Goal: Task Accomplishment & Management: Use online tool/utility

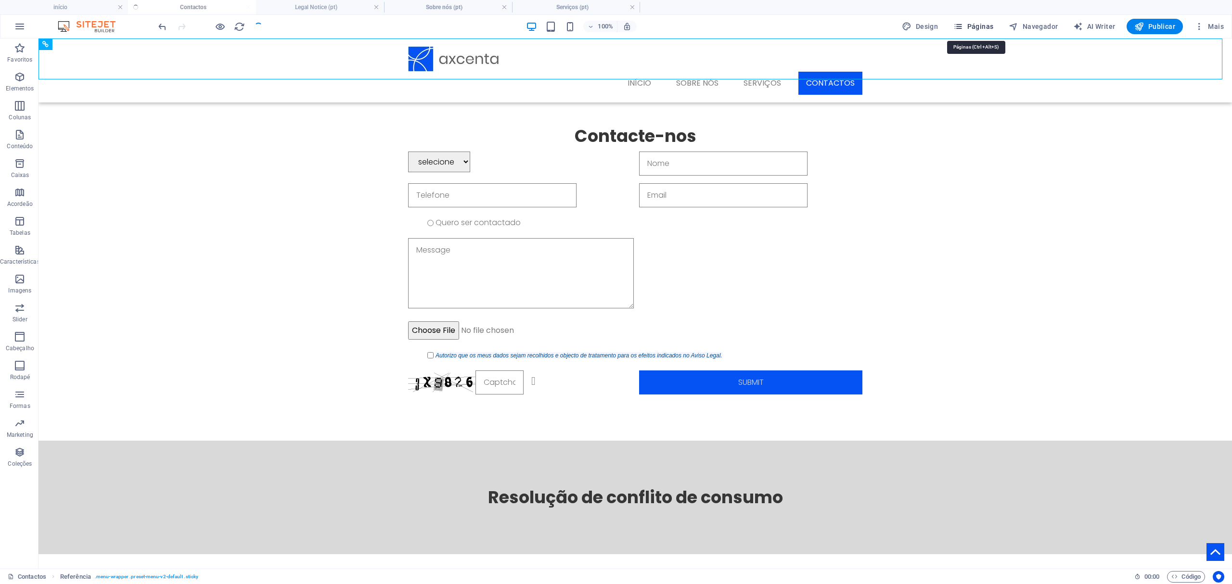
click at [966, 25] on span "Páginas" at bounding box center [973, 27] width 40 height 10
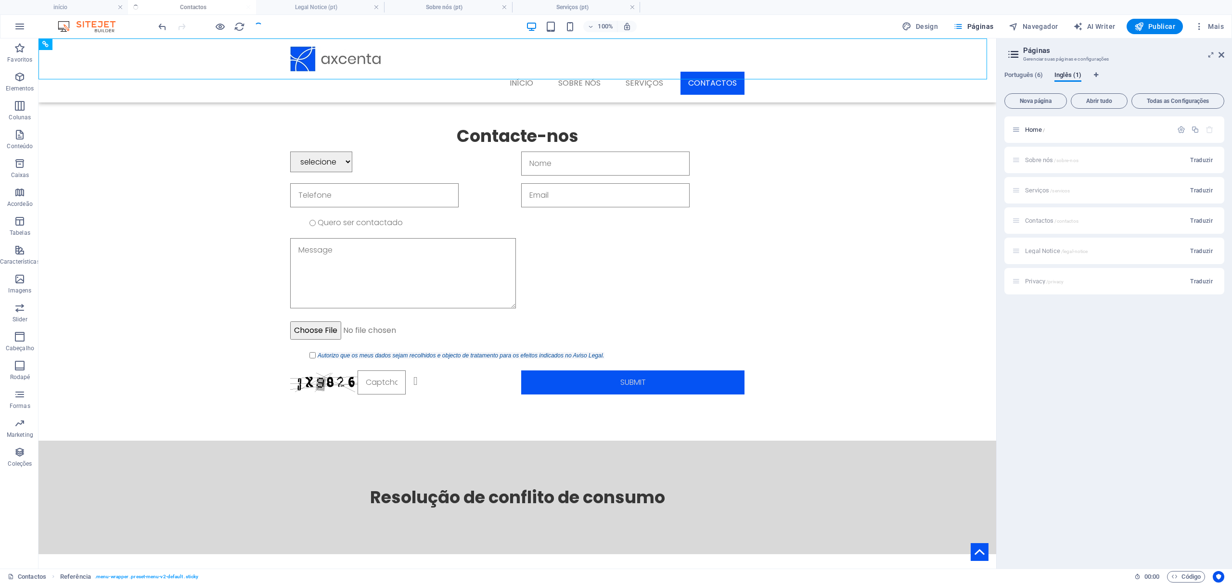
drag, startPoint x: 1031, startPoint y: 74, endPoint x: 1031, endPoint y: 83, distance: 9.1
click at [1031, 74] on span "Português (6)" at bounding box center [1023, 75] width 38 height 13
click at [1031, 127] on span "início /" at bounding box center [1034, 129] width 18 height 7
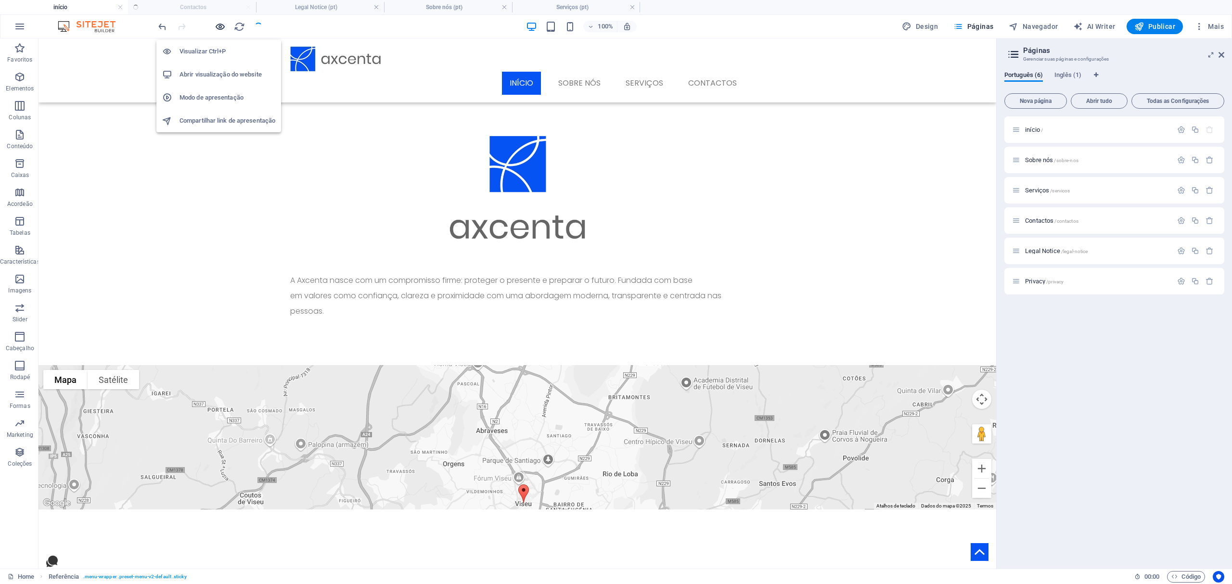
click at [221, 26] on icon "button" at bounding box center [220, 26] width 11 height 11
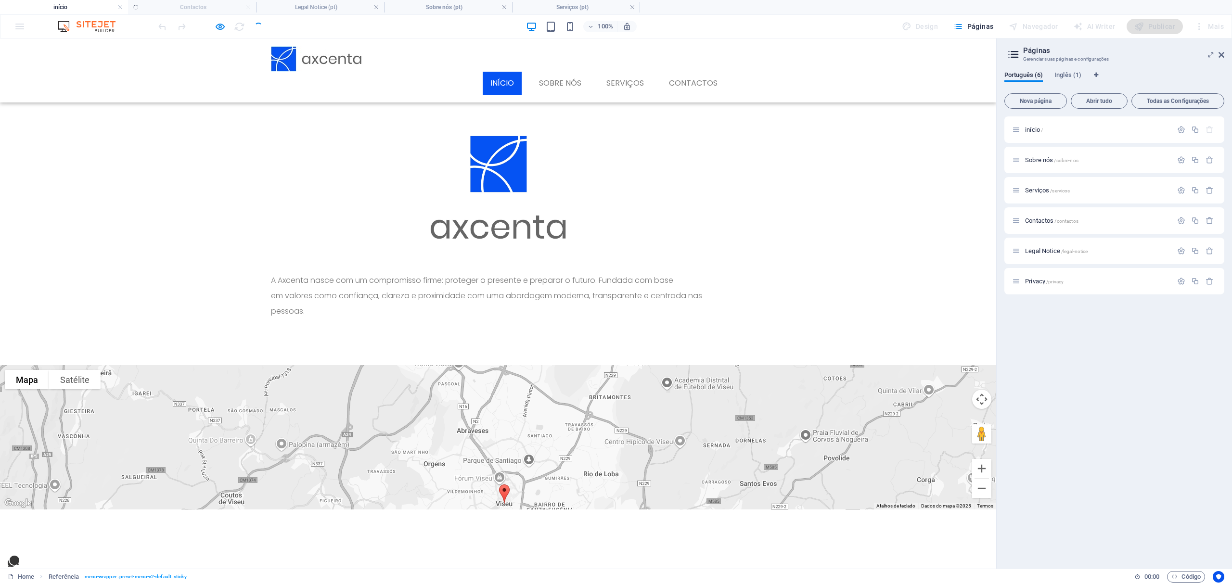
click at [1224, 52] on aside "Páginas Gerenciar suas páginas e configurações Português (6) Inglês (1) Nova pá…" at bounding box center [1114, 303] width 236 height 530
click at [1221, 56] on icon at bounding box center [1221, 55] width 6 height 8
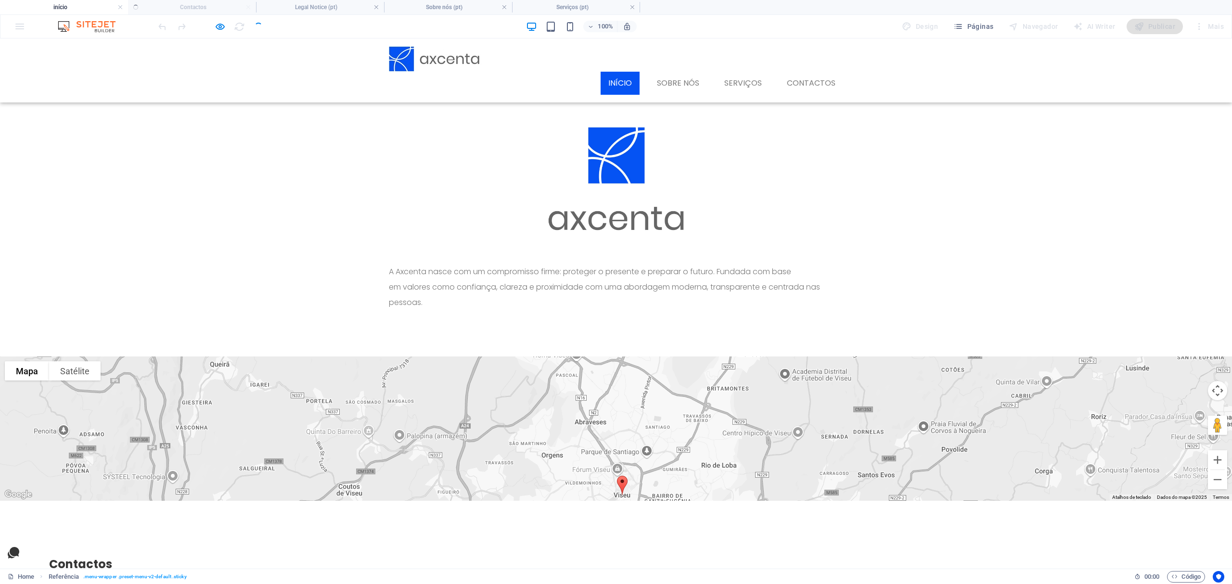
scroll to position [79, 0]
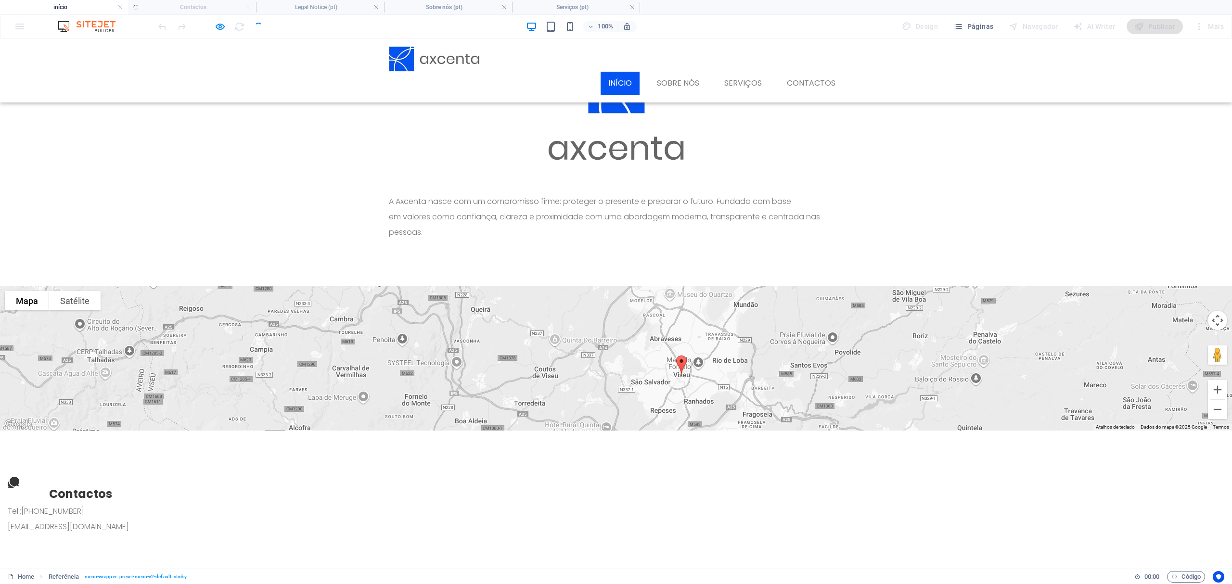
click at [1044, 158] on div "A Axcenta nasce com um compromisso firme: proteger o presente e preparar o futu…" at bounding box center [616, 123] width 1232 height 327
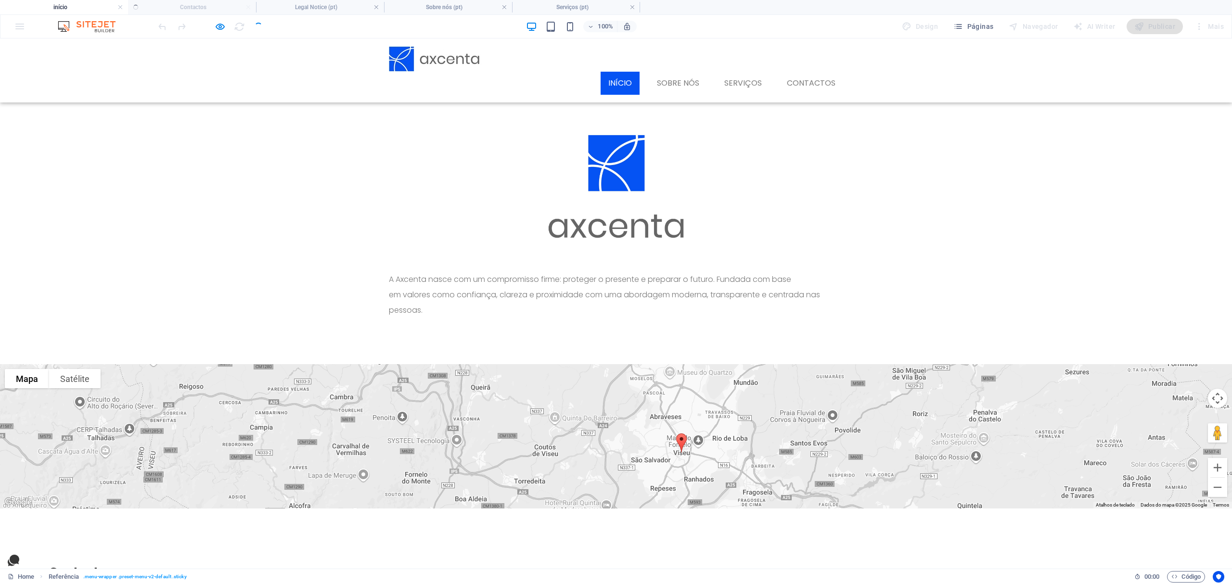
scroll to position [0, 0]
click at [671, 72] on link "Sobre nós" at bounding box center [678, 83] width 58 height 23
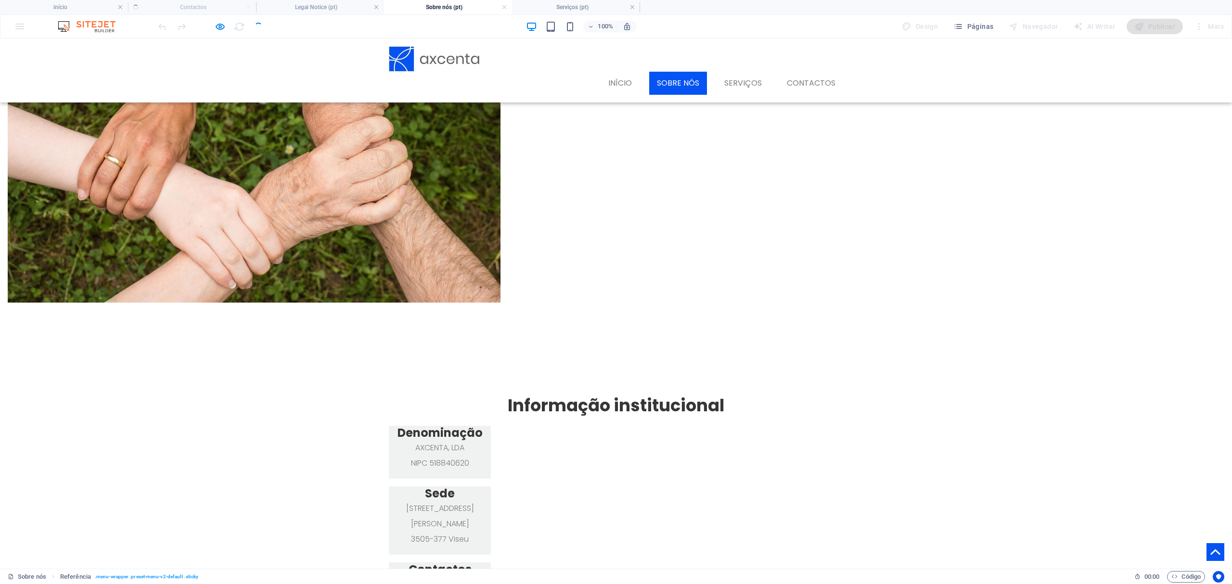
scroll to position [437, 0]
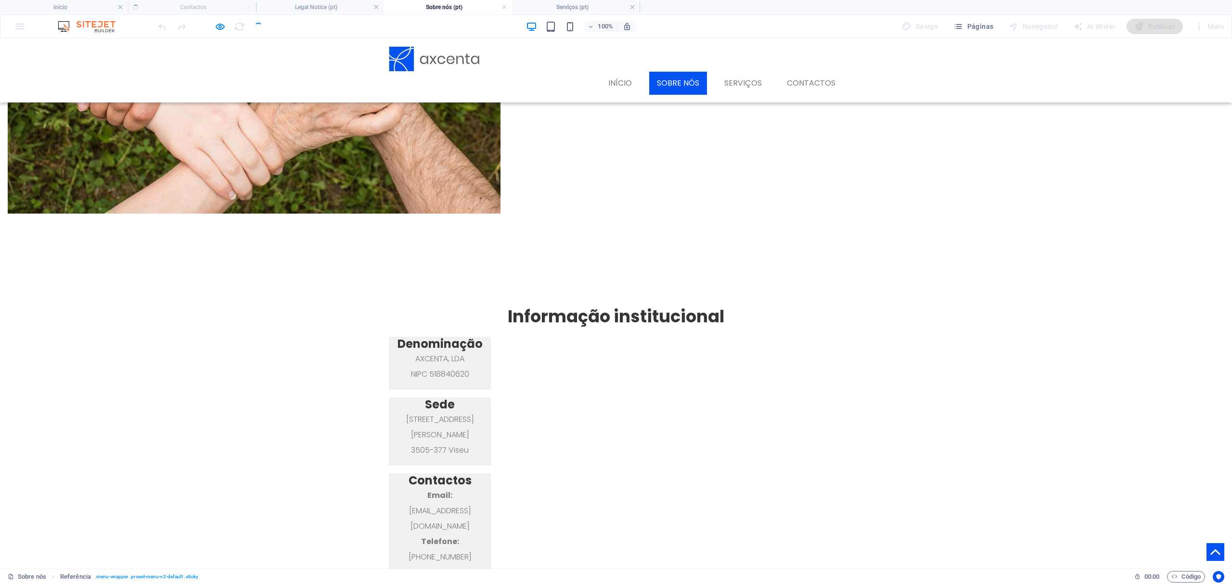
click at [1206, 546] on figure at bounding box center [1215, 552] width 18 height 18
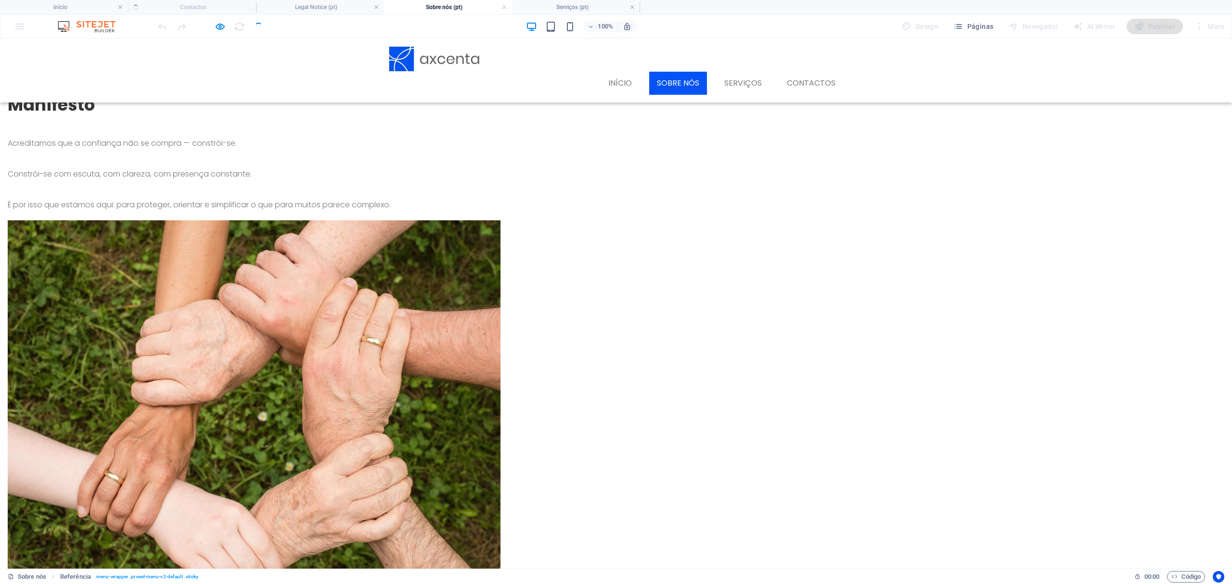
scroll to position [0, 0]
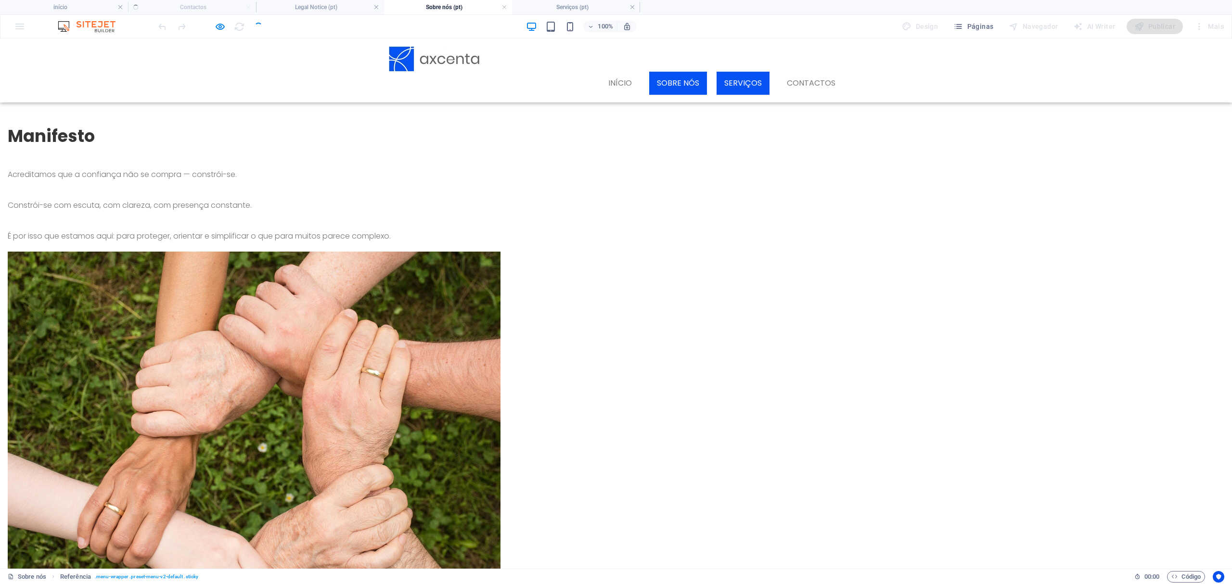
click at [751, 72] on link "Serviços" at bounding box center [742, 83] width 53 height 23
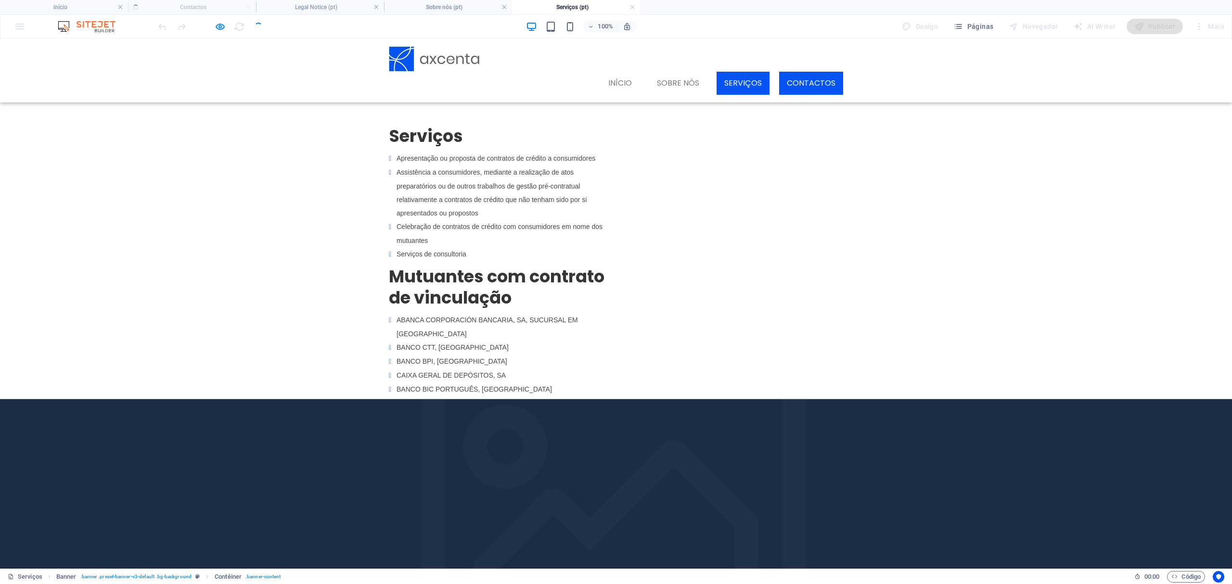
click at [806, 72] on link "Contactos" at bounding box center [811, 83] width 64 height 23
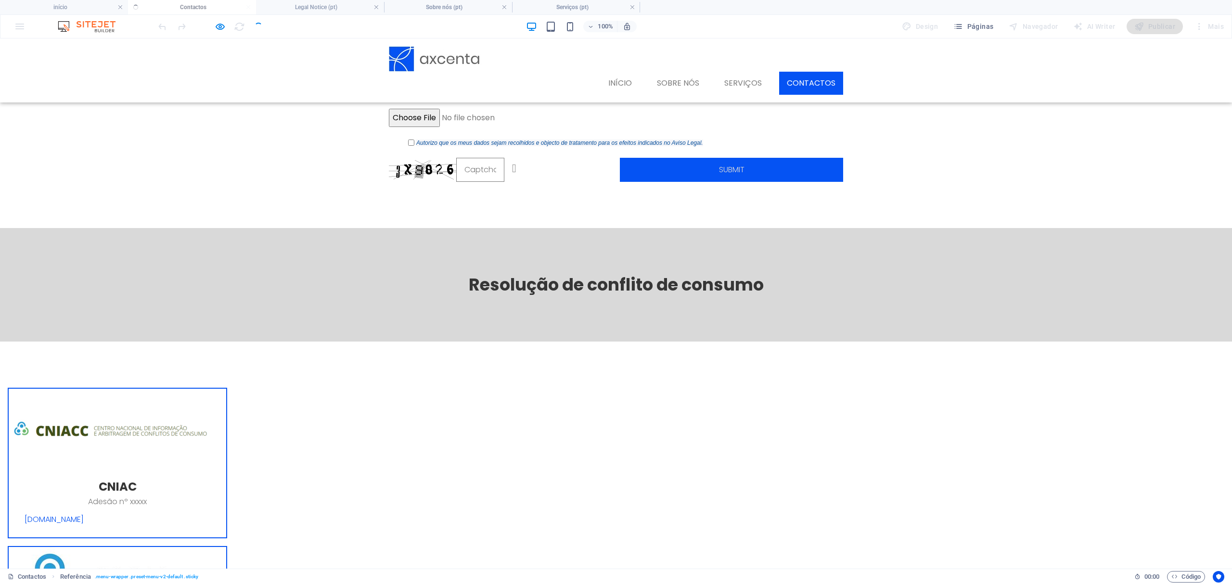
scroll to position [128, 0]
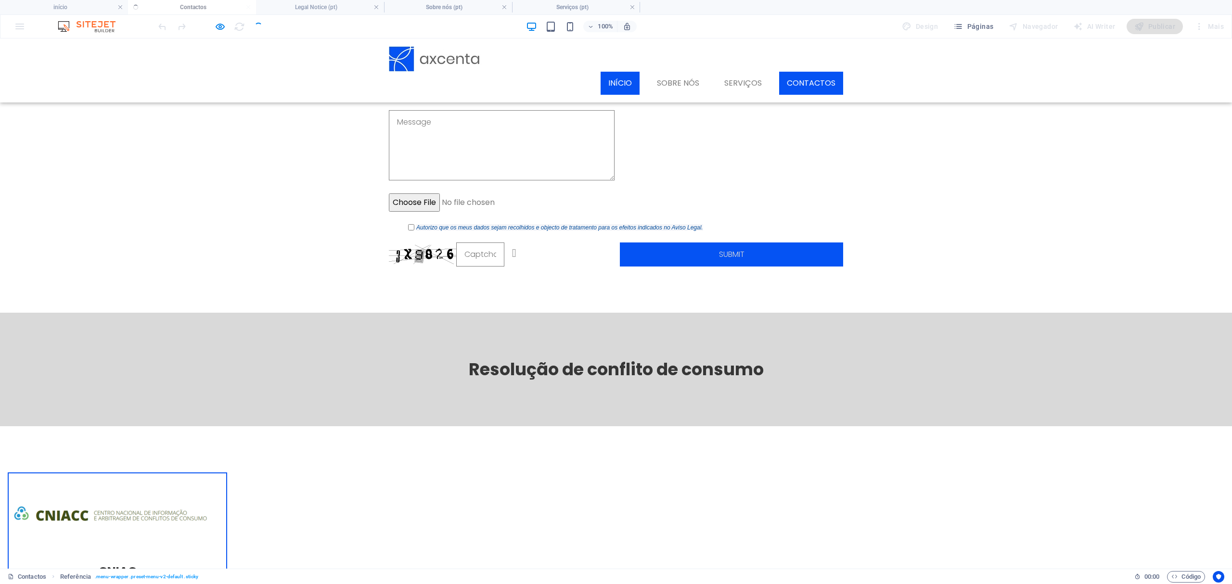
click at [627, 72] on link "início" at bounding box center [619, 83] width 39 height 23
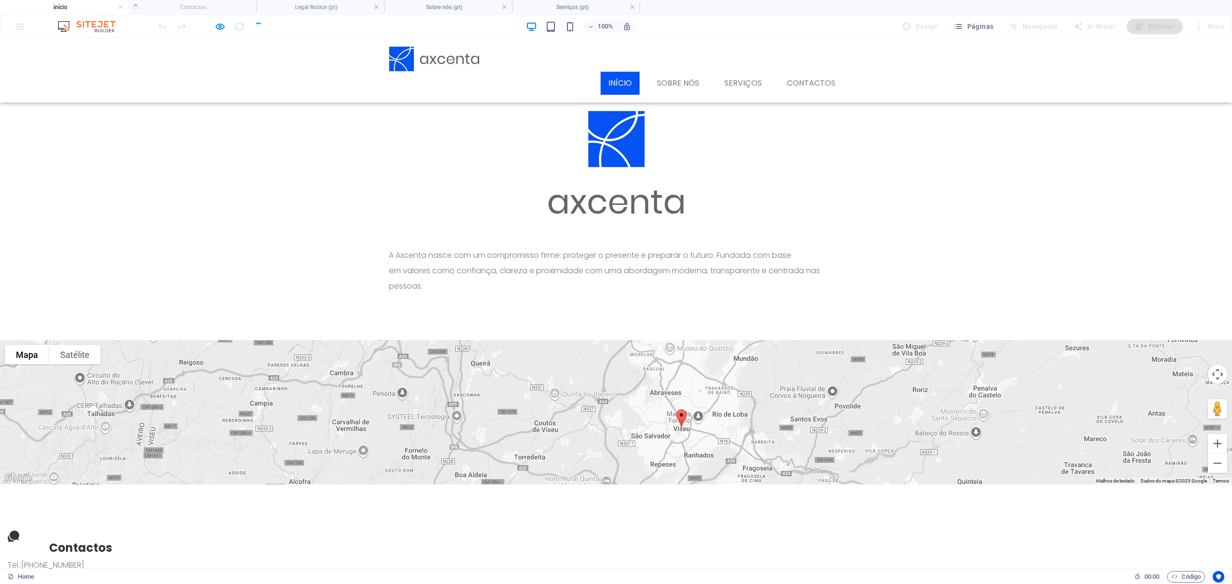
scroll to position [0, 0]
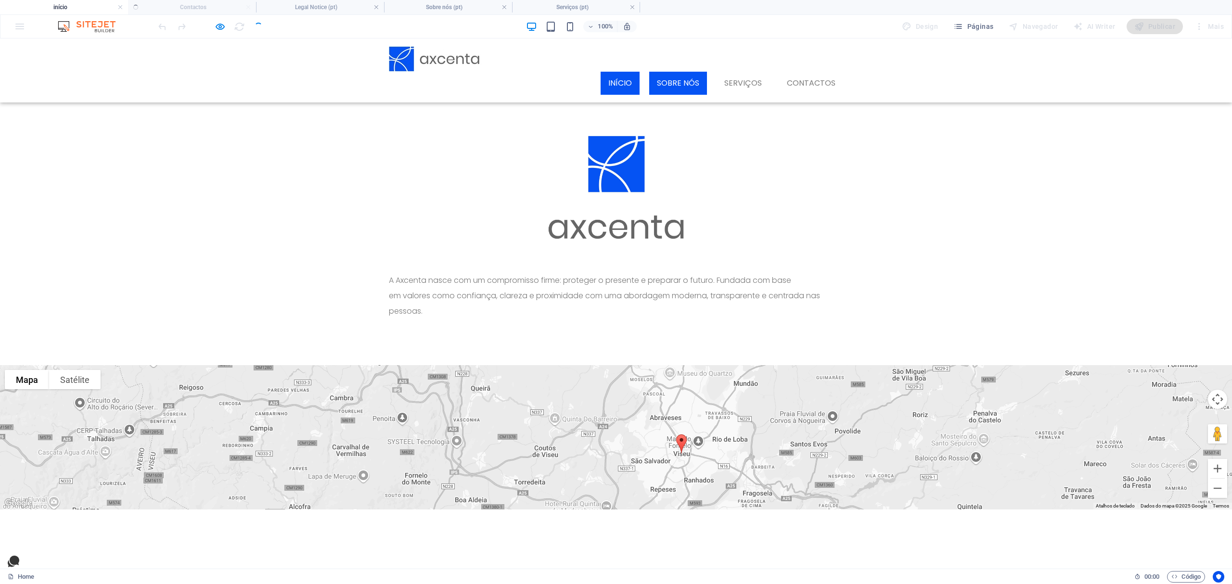
click at [679, 72] on link "Sobre nós" at bounding box center [678, 83] width 58 height 23
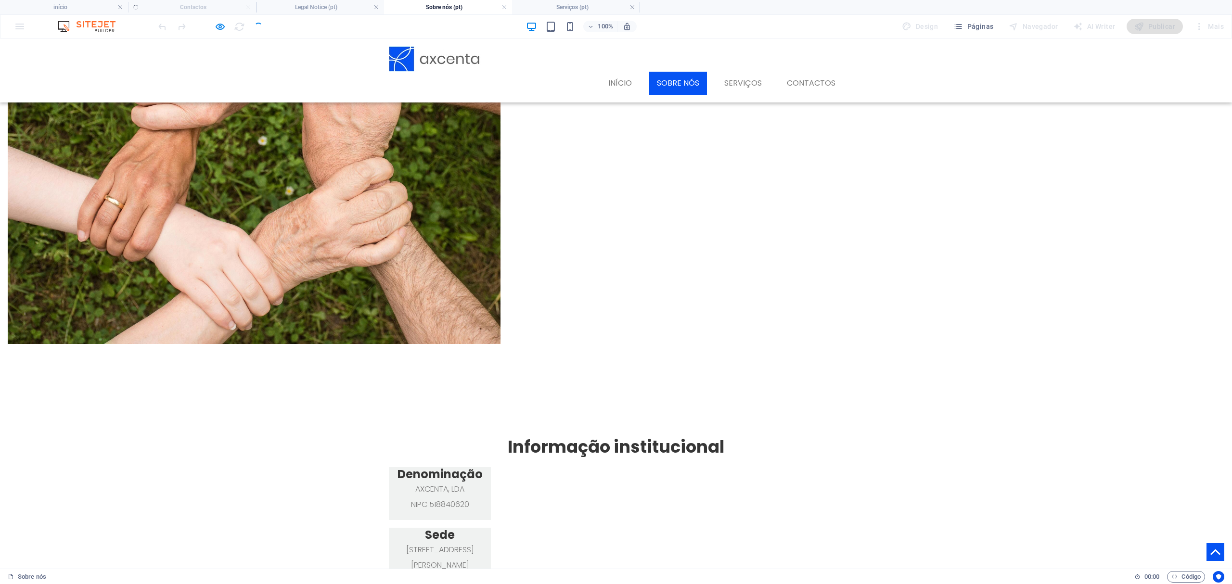
scroll to position [320, 0]
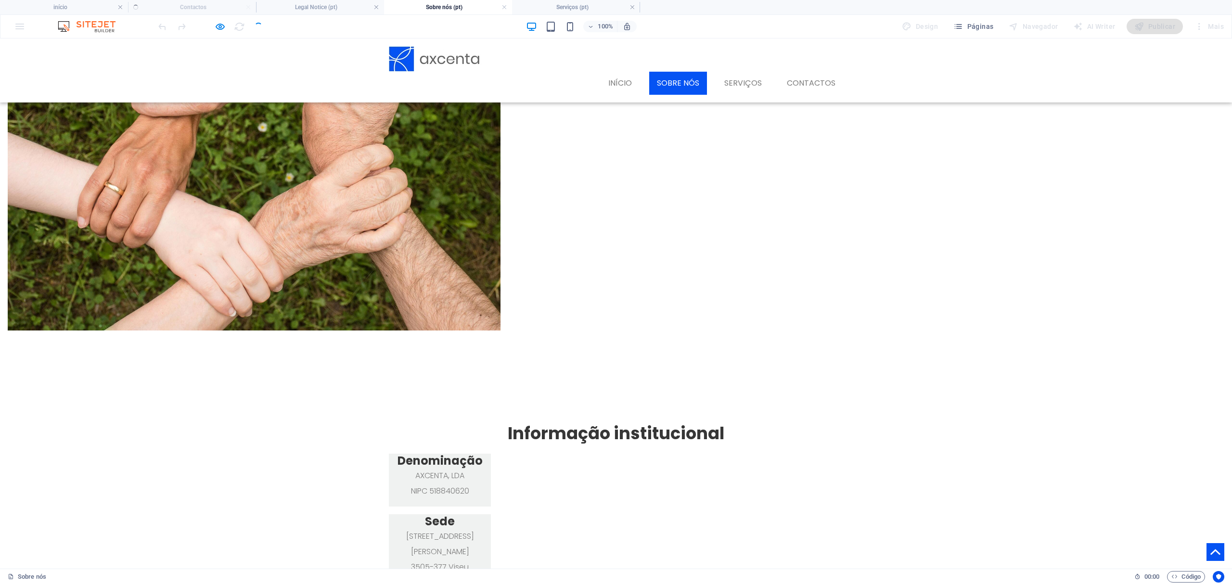
drag, startPoint x: 383, startPoint y: 317, endPoint x: 514, endPoint y: 330, distance: 132.0
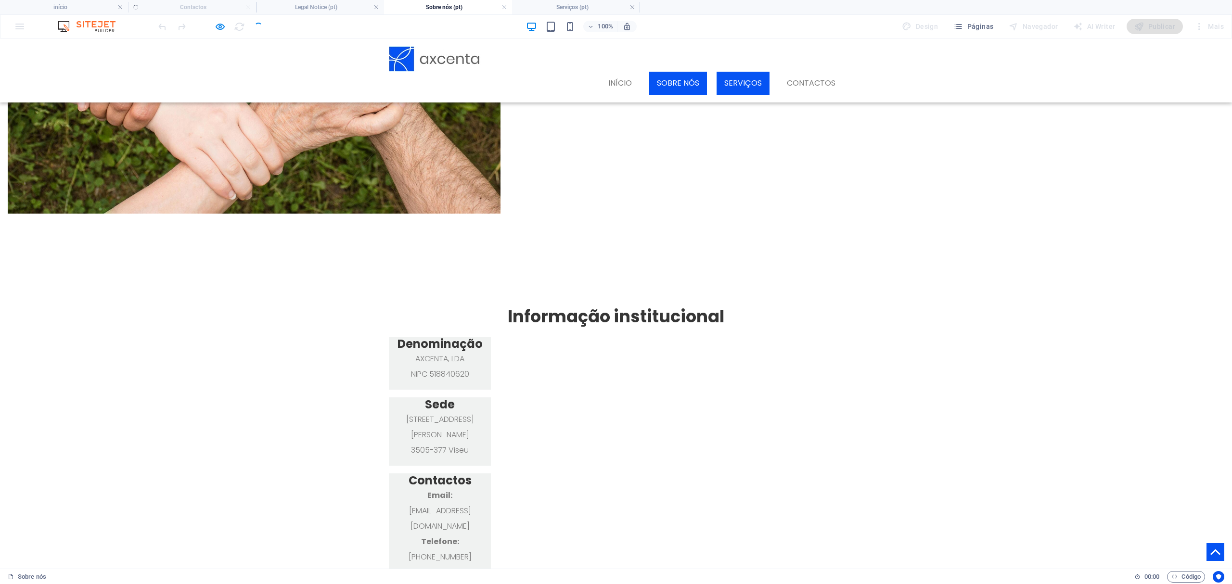
click at [734, 72] on link "Serviços" at bounding box center [742, 83] width 53 height 23
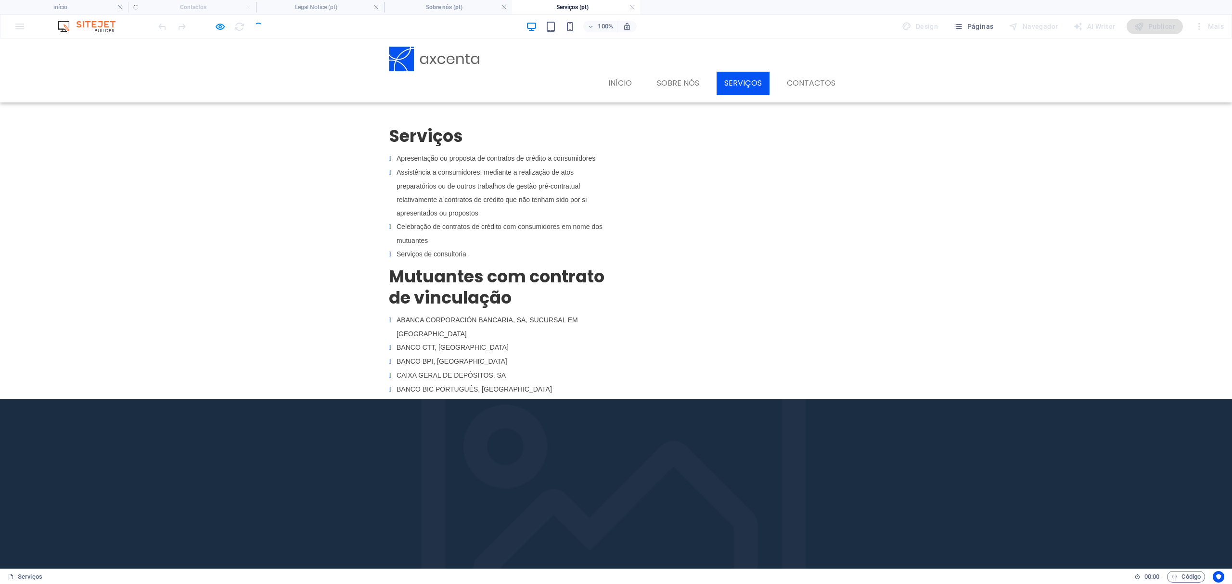
scroll to position [0, 0]
click at [818, 72] on link "Contactos" at bounding box center [811, 83] width 64 height 23
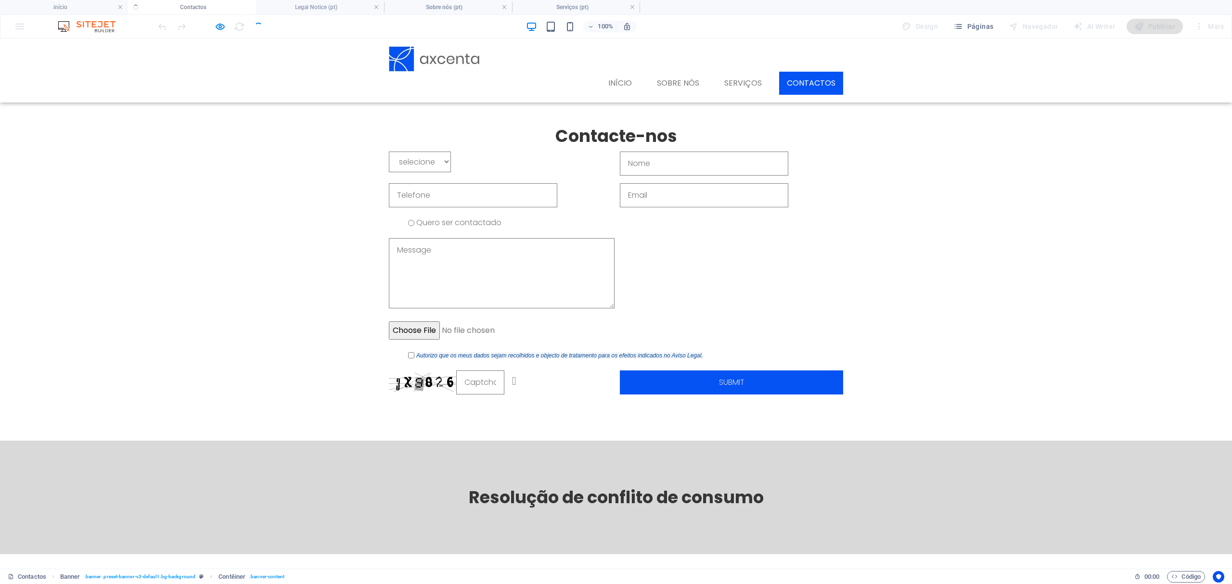
click at [451, 165] on select "selecione Sr. Sra. Dr. Dra. Eng. Eng.ª" at bounding box center [420, 162] width 62 height 21
select select "Sr."
click at [389, 152] on select "selecione Sr. Sra. Dr. Dra. Eng. Eng.ª" at bounding box center [420, 162] width 62 height 21
click at [657, 164] on input "text" at bounding box center [704, 164] width 168 height 24
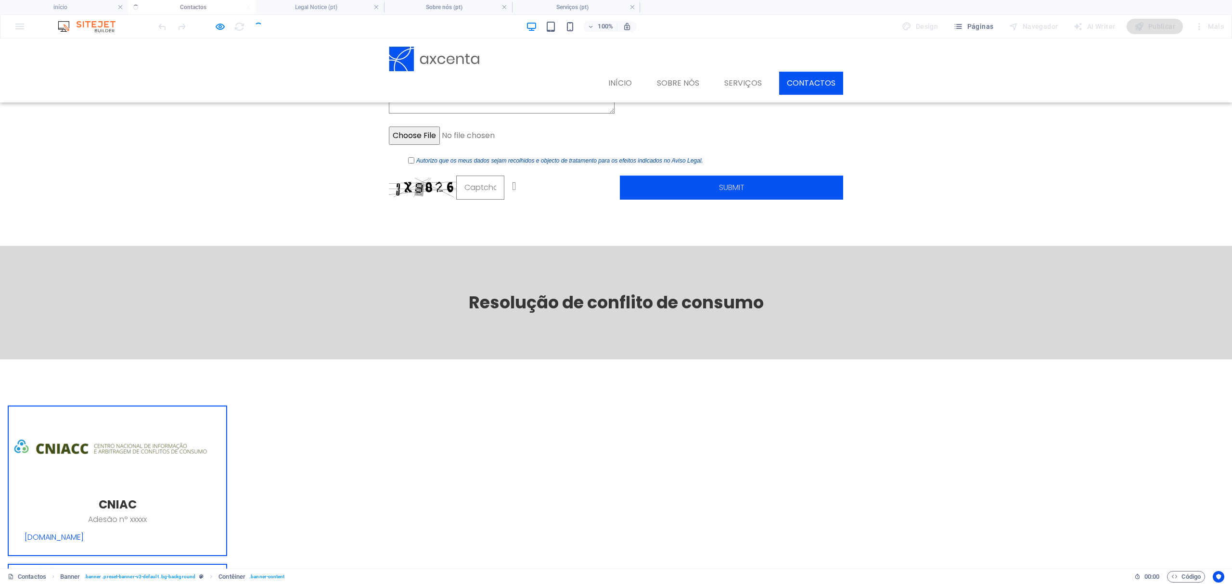
scroll to position [256, 0]
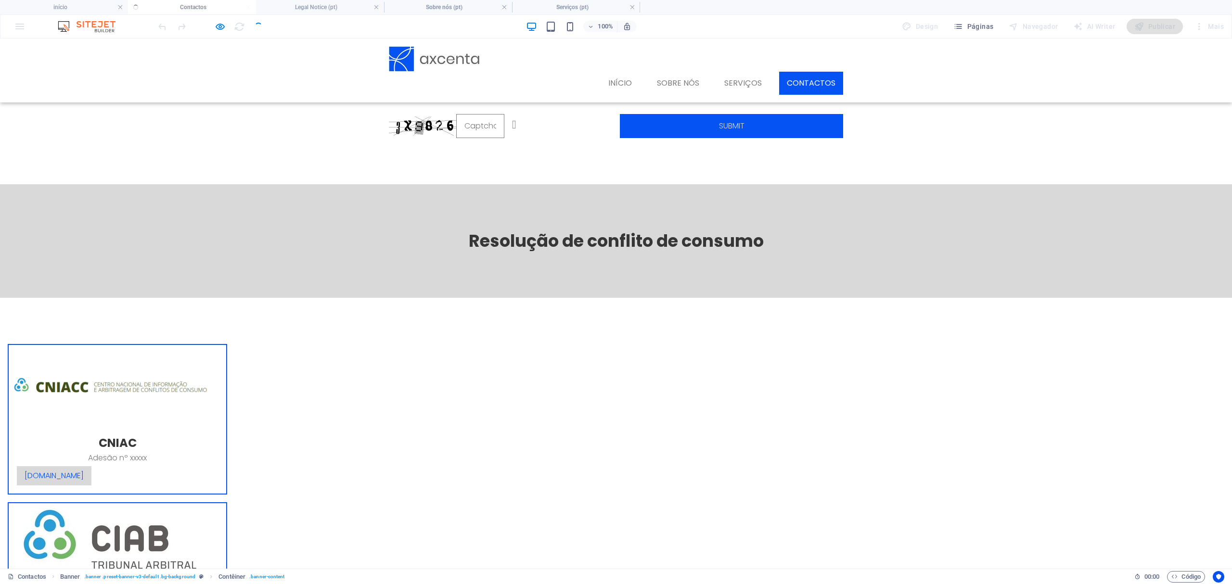
click at [92, 466] on link "[DOMAIN_NAME]" at bounding box center [54, 476] width 76 height 20
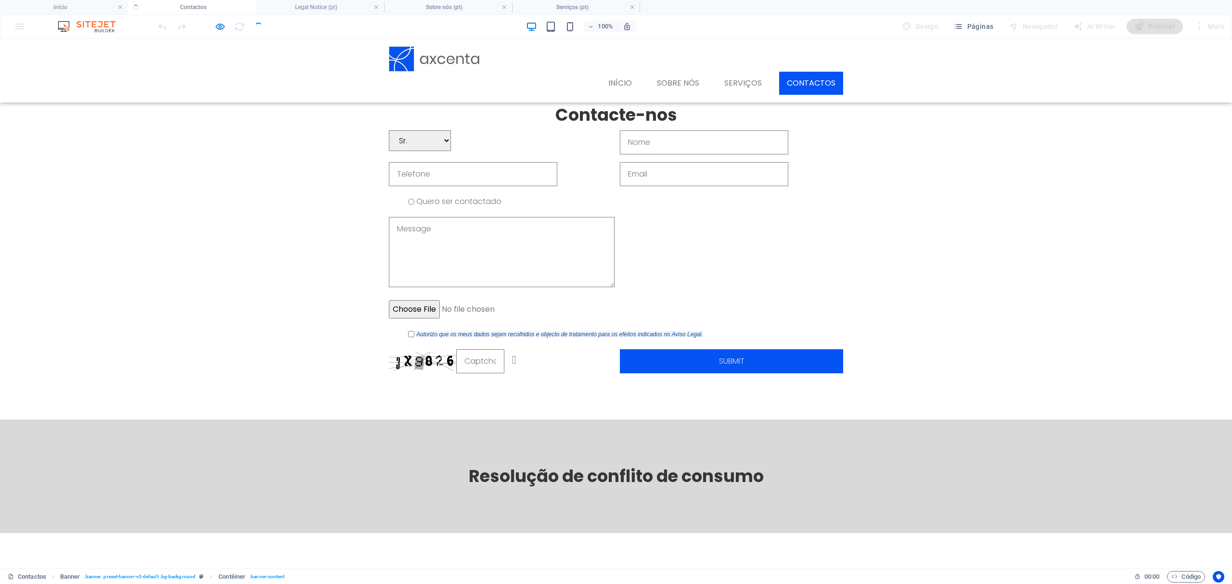
scroll to position [0, 0]
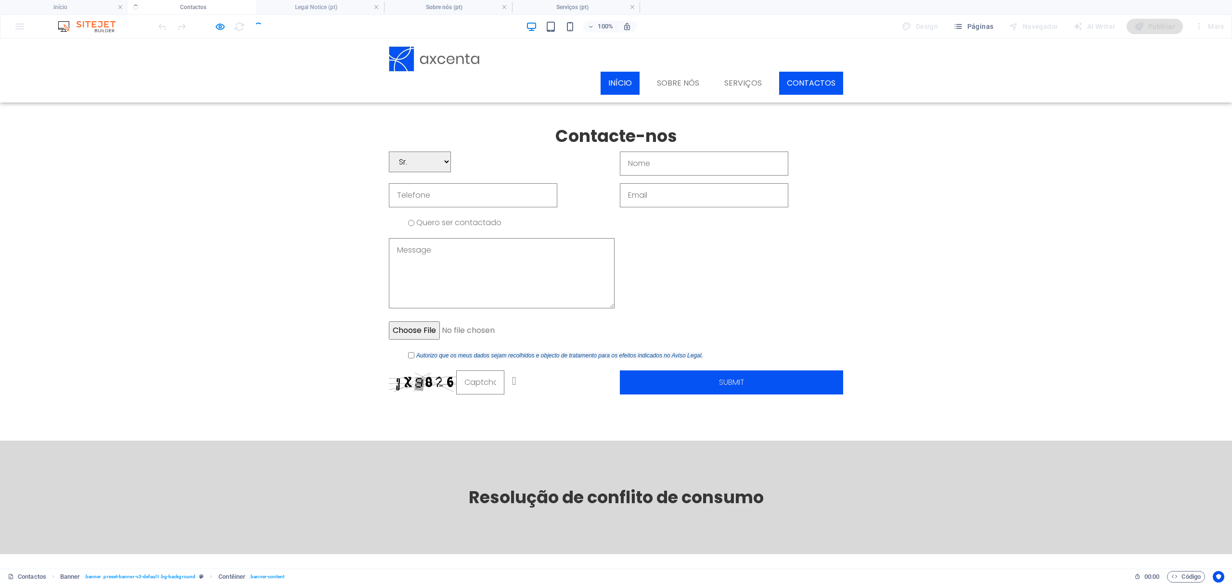
click at [612, 72] on link "início" at bounding box center [619, 83] width 39 height 23
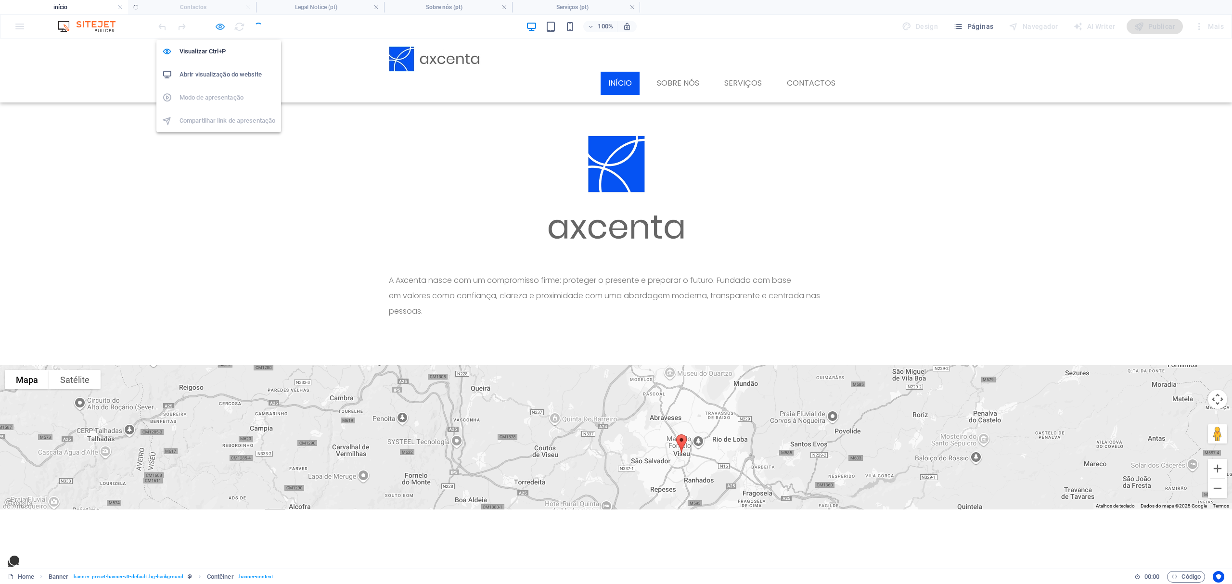
click at [221, 29] on icon "button" at bounding box center [220, 26] width 11 height 11
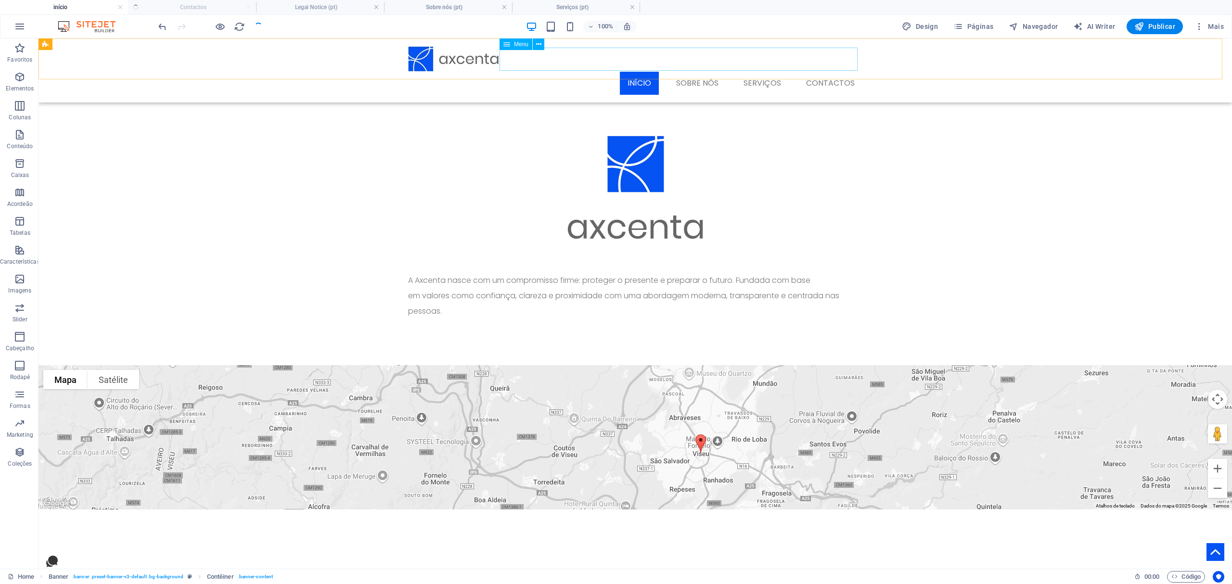
click at [751, 72] on nav "início Sobre nós Serviços Contactos" at bounding box center [635, 83] width 454 height 23
drag, startPoint x: 984, startPoint y: 22, endPoint x: 952, endPoint y: 77, distance: 64.3
click at [984, 22] on span "Páginas" at bounding box center [973, 27] width 40 height 10
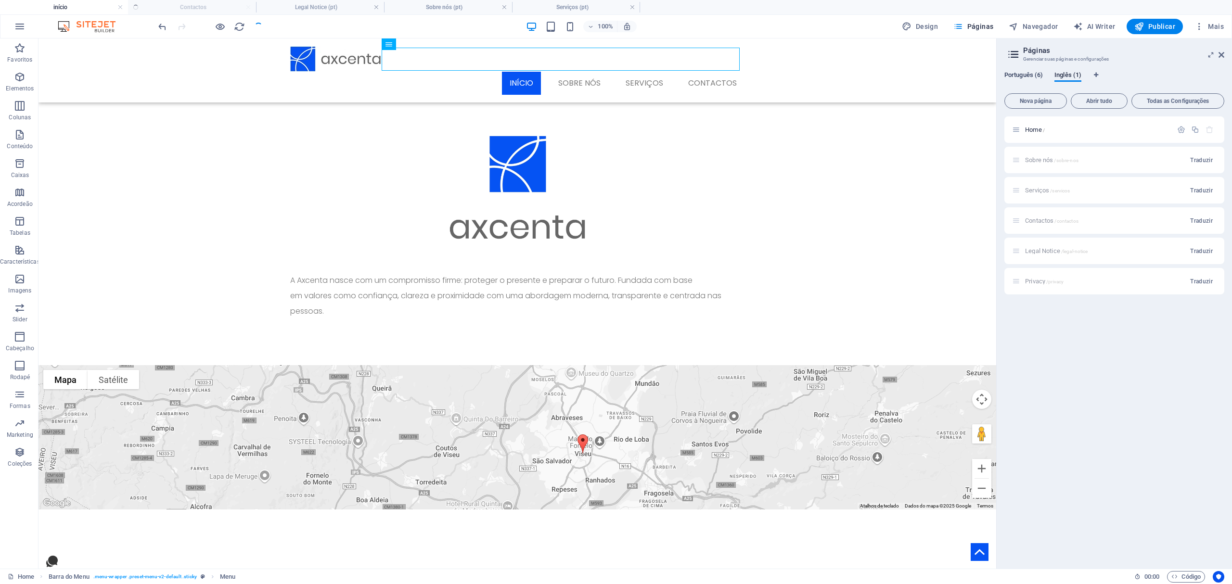
click at [1030, 77] on span "Português (6)" at bounding box center [1023, 75] width 38 height 13
click at [1035, 191] on span "Serviços /servicos" at bounding box center [1047, 190] width 45 height 7
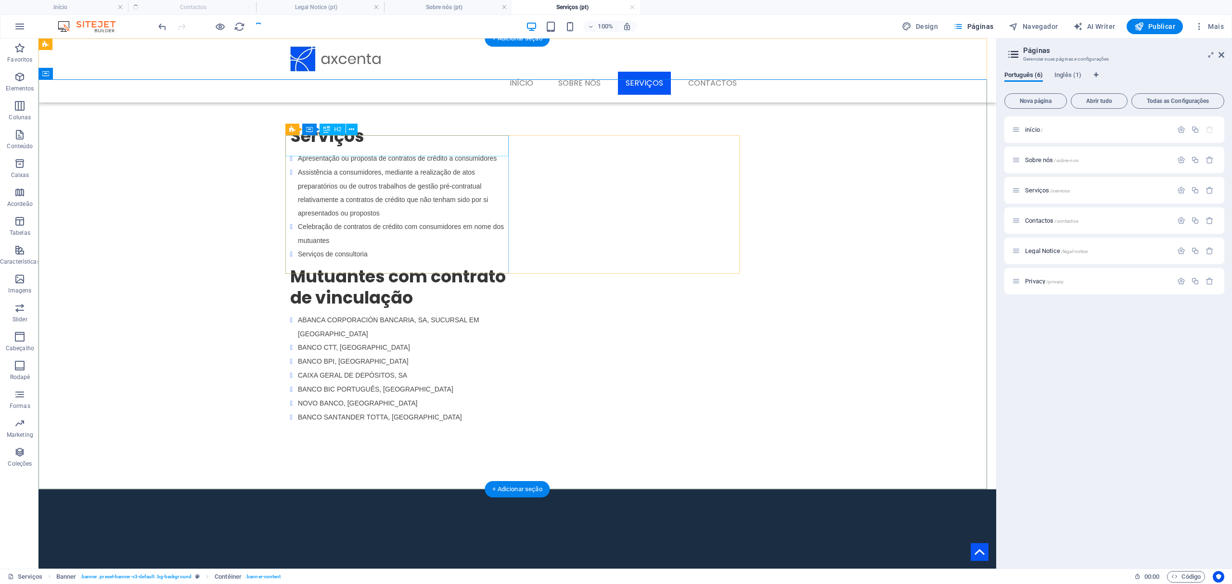
click at [372, 147] on div "Serviços" at bounding box center [401, 136] width 223 height 21
click at [362, 147] on div "Serviços" at bounding box center [401, 136] width 223 height 21
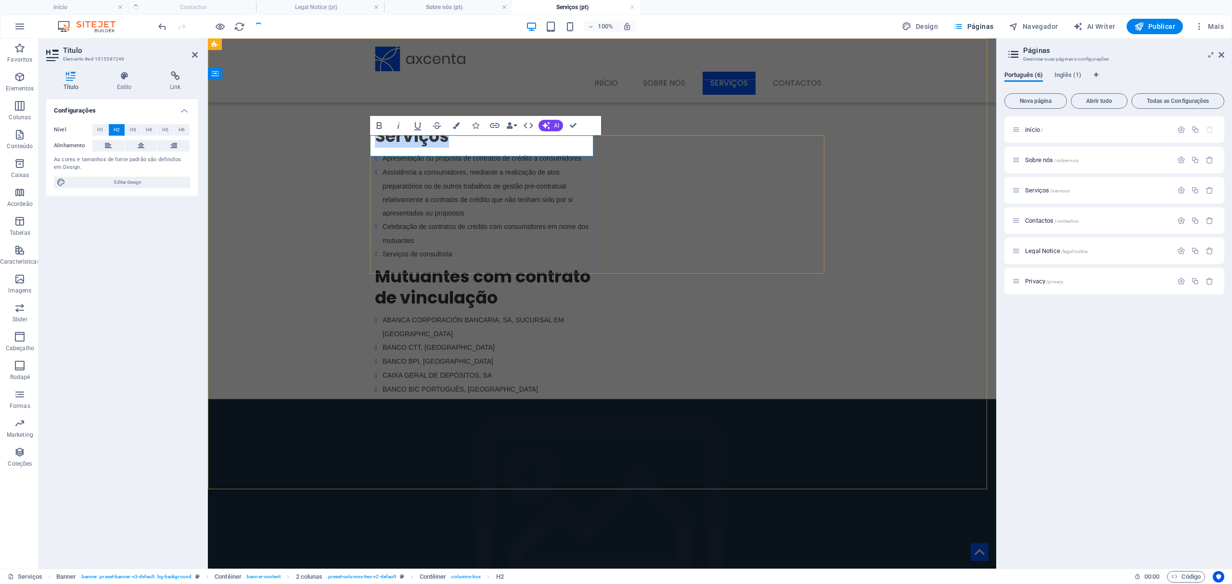
click at [474, 147] on h2 "Serviços" at bounding box center [486, 136] width 223 height 21
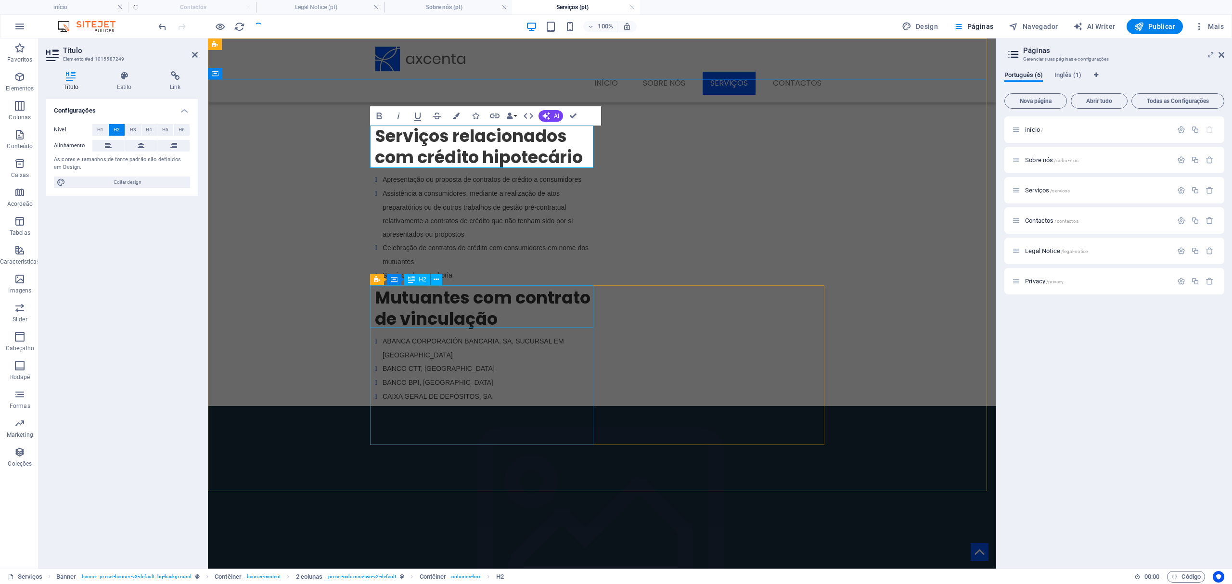
click at [543, 313] on div "Mutuantes com contrato de vinculação" at bounding box center [486, 308] width 223 height 42
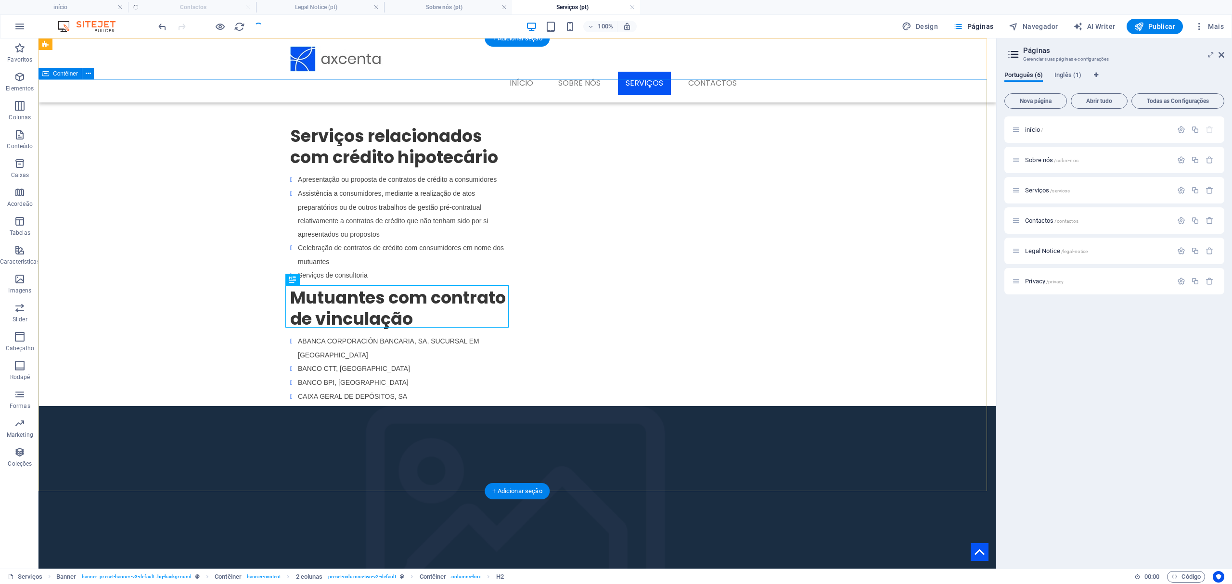
click at [851, 205] on div "Serviços relacionados com crédito hipotecário Apresentação ou proposta de contr…" at bounding box center [516, 287] width 957 height 417
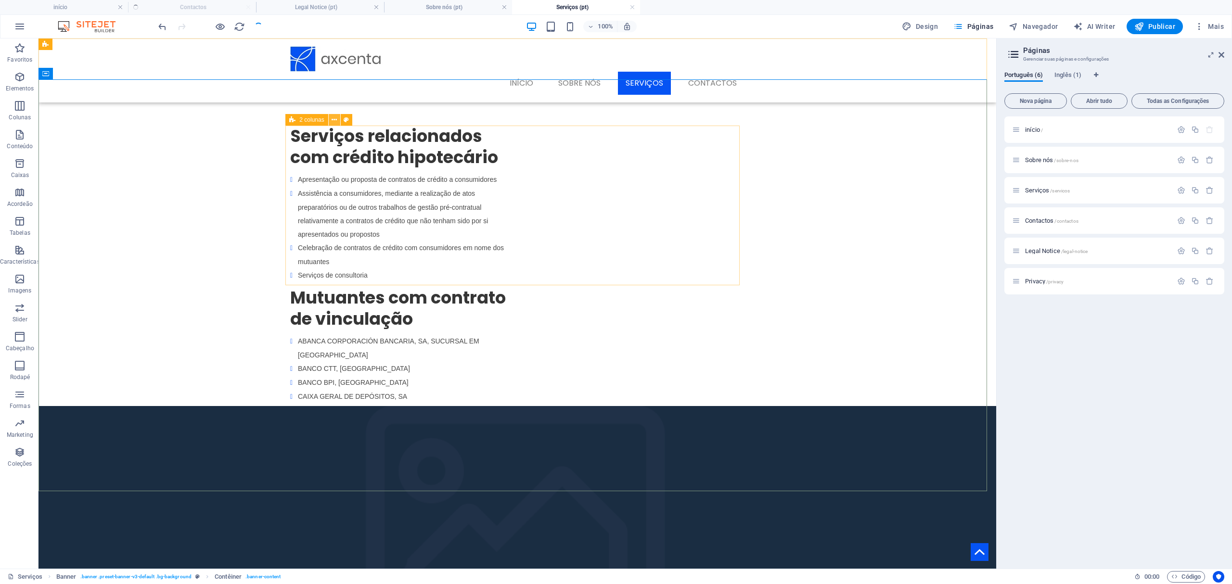
click at [332, 119] on icon at bounding box center [333, 120] width 5 height 10
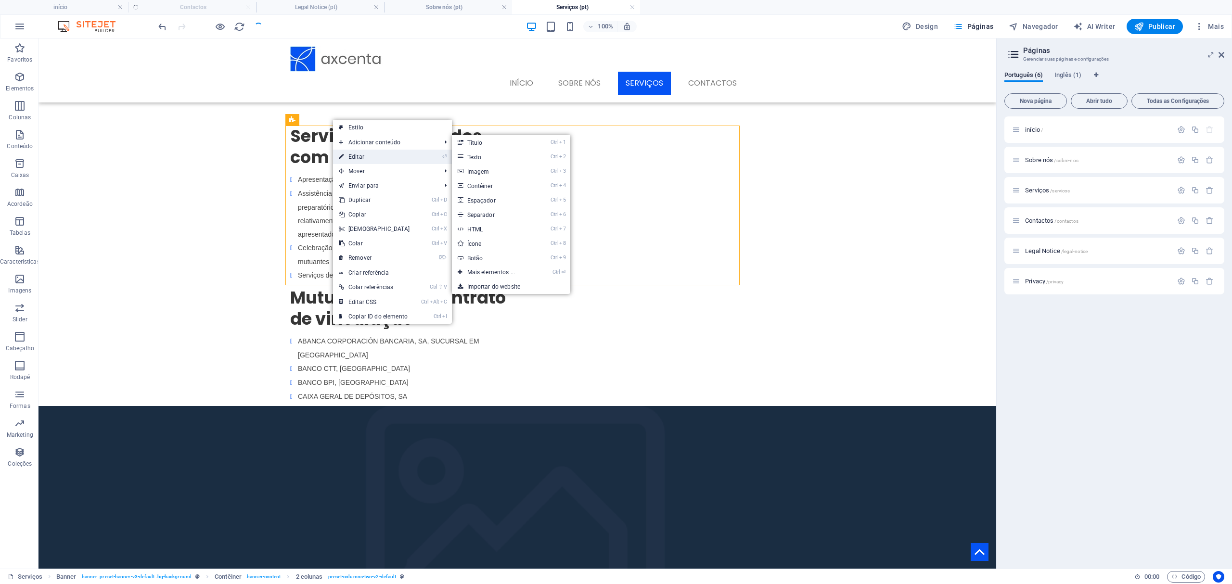
drag, startPoint x: 356, startPoint y: 156, endPoint x: 30, endPoint y: 139, distance: 327.1
click at [356, 156] on link "⏎ Editar" at bounding box center [374, 157] width 83 height 14
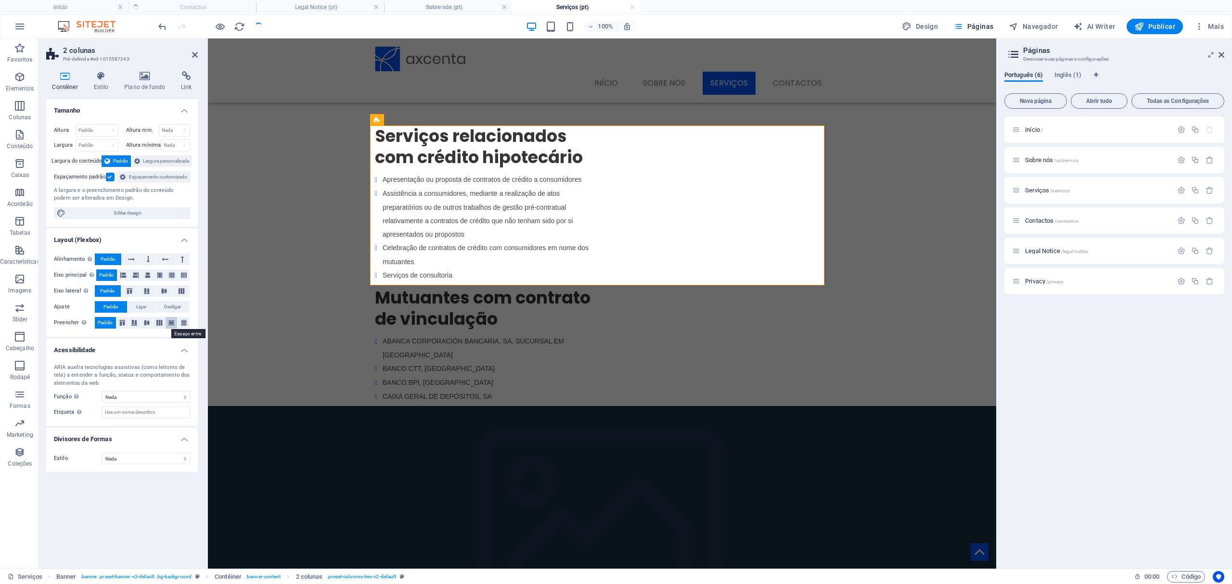
click at [170, 320] on icon at bounding box center [171, 323] width 12 height 6
click at [161, 275] on icon at bounding box center [160, 275] width 6 height 12
click at [422, 121] on span "Contêiner" at bounding box center [413, 120] width 25 height 6
click at [437, 118] on icon at bounding box center [436, 120] width 5 height 10
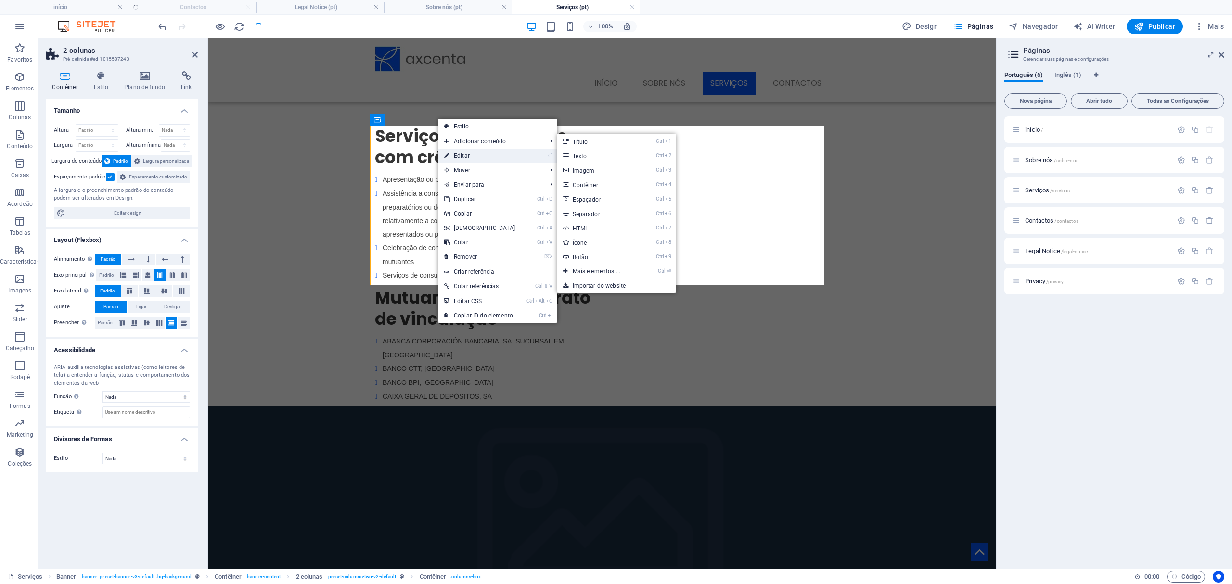
drag, startPoint x: 90, startPoint y: 187, endPoint x: 458, endPoint y: 155, distance: 369.4
click at [458, 155] on link "⏎ Editar" at bounding box center [479, 156] width 83 height 14
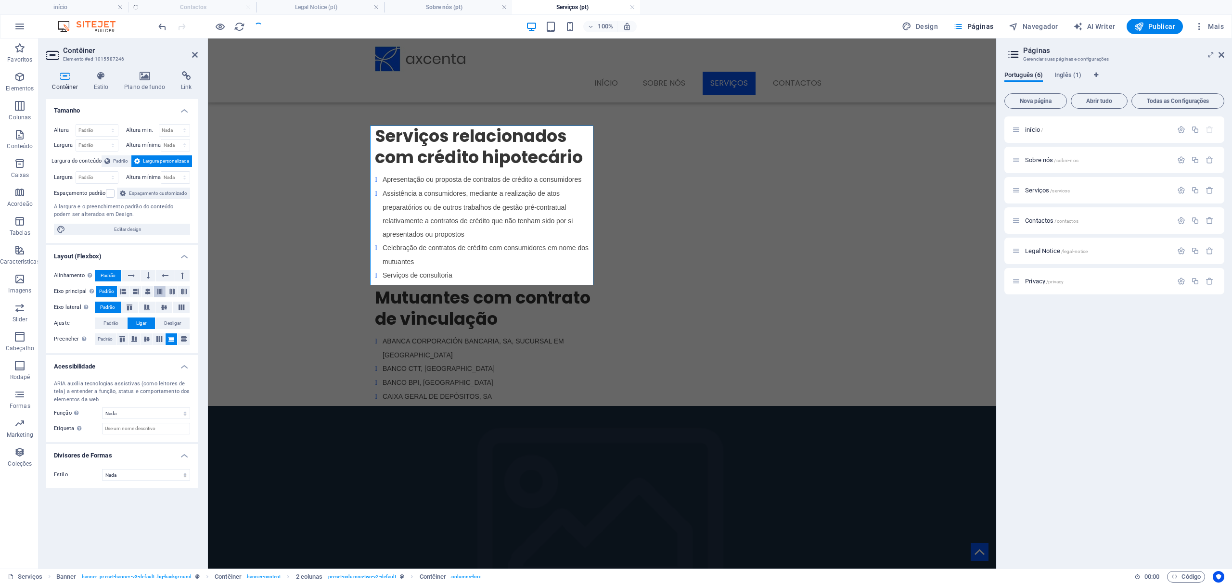
click at [158, 291] on icon at bounding box center [160, 292] width 6 height 12
click at [122, 341] on icon at bounding box center [122, 339] width 12 height 6
click at [170, 337] on icon at bounding box center [171, 339] width 12 height 6
click at [182, 337] on icon at bounding box center [184, 339] width 12 height 6
click at [170, 337] on icon at bounding box center [171, 339] width 12 height 6
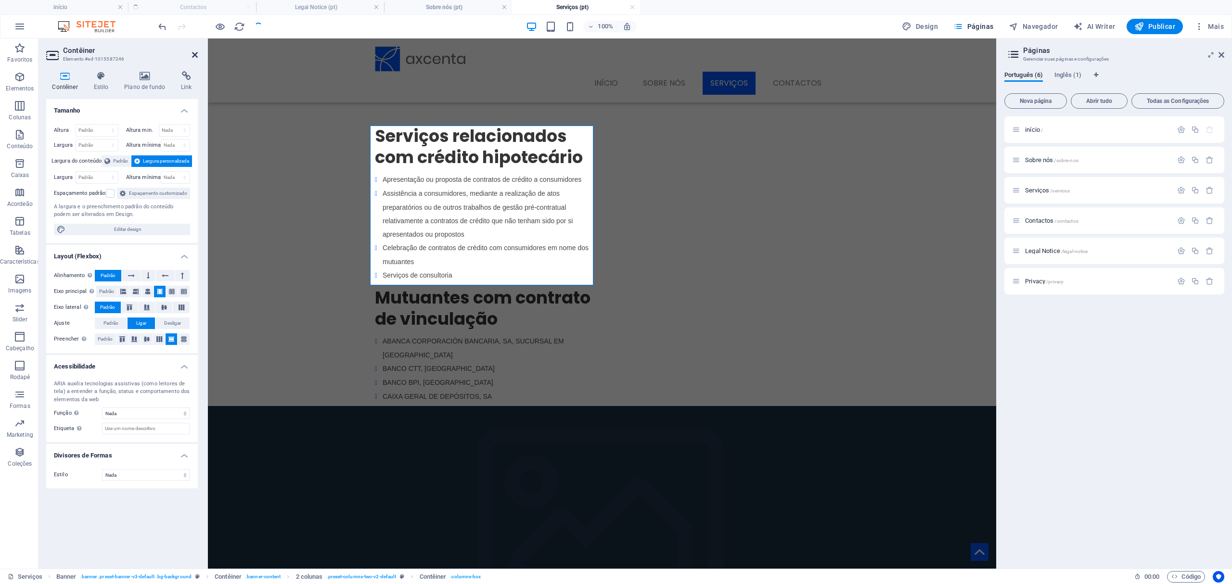
click at [196, 56] on icon at bounding box center [195, 55] width 6 height 8
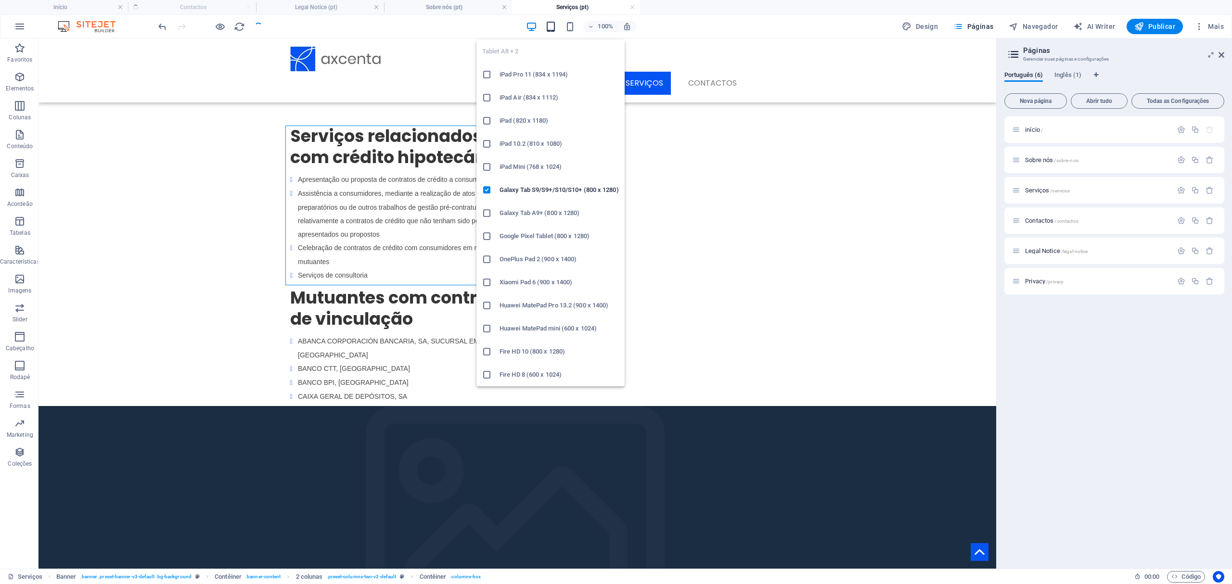
click at [551, 27] on icon "button" at bounding box center [550, 26] width 11 height 11
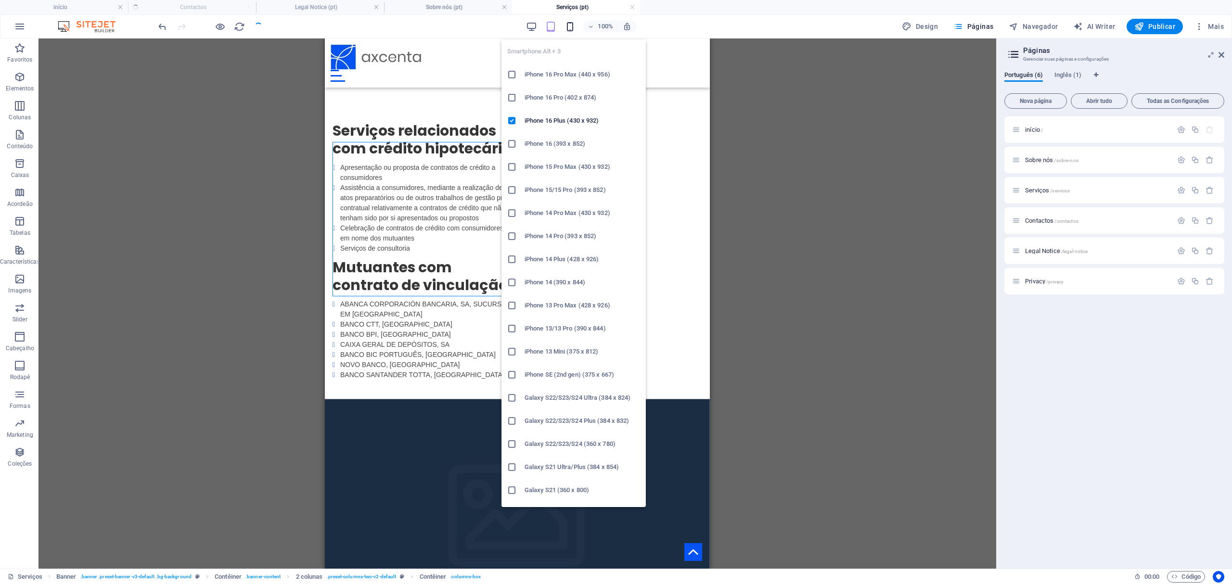
click at [570, 25] on icon "button" at bounding box center [569, 26] width 11 height 11
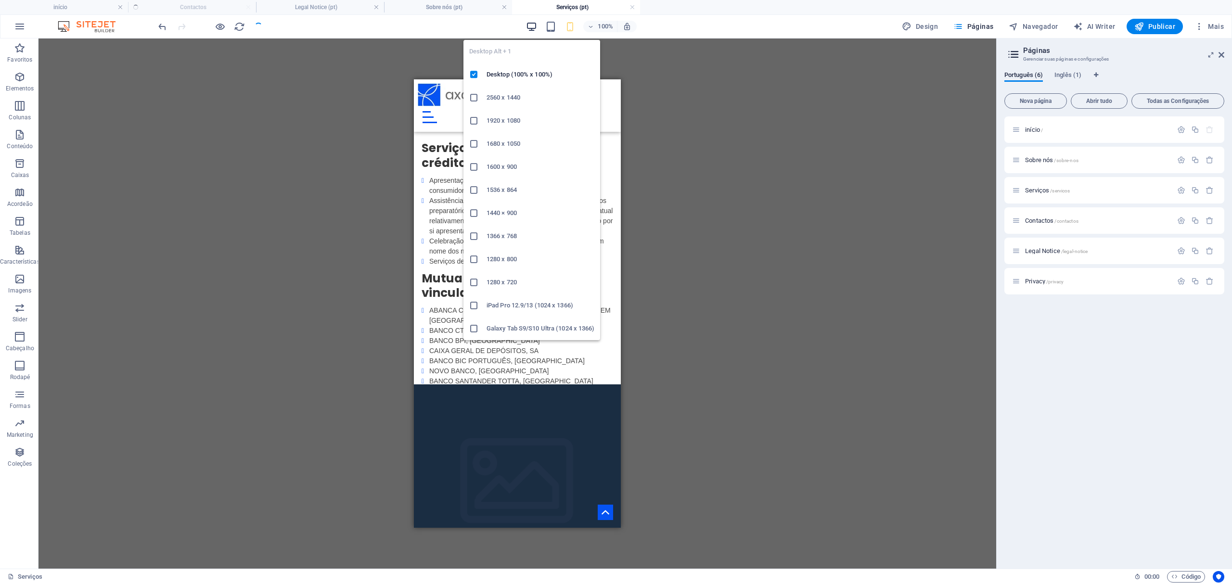
click at [535, 28] on icon "button" at bounding box center [531, 26] width 11 height 11
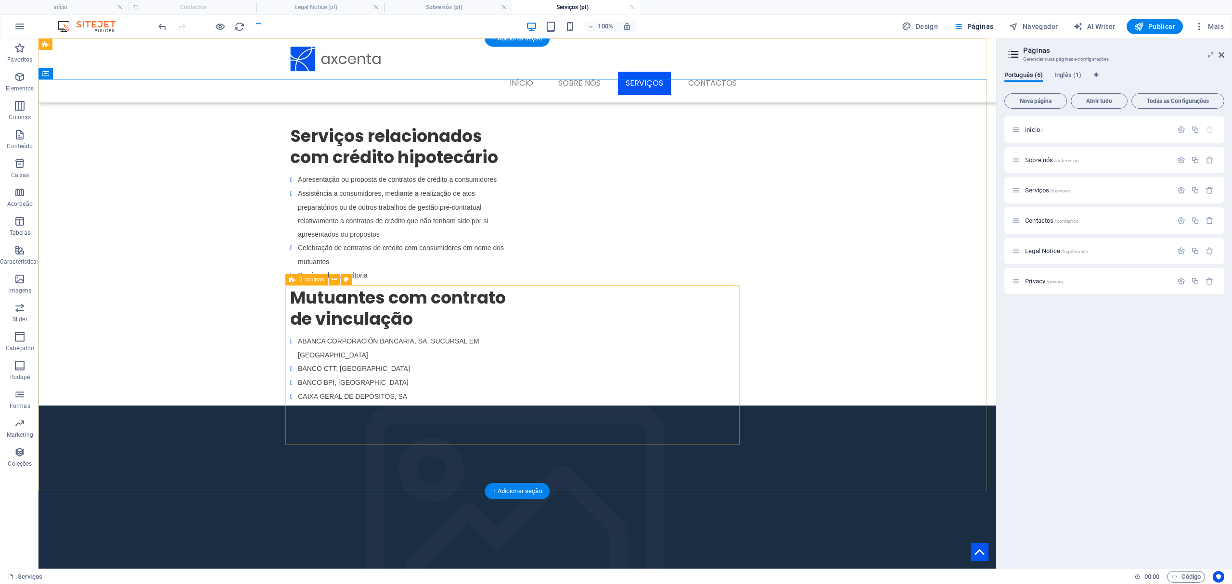
click at [545, 291] on div "Mutuantes com contrato de vinculação ABANCA CORPORACIÓN BANCARIA, SA, SUCURSAL …" at bounding box center [517, 368] width 454 height 163
click at [331, 280] on icon at bounding box center [333, 280] width 5 height 10
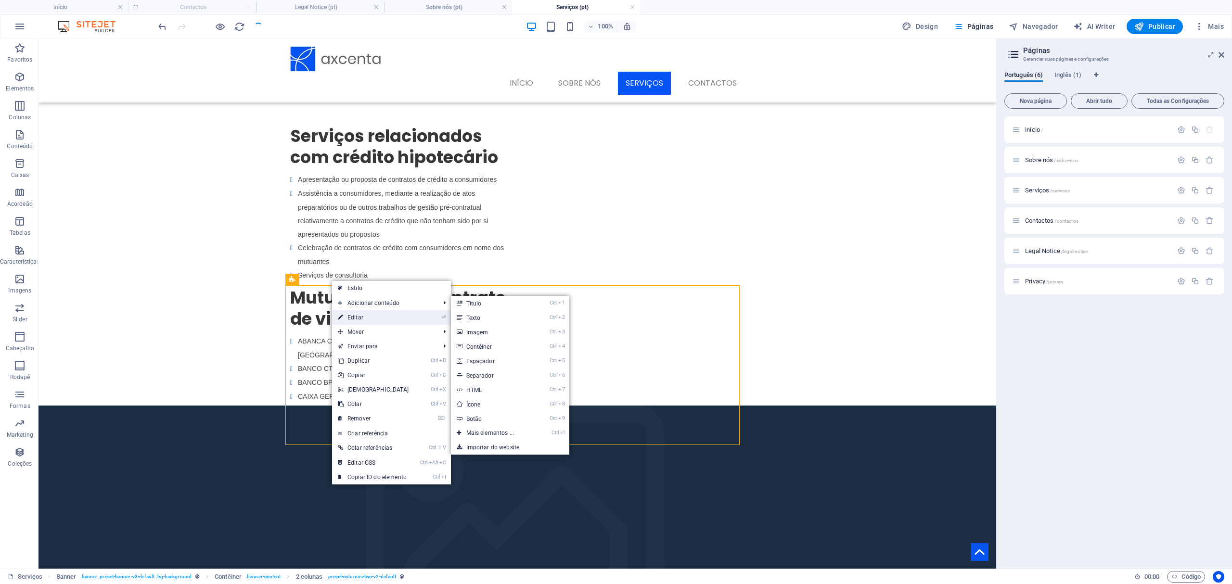
click at [351, 318] on link "⏎ Editar" at bounding box center [373, 317] width 83 height 14
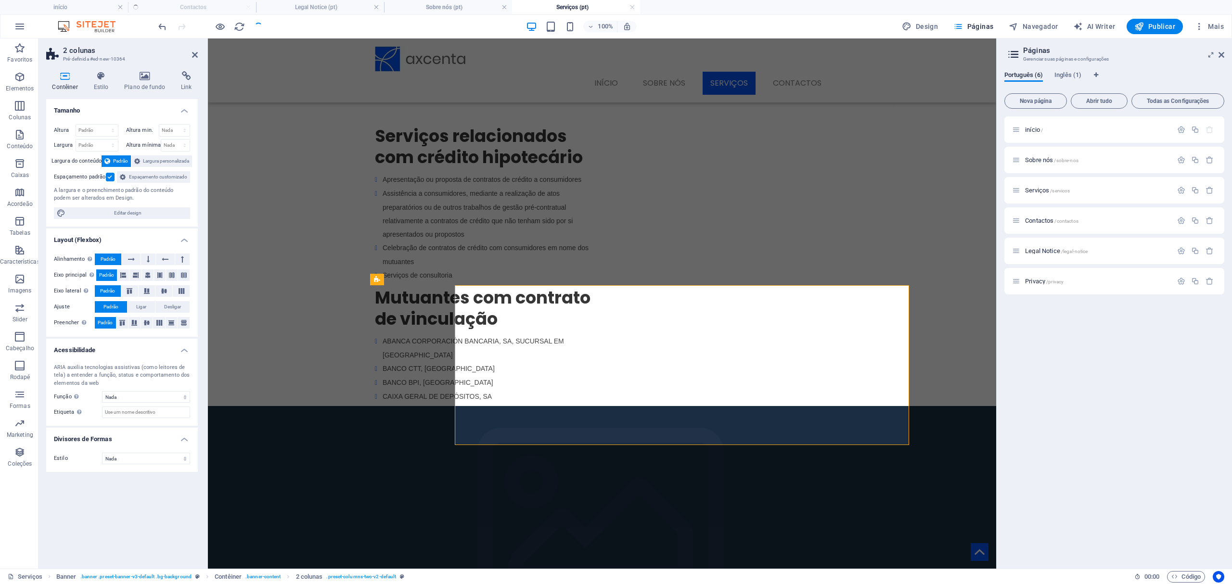
select select "rem"
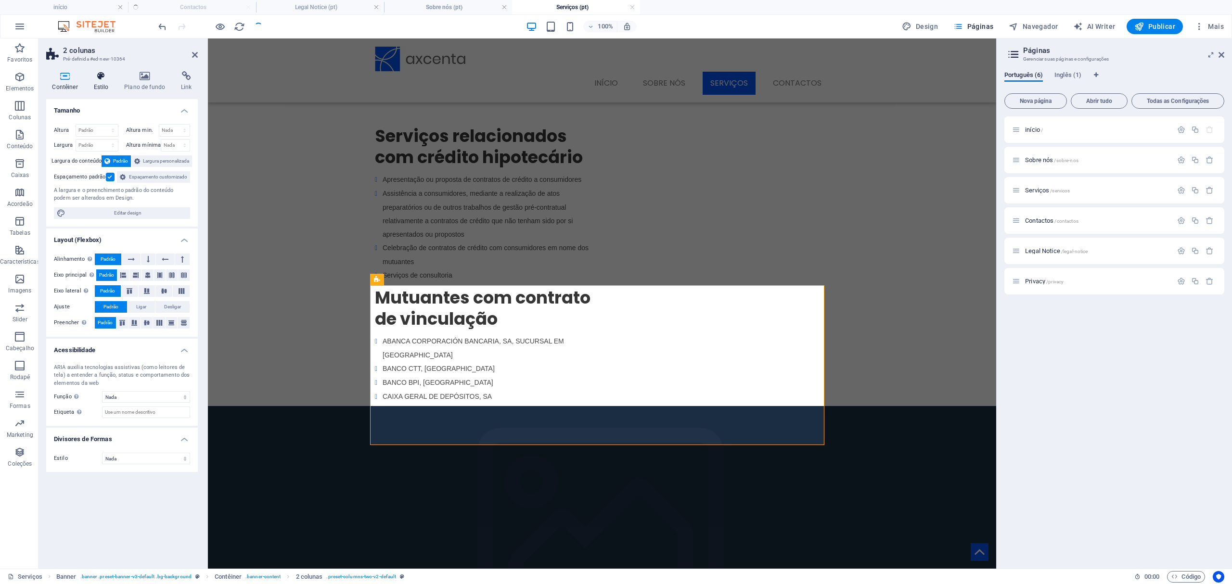
click at [99, 82] on h4 "Estilo" at bounding box center [103, 81] width 31 height 20
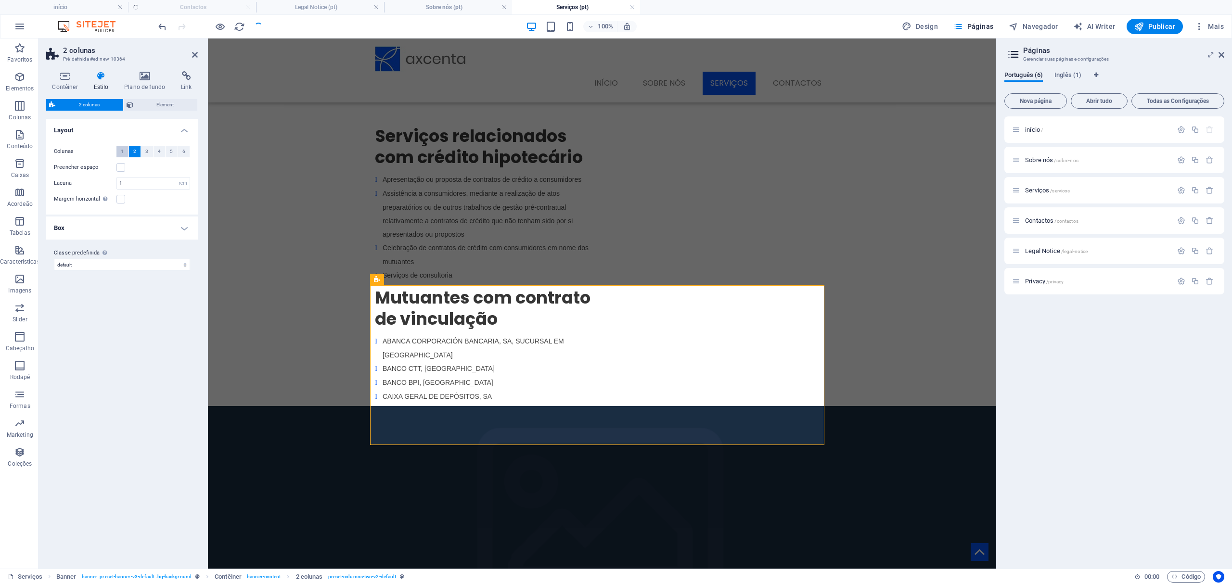
click at [122, 149] on span "1" at bounding box center [122, 152] width 3 height 12
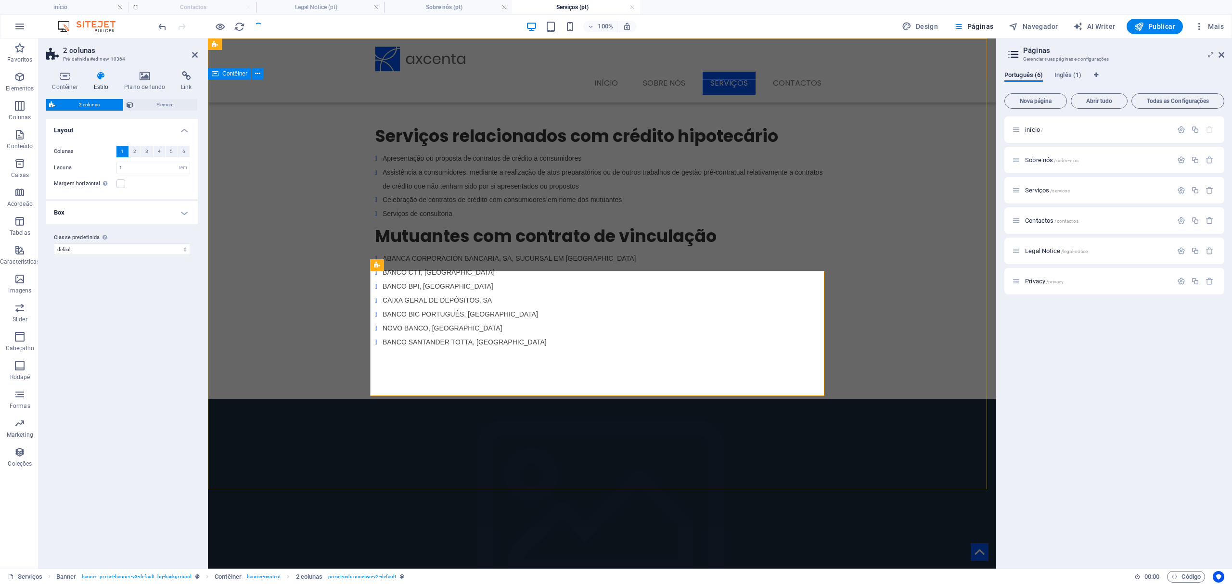
click at [235, 242] on div "Serviços relacionados com crédito hipotecário Apresentação ou proposta de contr…" at bounding box center [602, 239] width 788 height 321
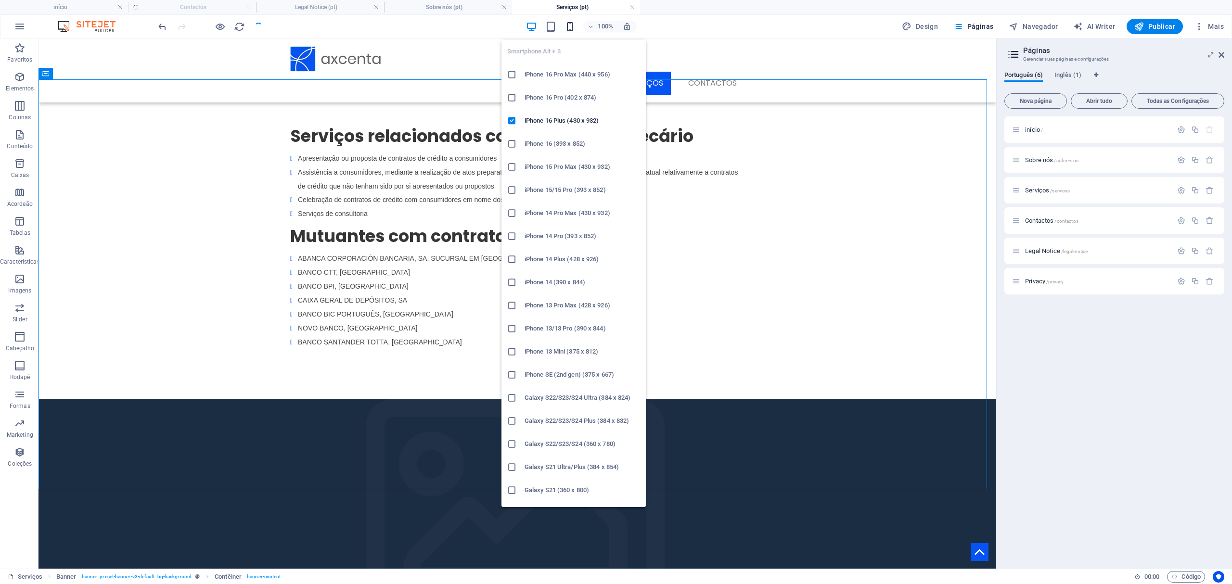
click at [569, 28] on icon "button" at bounding box center [569, 26] width 11 height 11
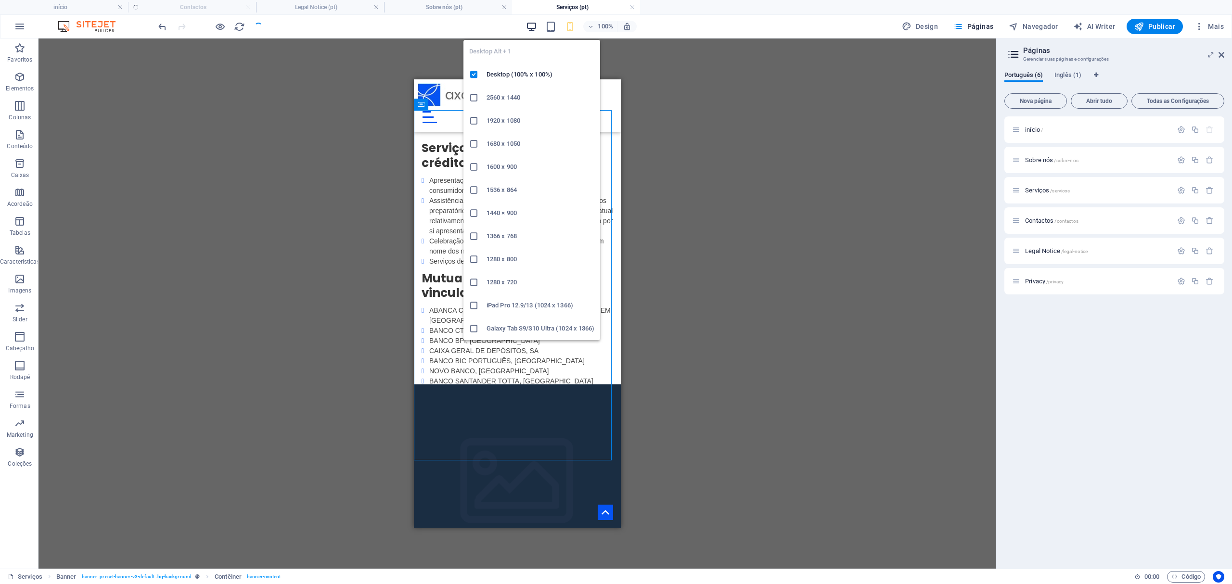
click at [535, 27] on icon "button" at bounding box center [531, 26] width 11 height 11
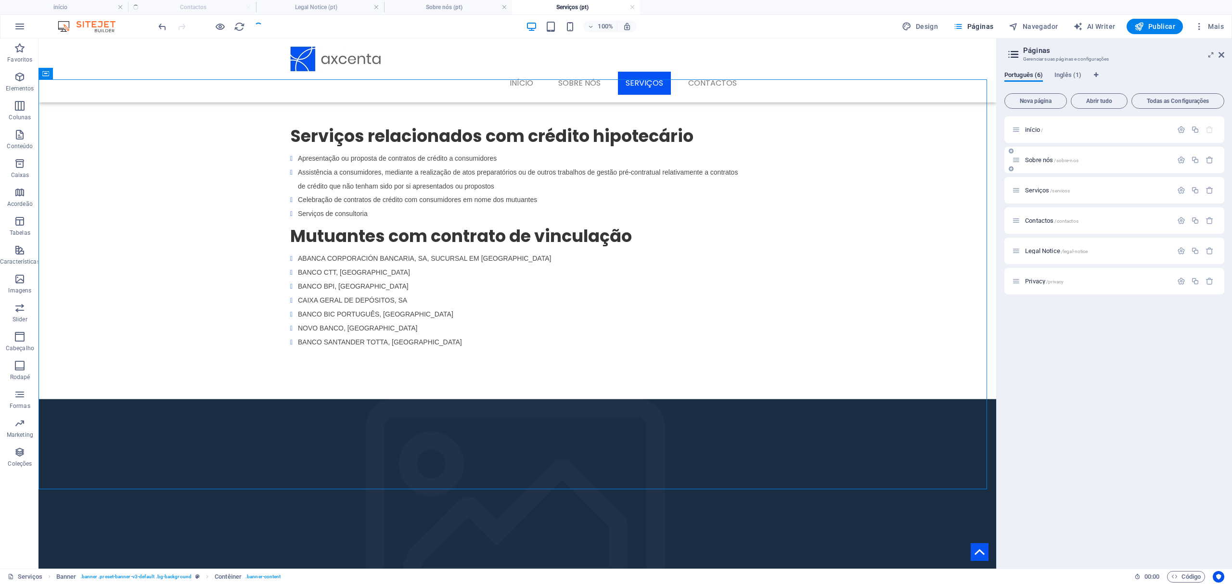
click at [1037, 156] on span "Sobre nós /sobre-nos" at bounding box center [1051, 159] width 53 height 7
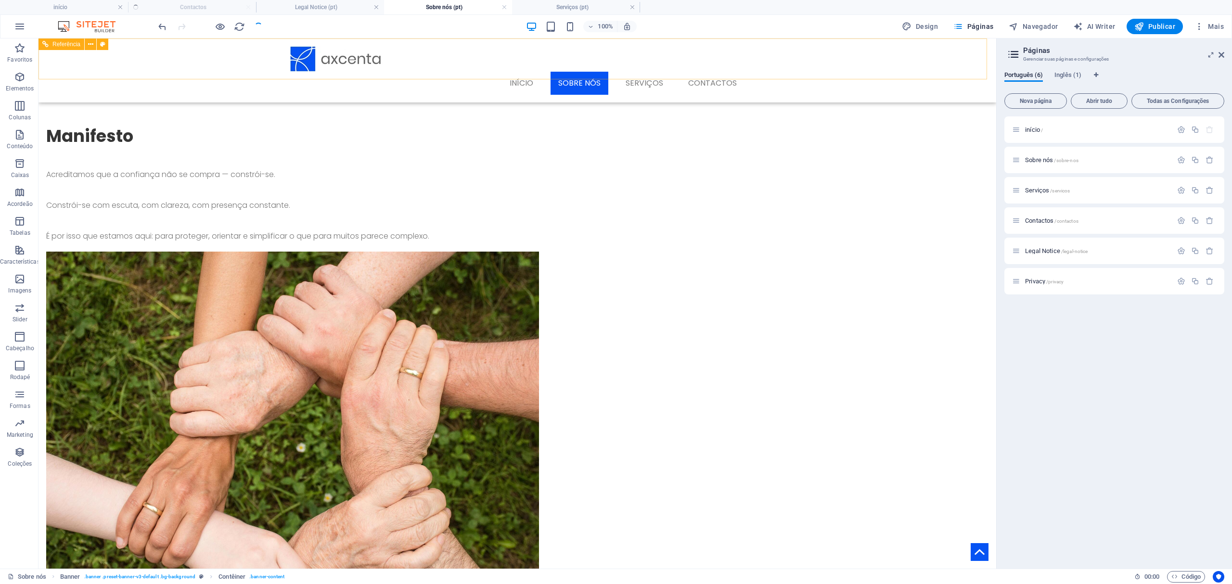
click at [647, 72] on nav "início Sobre nós Serviços Contactos" at bounding box center [517, 83] width 454 height 23
click at [1041, 193] on div "Serviços /servicos" at bounding box center [1092, 190] width 160 height 11
click at [1041, 191] on span "Serviços /servicos" at bounding box center [1047, 190] width 45 height 7
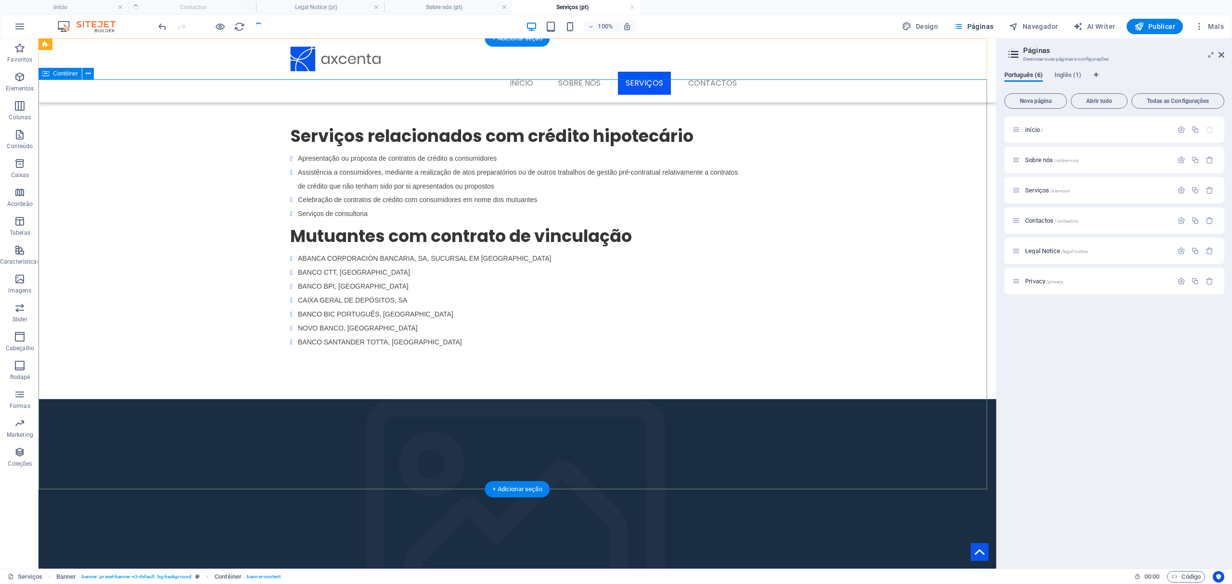
click at [244, 304] on div "Serviços relacionados com crédito hipotecário Apresentação ou proposta de contr…" at bounding box center [516, 239] width 957 height 321
click at [355, 264] on button at bounding box center [352, 265] width 12 height 12
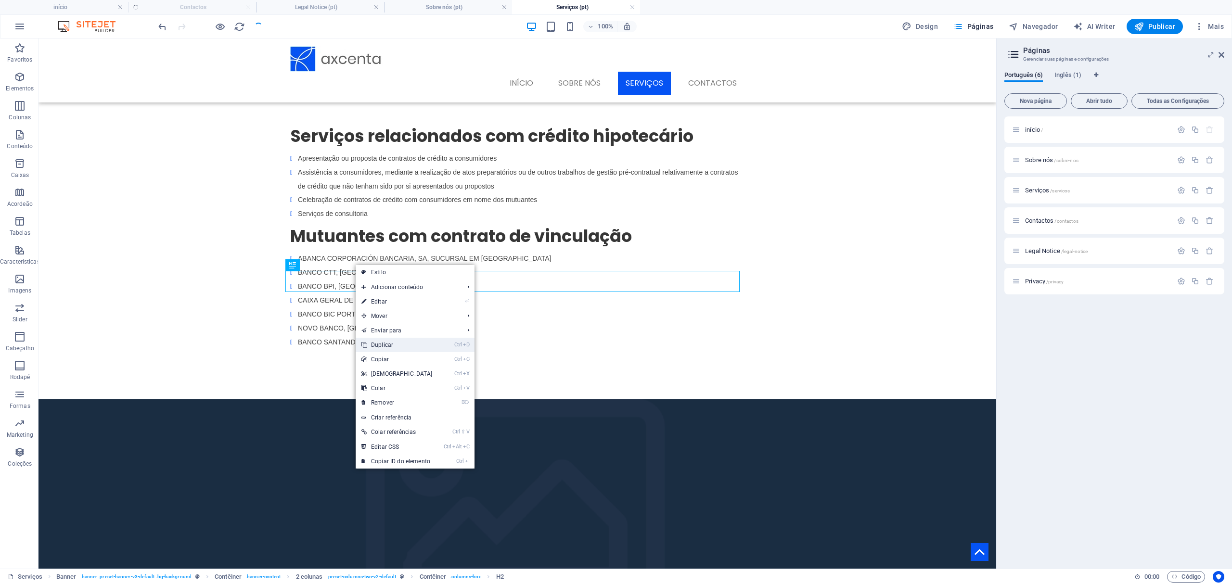
click at [384, 344] on link "Ctrl D Duplicar" at bounding box center [397, 345] width 83 height 14
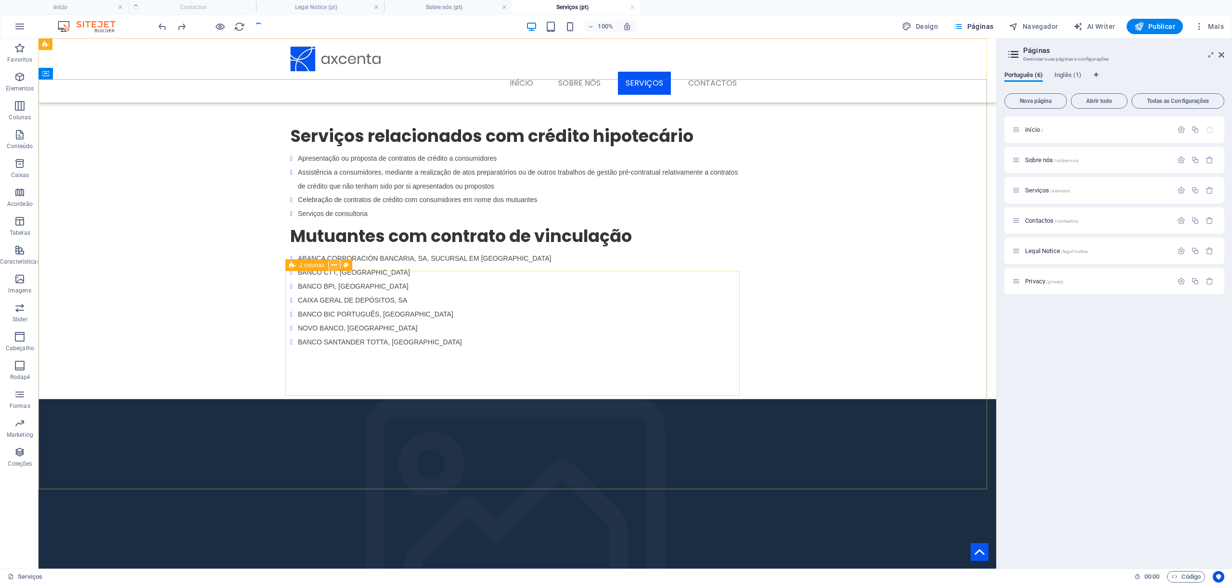
click at [330, 266] on button at bounding box center [335, 265] width 12 height 12
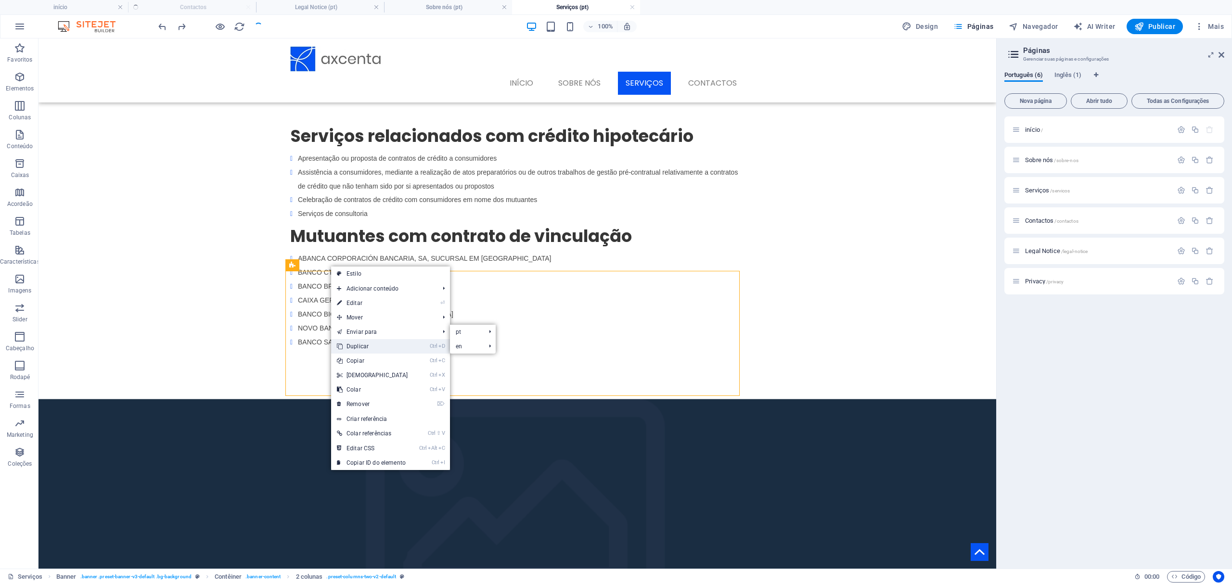
click at [366, 347] on link "Ctrl D Duplicar" at bounding box center [372, 346] width 83 height 14
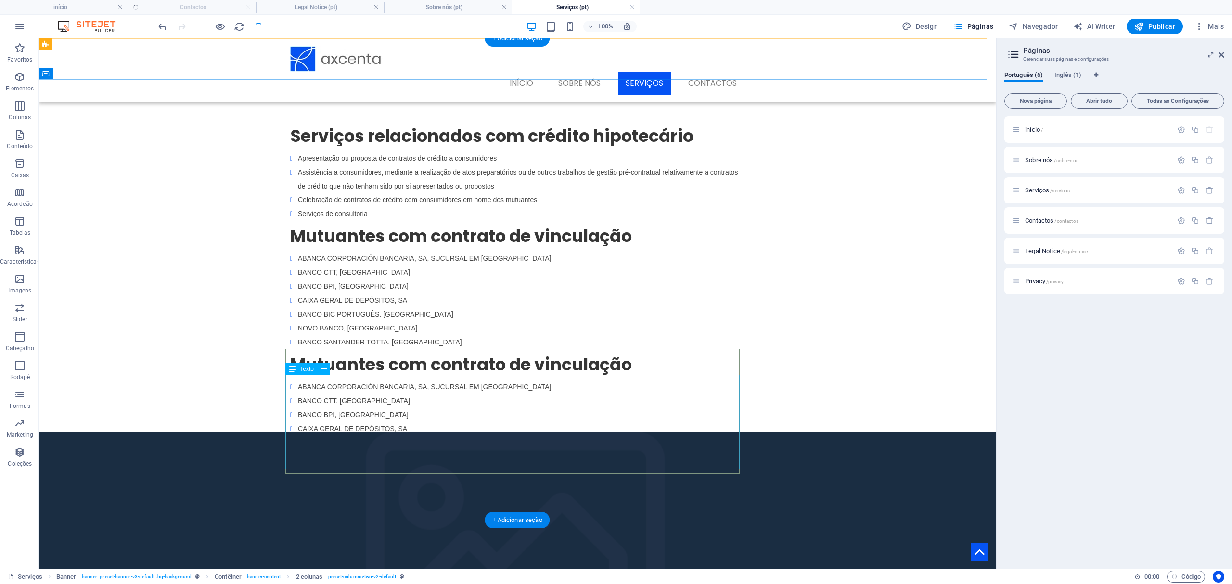
click at [412, 435] on div "ABANCA CORPORACIÓN BANCARIA, SA, SUCURSAL EM [GEOGRAPHIC_DATA] BANCO CTT, SA BA…" at bounding box center [517, 429] width 454 height 98
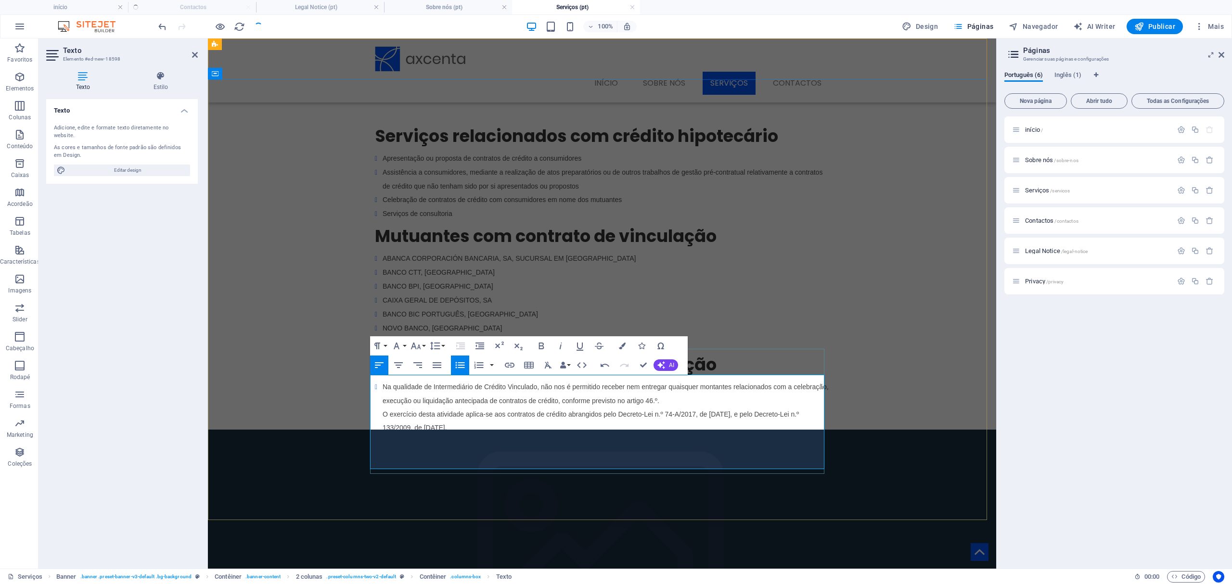
click at [382, 382] on li "Na qualidade de Intermediário de Crédito Vinculado, não nos é permitido receber…" at bounding box center [605, 427] width 446 height 95
click at [464, 368] on icon "button" at bounding box center [460, 365] width 9 height 6
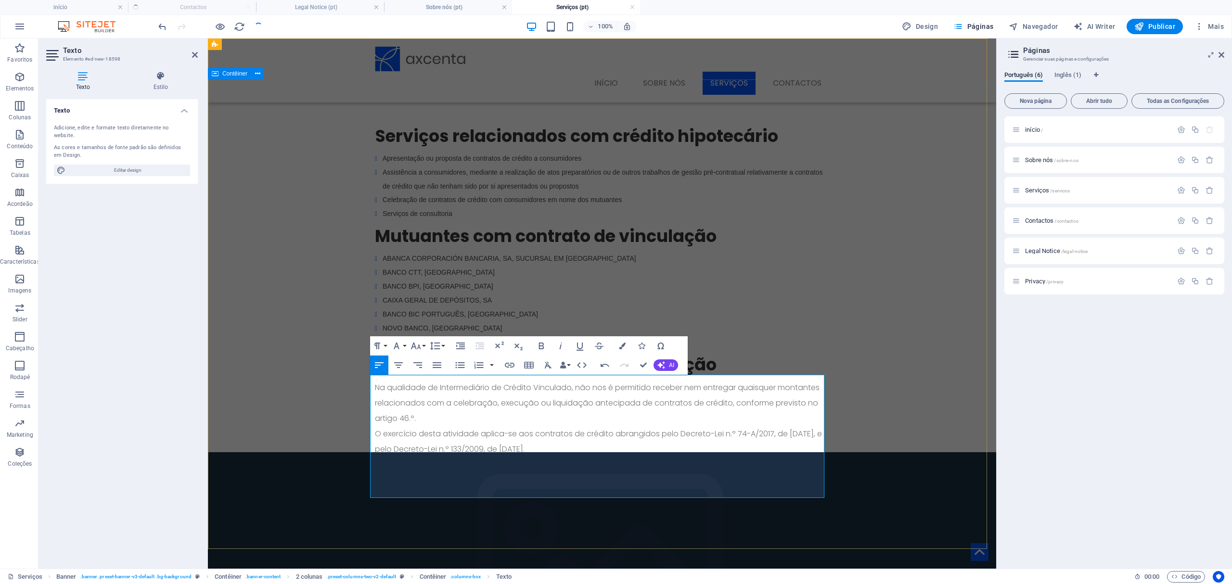
click at [271, 412] on div "Serviços relacionados com crédito hipotecário Apresentação ou proposta de contr…" at bounding box center [602, 316] width 788 height 475
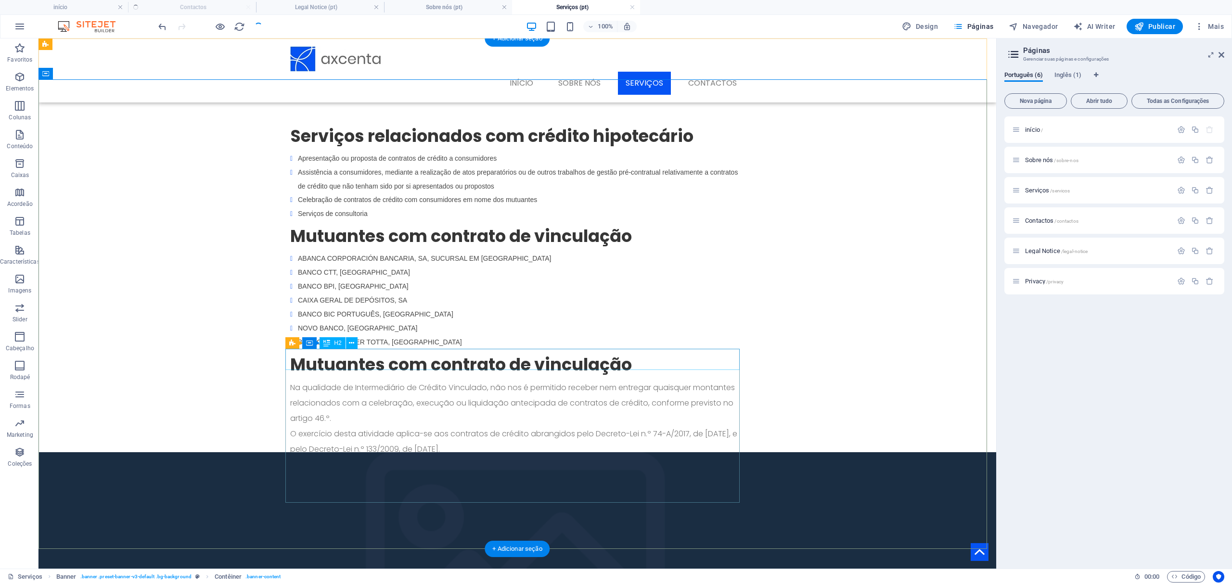
click at [360, 362] on div "Mutuantes com contrato de vinculação" at bounding box center [517, 364] width 454 height 21
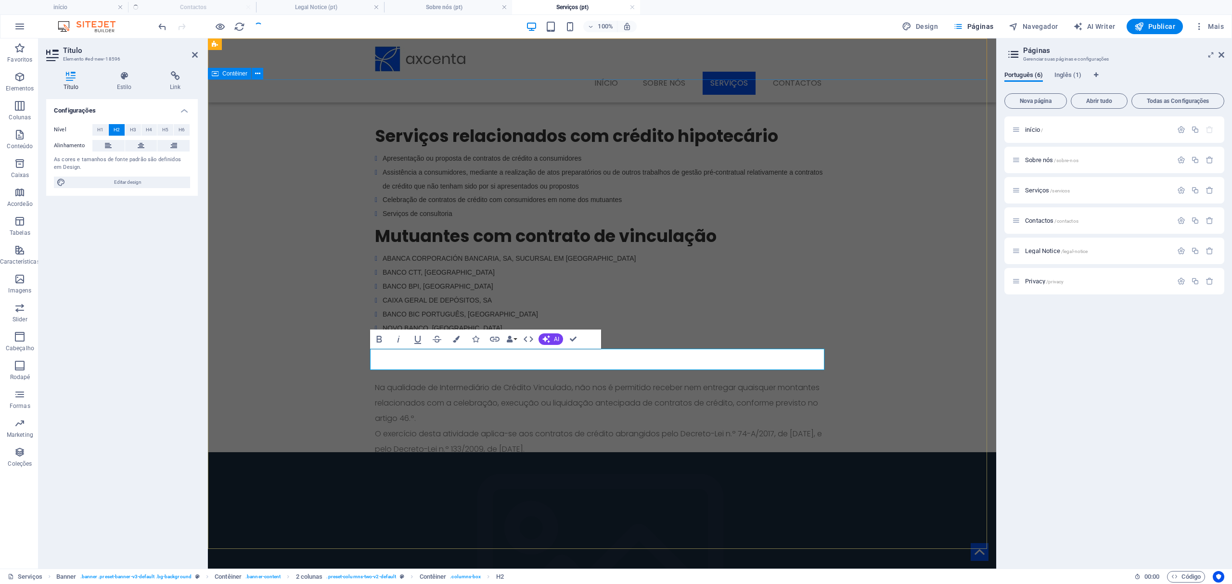
click at [271, 434] on div "Serviços relacionados com crédito hipotecário Apresentação ou proposta de contr…" at bounding box center [602, 316] width 788 height 475
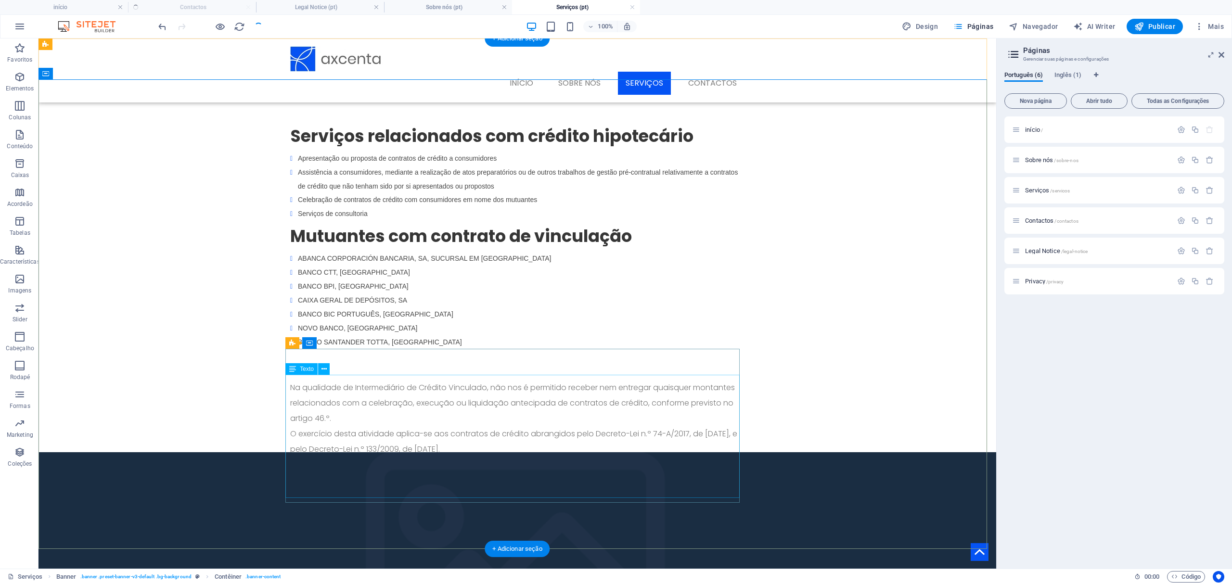
click at [614, 382] on div "Na qualidade de Intermediário de Crédito Vinculado, não nos é permitido receber…" at bounding box center [517, 441] width 454 height 123
click at [324, 368] on icon at bounding box center [323, 369] width 5 height 10
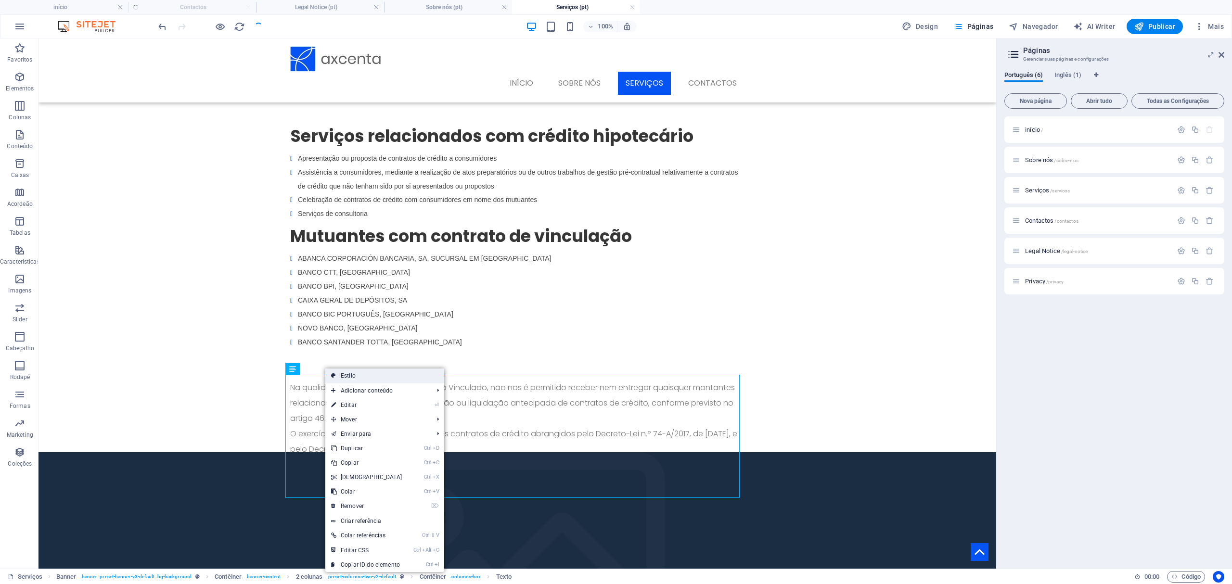
click at [358, 374] on link "Estilo" at bounding box center [384, 376] width 119 height 14
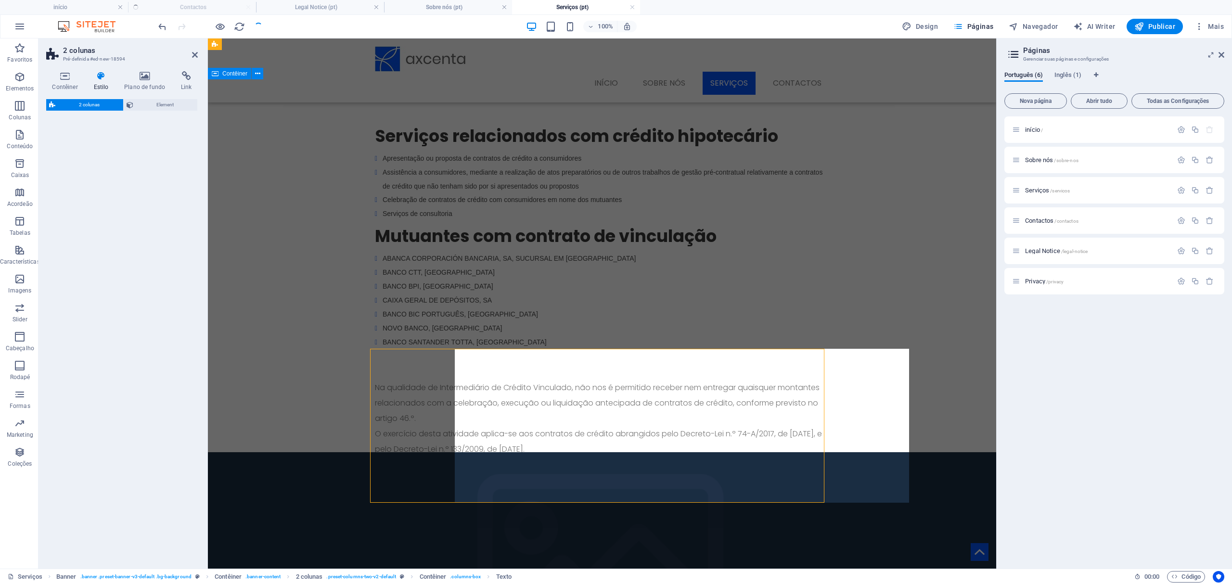
select select "rem"
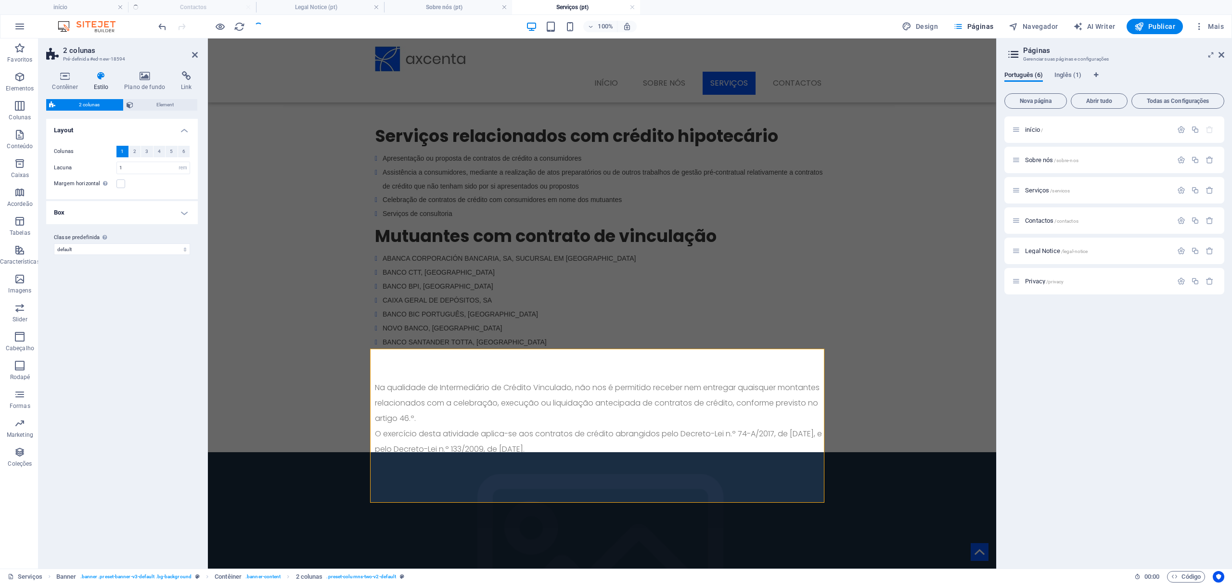
click at [93, 84] on h4 "Estilo" at bounding box center [103, 81] width 31 height 20
click at [68, 81] on h4 "Contêiner" at bounding box center [66, 81] width 41 height 20
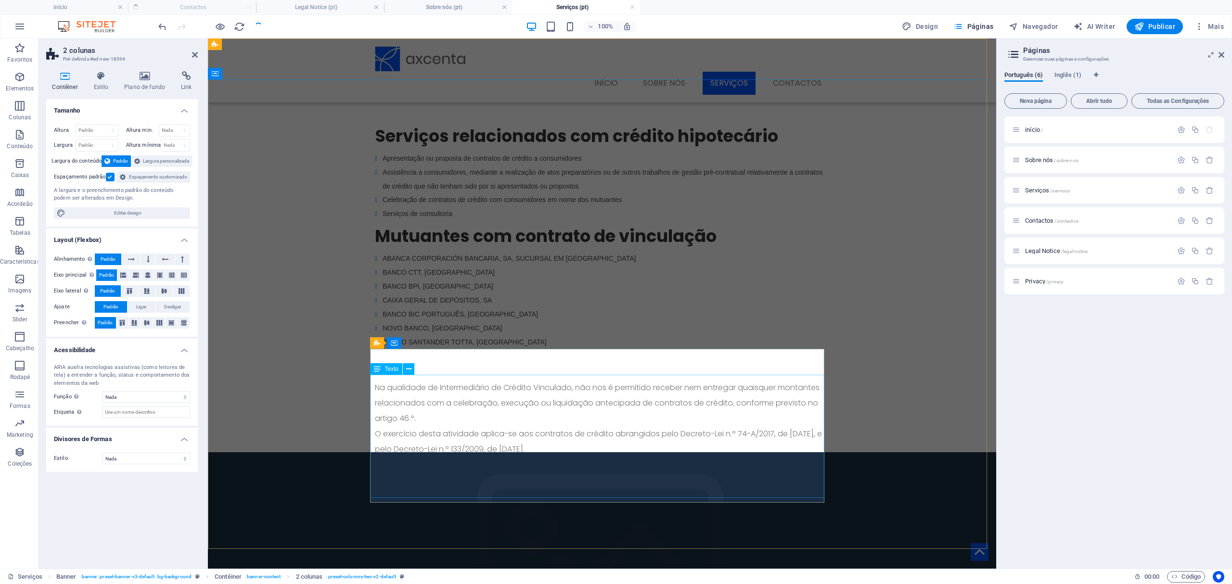
click at [391, 371] on span "Texto" at bounding box center [391, 369] width 14 height 6
click at [407, 370] on icon at bounding box center [408, 369] width 5 height 10
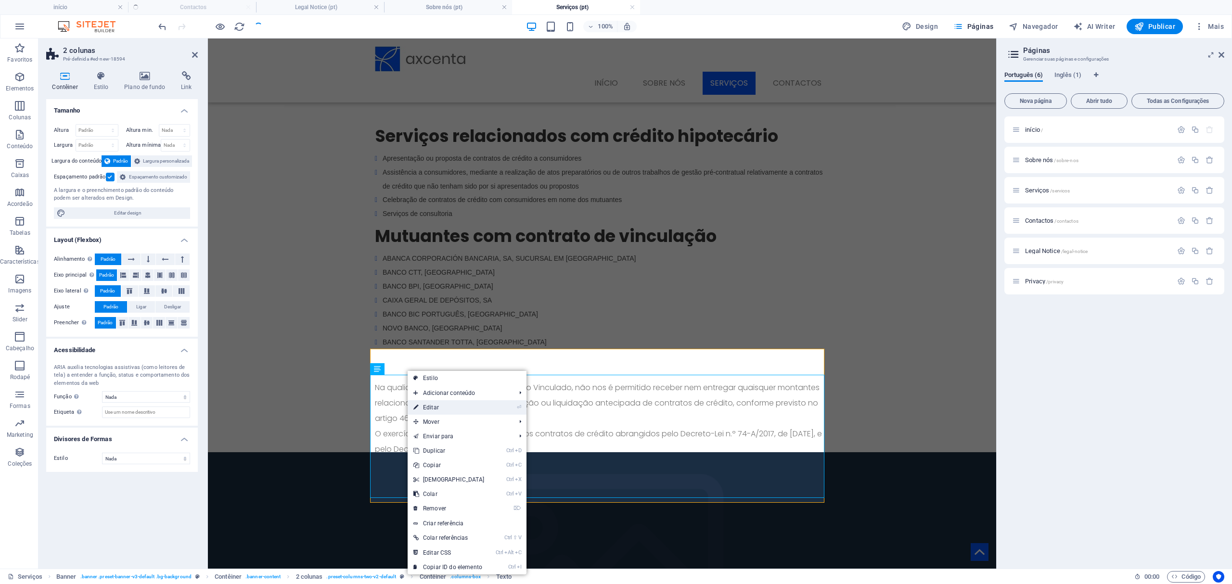
click at [428, 405] on link "⏎ Editar" at bounding box center [448, 407] width 83 height 14
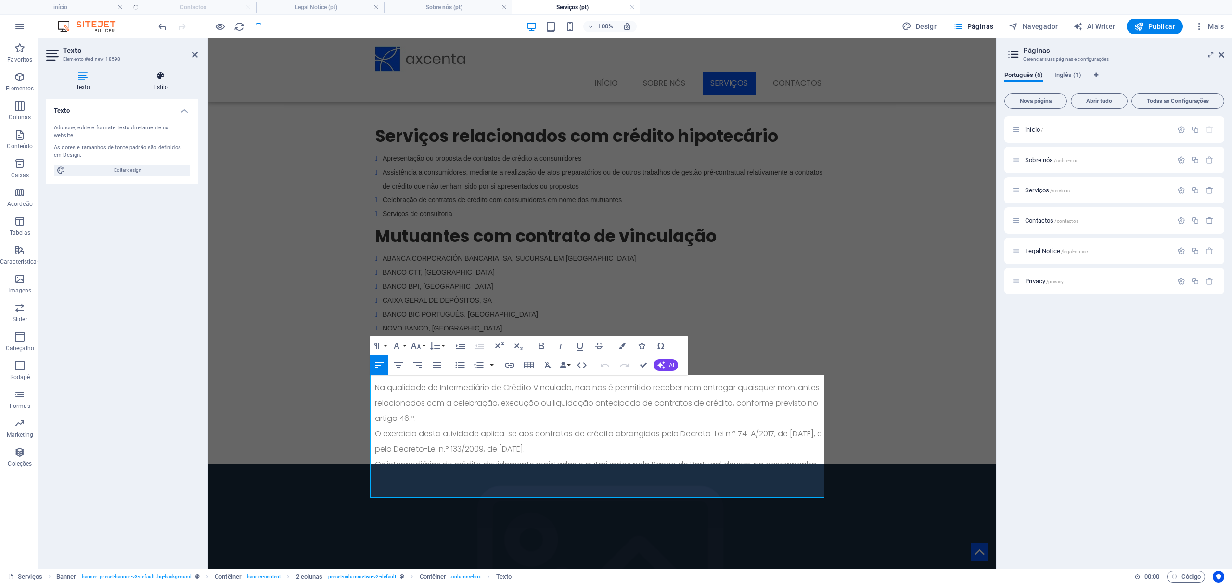
click at [156, 78] on icon at bounding box center [161, 76] width 74 height 10
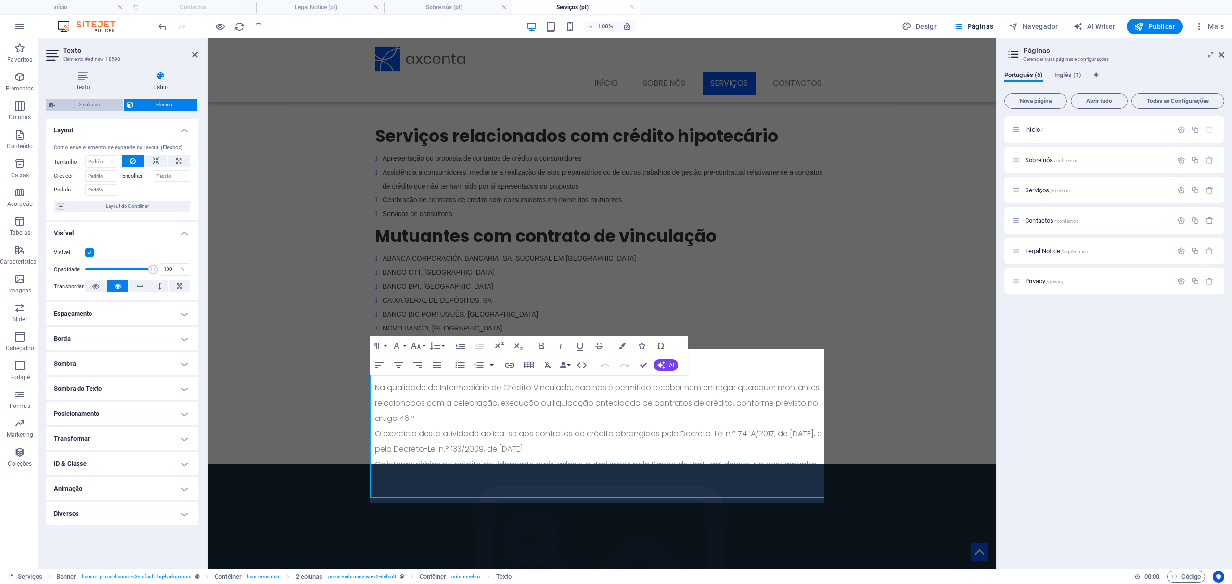
click at [97, 105] on span "2 colunas" at bounding box center [89, 105] width 62 height 12
select select "rem"
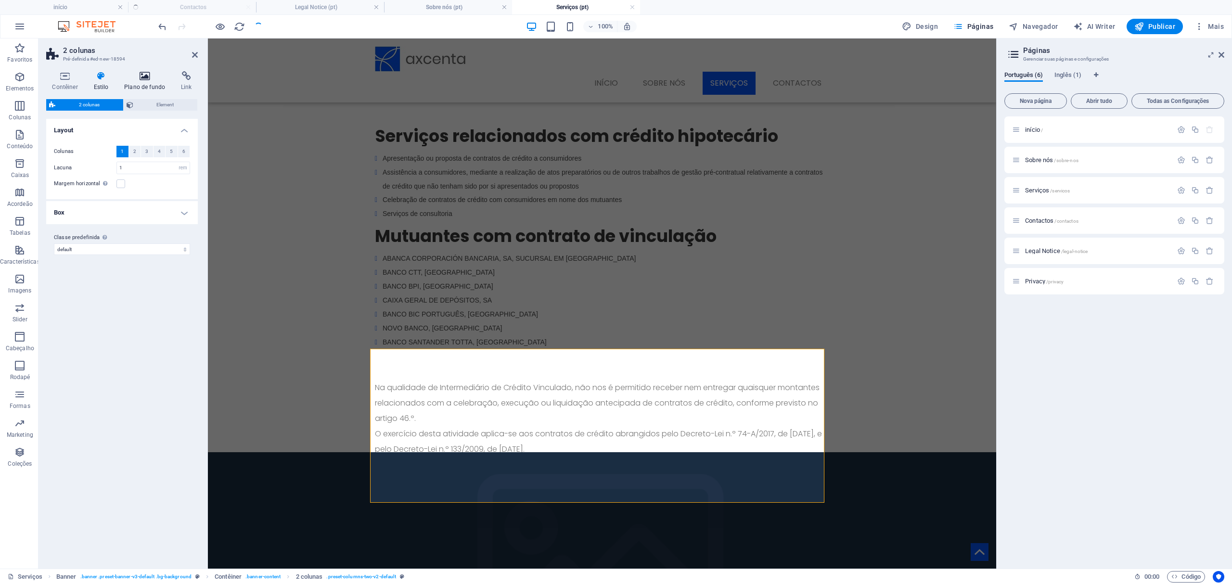
click at [149, 79] on icon at bounding box center [144, 76] width 53 height 10
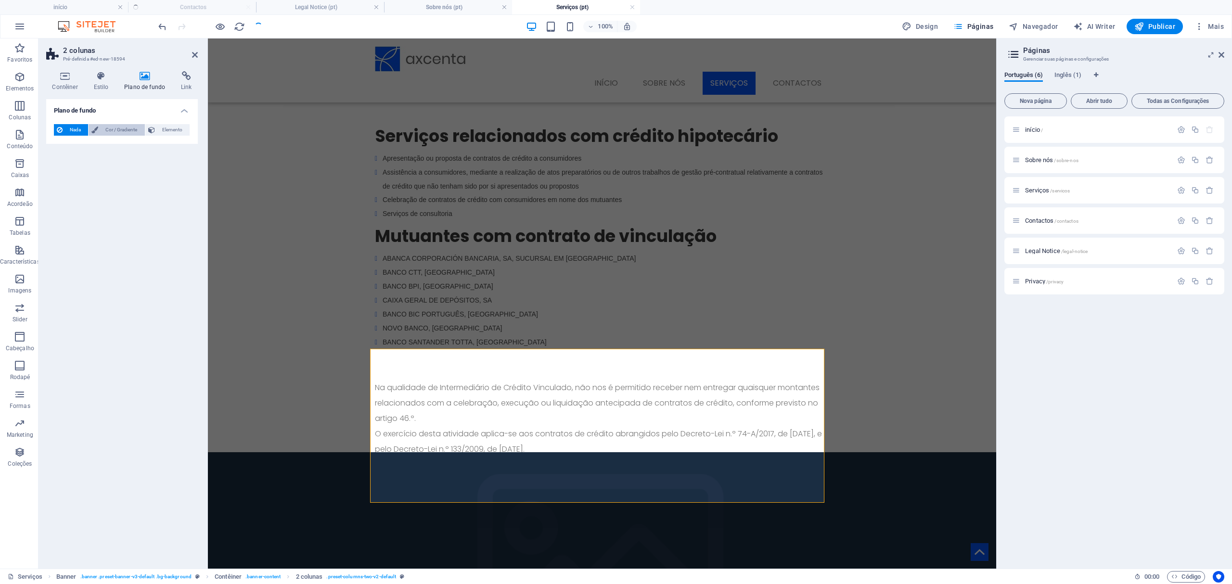
click at [116, 126] on span "Cor / Gradiente" at bounding box center [121, 130] width 40 height 12
click at [73, 126] on span "Nada" at bounding box center [75, 130] width 20 height 12
click at [165, 127] on span "Elemento" at bounding box center [172, 130] width 29 height 12
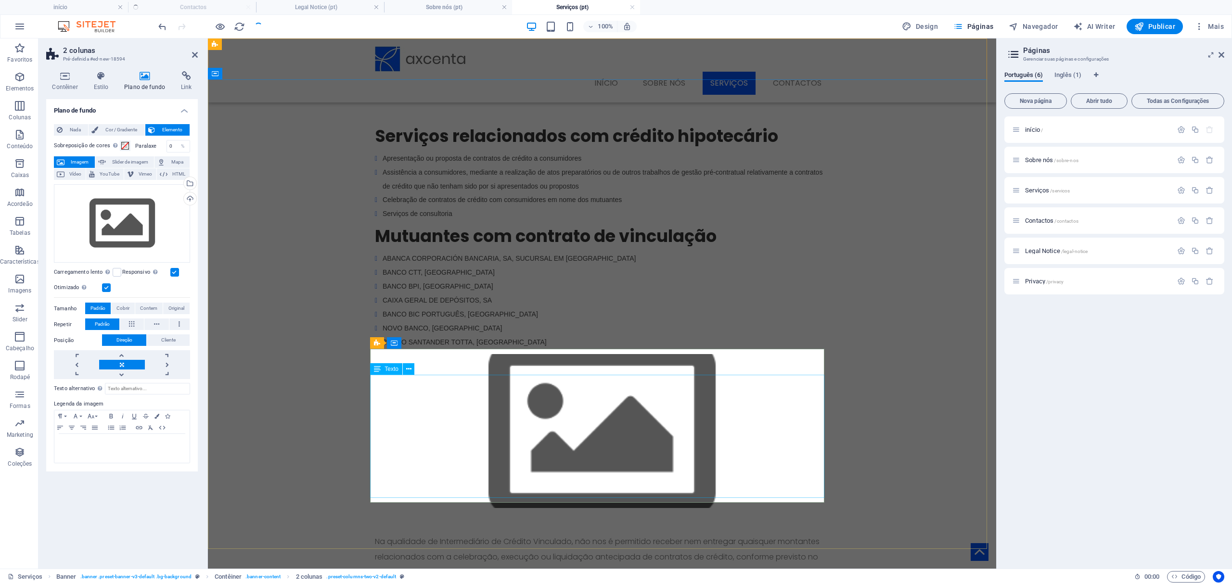
click at [97, 131] on icon at bounding box center [94, 130] width 7 height 12
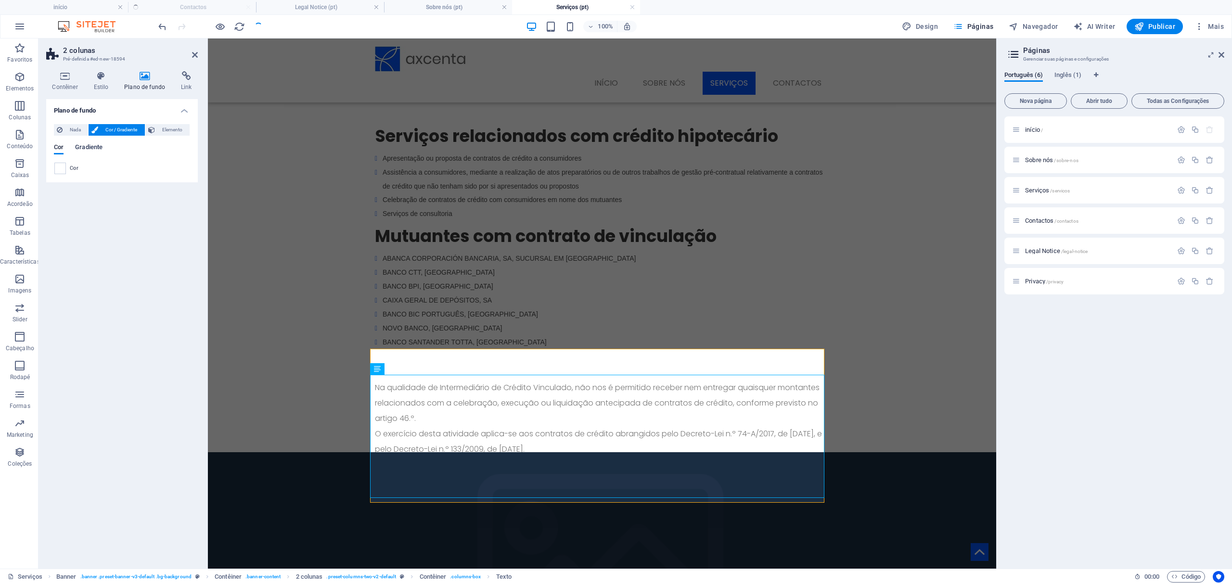
click at [86, 145] on span "Gradiente" at bounding box center [88, 147] width 27 height 13
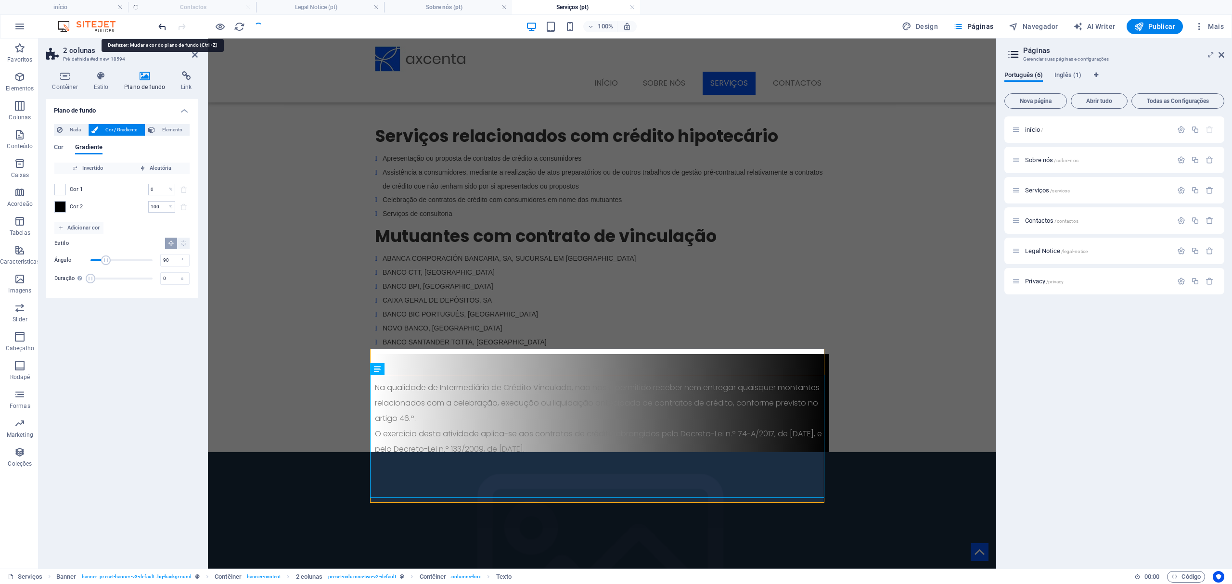
click at [163, 27] on icon "undo" at bounding box center [162, 26] width 11 height 11
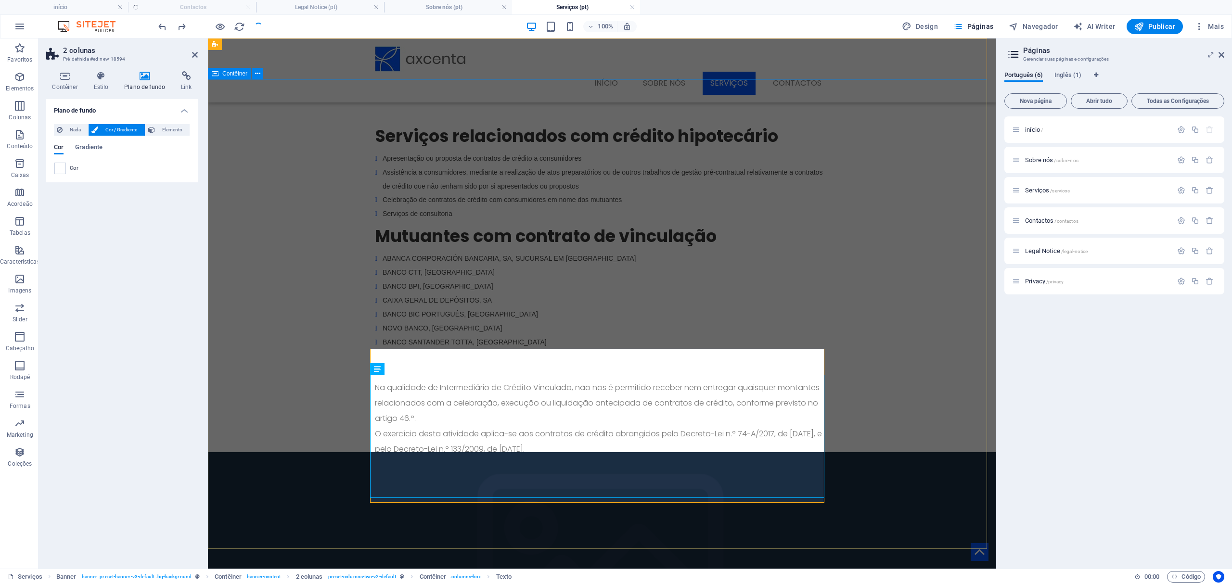
click at [267, 395] on div "Serviços relacionados com crédito hipotecário Apresentação ou proposta de contr…" at bounding box center [602, 316] width 788 height 475
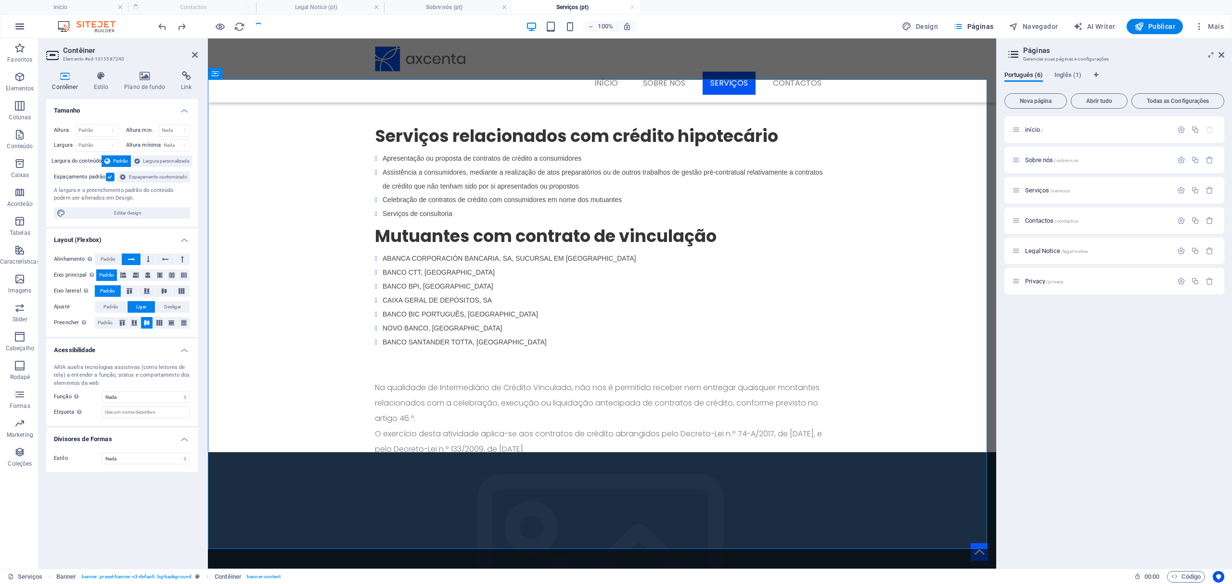
click at [31, 30] on button "button" at bounding box center [19, 26] width 23 height 23
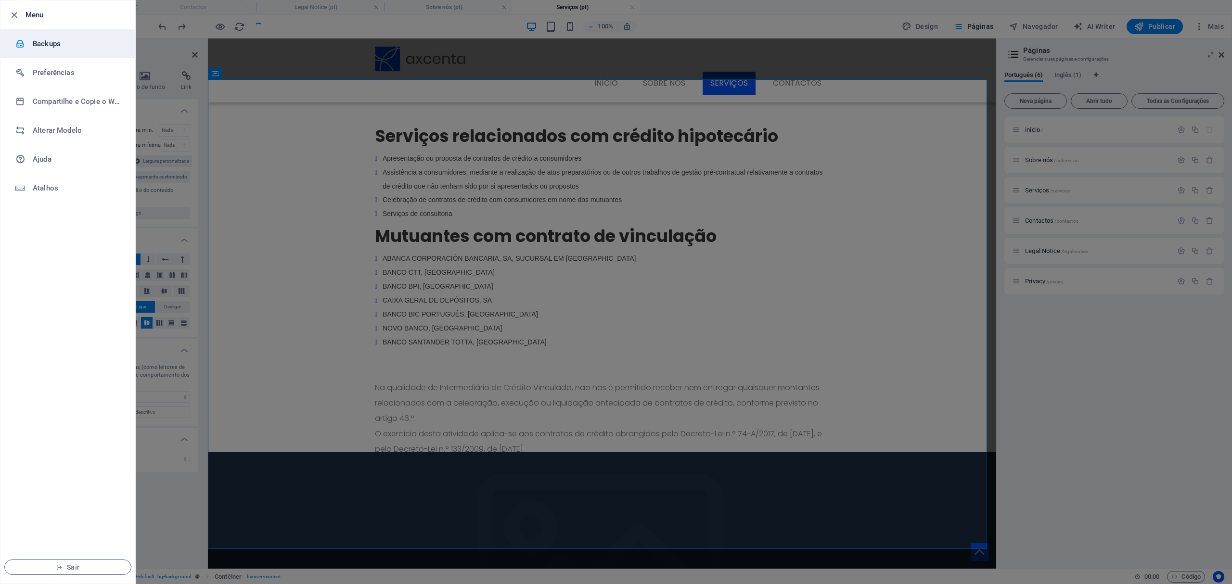
click at [56, 46] on h6 "Backups" at bounding box center [77, 44] width 89 height 12
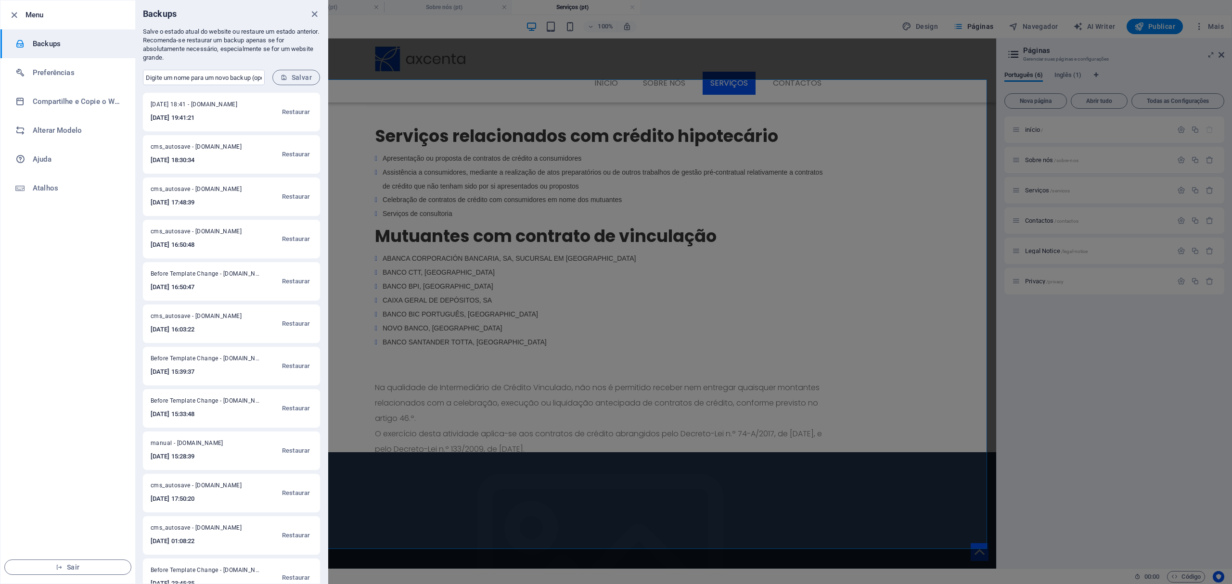
click at [220, 108] on span "[DATE] 18:41 - [DOMAIN_NAME]" at bounding box center [200, 107] width 98 height 12
click at [230, 81] on input "text" at bounding box center [204, 77] width 122 height 15
click at [175, 77] on input "text" at bounding box center [204, 77] width 122 height 15
type input "[DATE] 00:22"
click at [303, 74] on span "Salvar" at bounding box center [295, 78] width 31 height 8
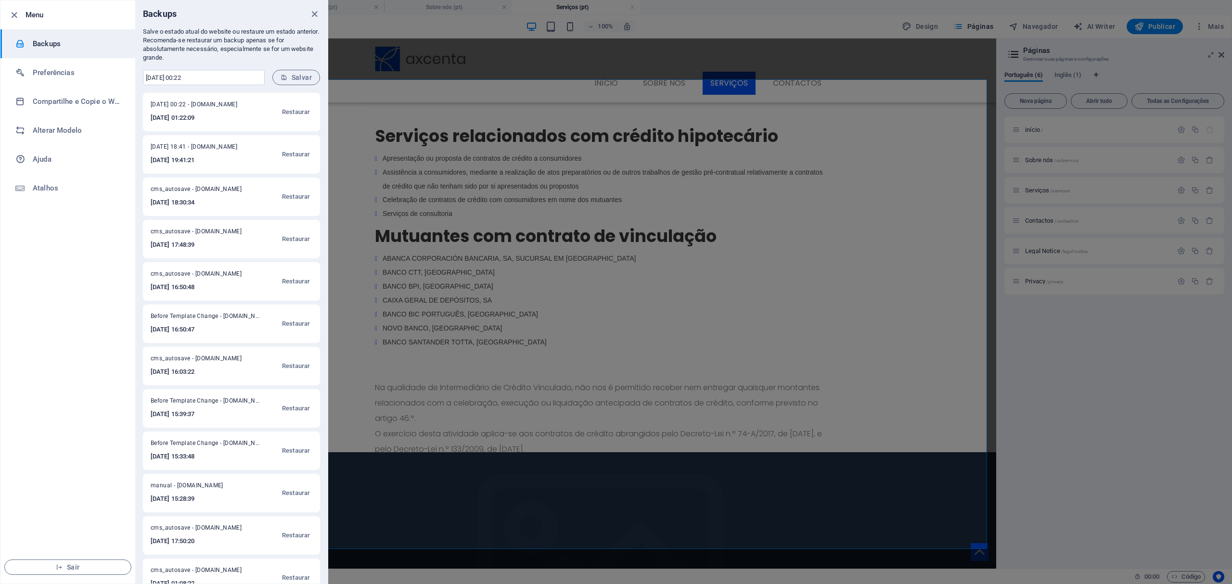
click at [832, 108] on div at bounding box center [616, 292] width 1232 height 584
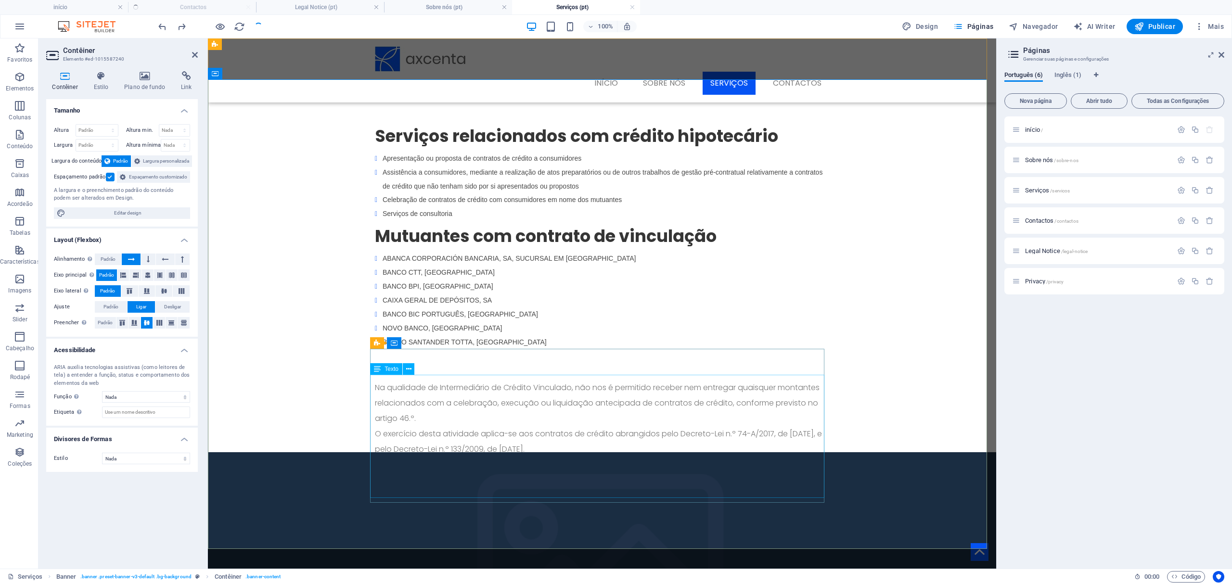
click at [589, 439] on div "Na qualidade de Intermediário de Crédito Vinculado, não nos é permitido receber…" at bounding box center [602, 441] width 454 height 123
click at [387, 367] on span "Texto" at bounding box center [391, 369] width 14 height 6
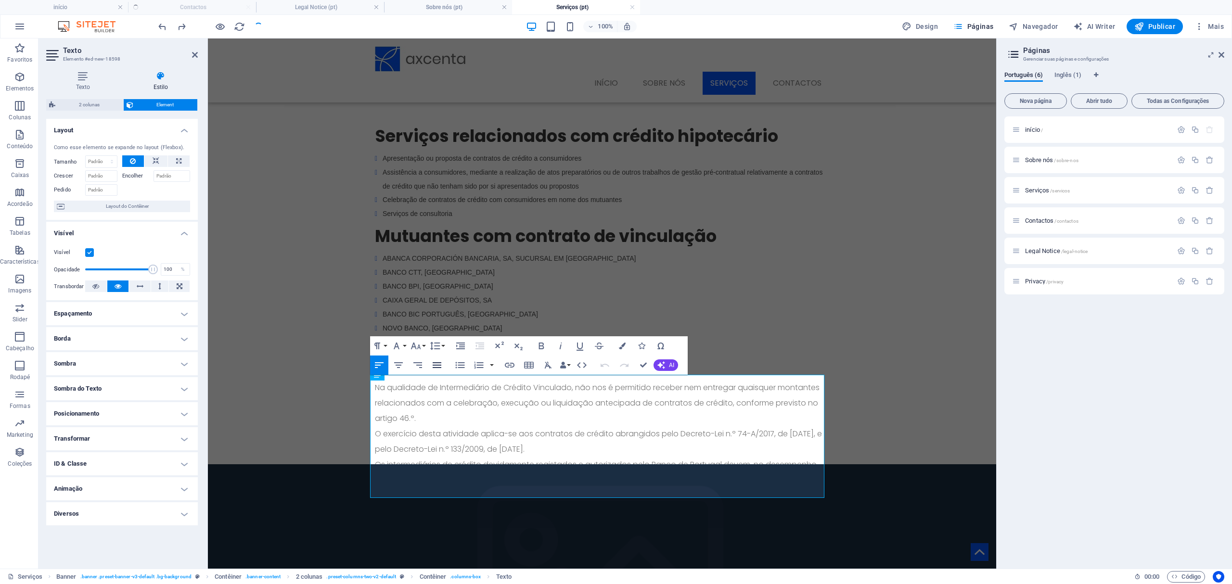
click at [432, 366] on icon "button" at bounding box center [437, 365] width 12 height 12
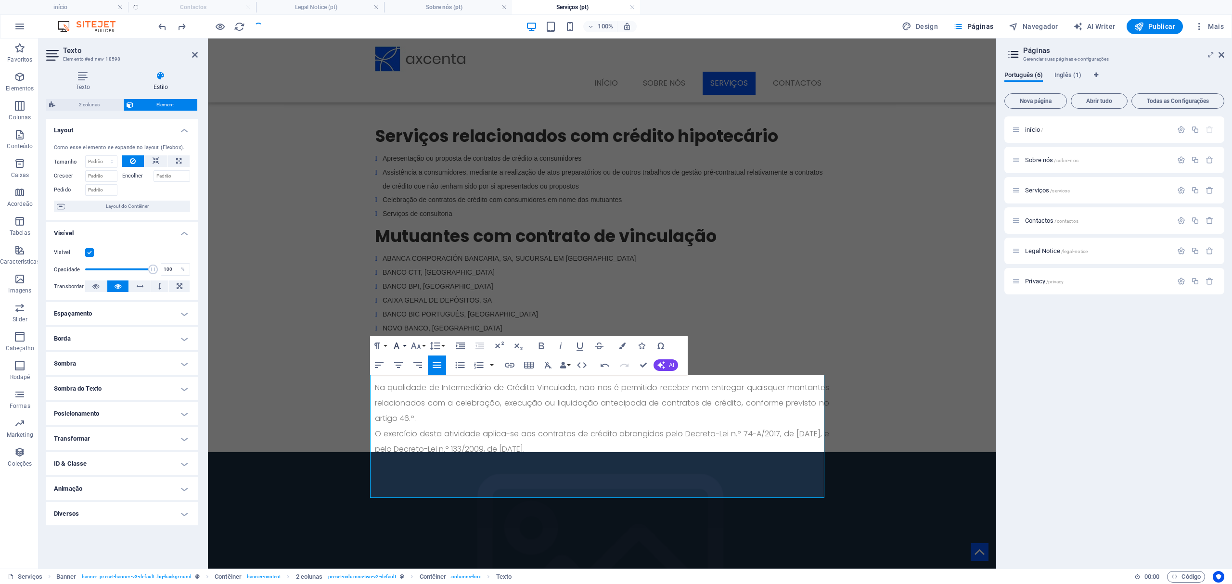
click at [406, 345] on button "Font Family" at bounding box center [398, 345] width 18 height 19
drag, startPoint x: 655, startPoint y: 397, endPoint x: 637, endPoint y: 401, distance: 18.3
click at [637, 401] on p "Na qualidade de Intermediário de Crédito Vinculado, não nos é permitido receber…" at bounding box center [602, 441] width 454 height 123
click at [479, 433] on p "Na qualidade de Intermediário de Crédito Vinculado, não nos é permitido receber…" at bounding box center [602, 441] width 454 height 123
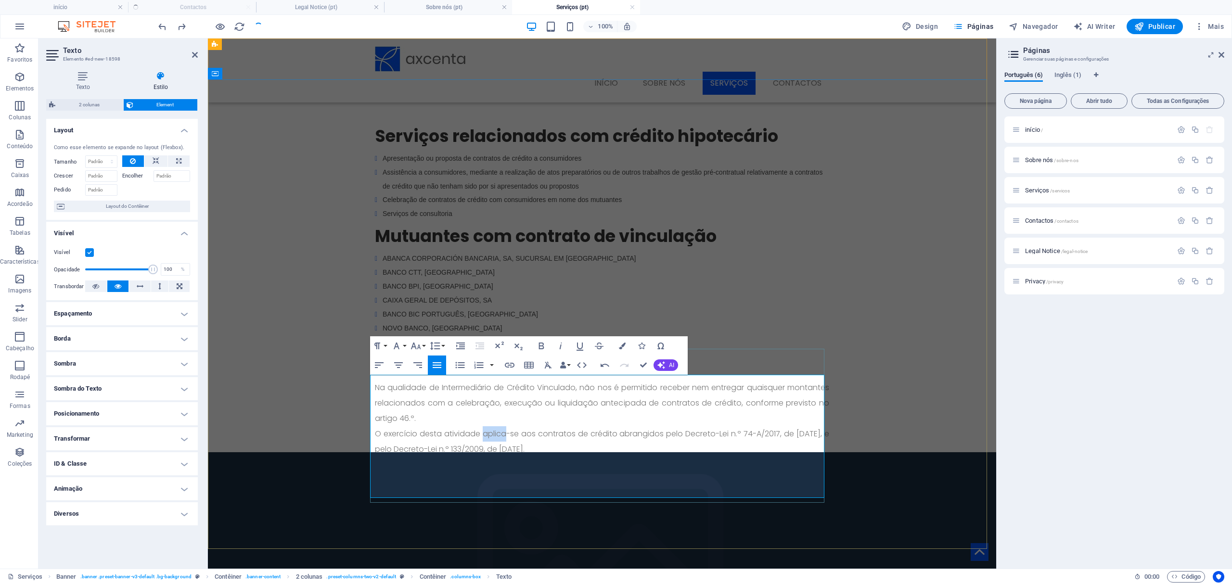
click at [479, 433] on p "Na qualidade de Intermediário de Crédito Vinculado, não nos é permitido receber…" at bounding box center [602, 441] width 454 height 123
click at [757, 318] on div "ABANCA CORPORACIÓN BANCARIA, SA, SUCURSAL EM [GEOGRAPHIC_DATA] BANCO CTT, SA BA…" at bounding box center [602, 301] width 454 height 98
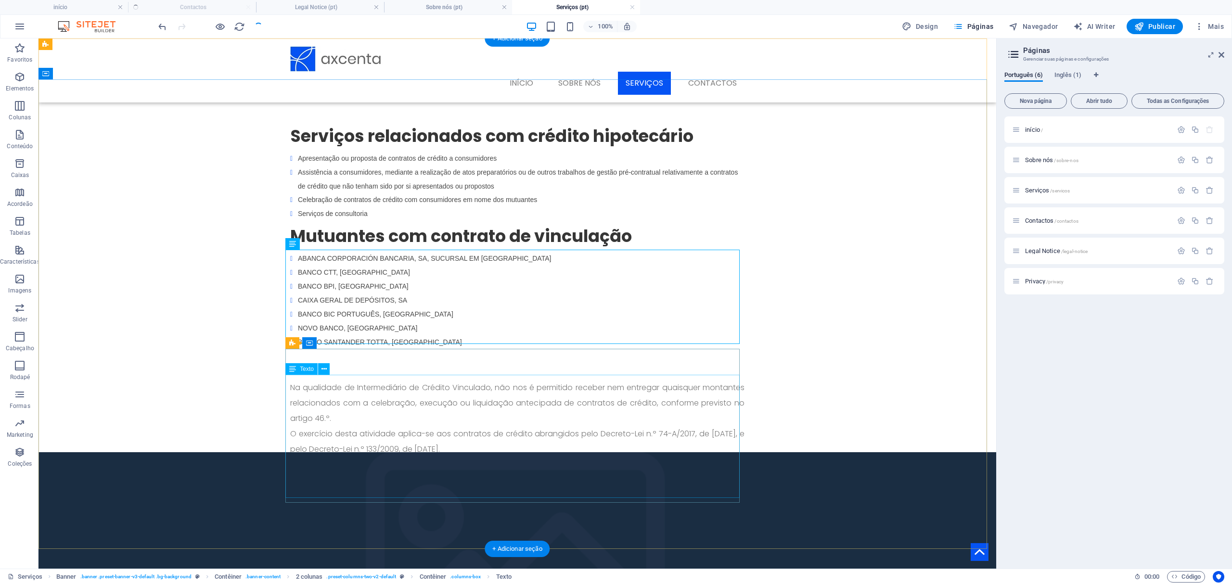
click at [432, 424] on div "Na qualidade de Intermediário de Crédito Vinculado, não nos é permitido receber…" at bounding box center [517, 441] width 454 height 123
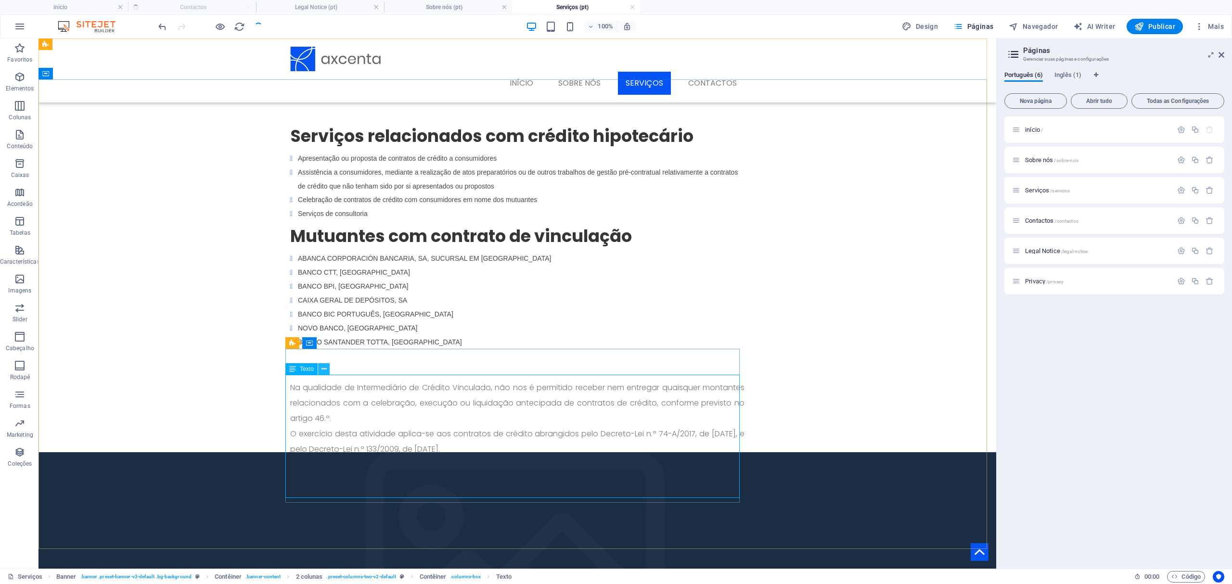
click at [324, 368] on icon at bounding box center [323, 369] width 5 height 10
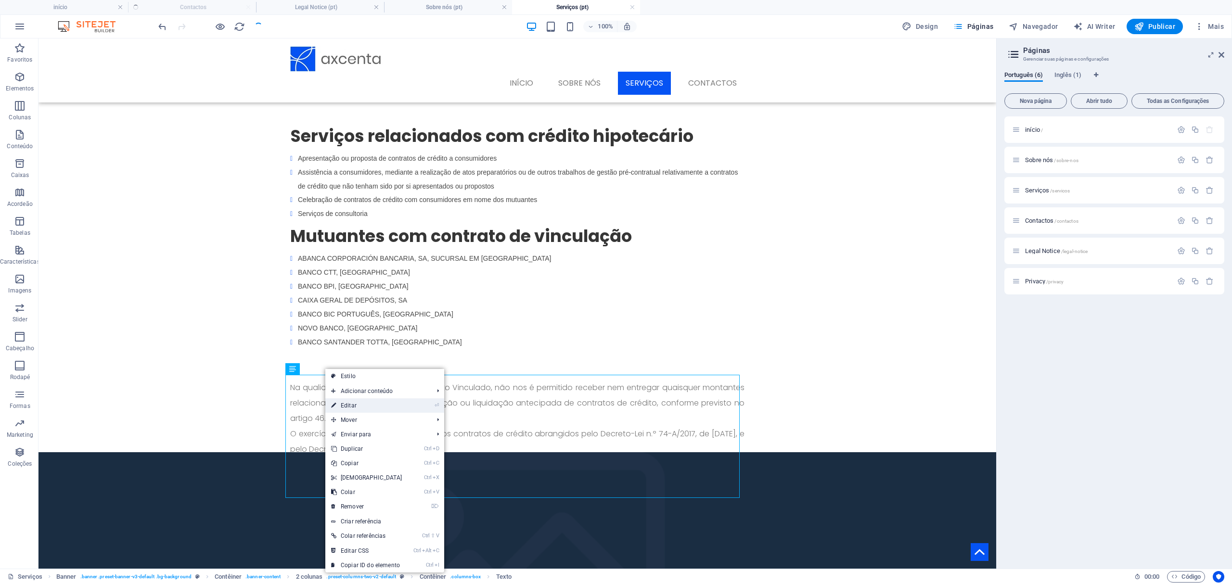
click at [351, 399] on link "⏎ Editar" at bounding box center [366, 405] width 83 height 14
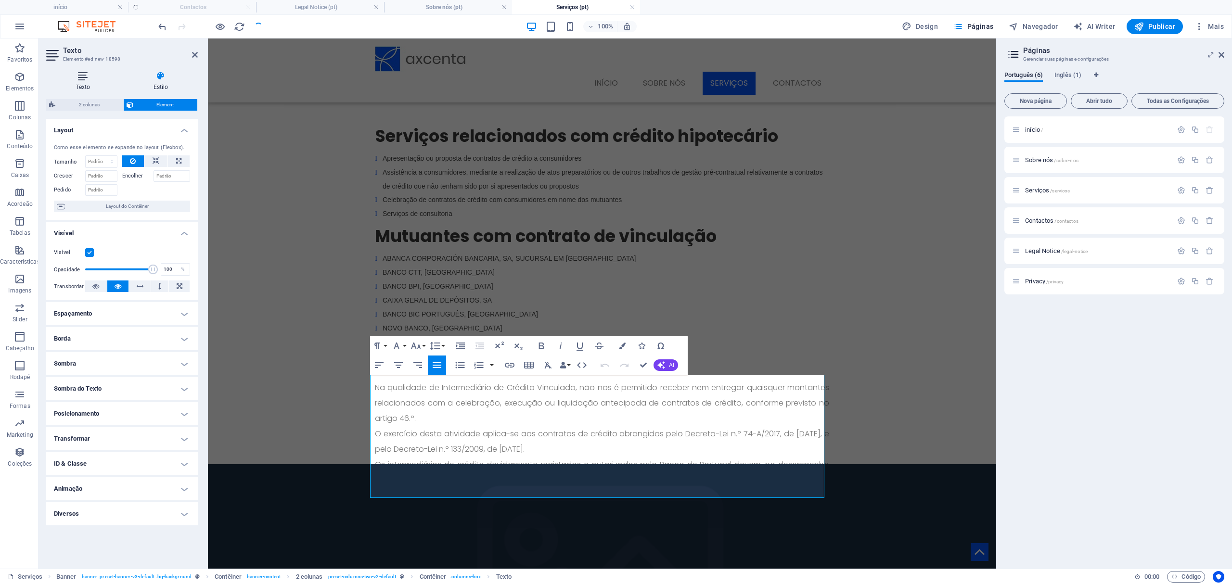
click at [93, 84] on h4 "Texto" at bounding box center [84, 81] width 77 height 20
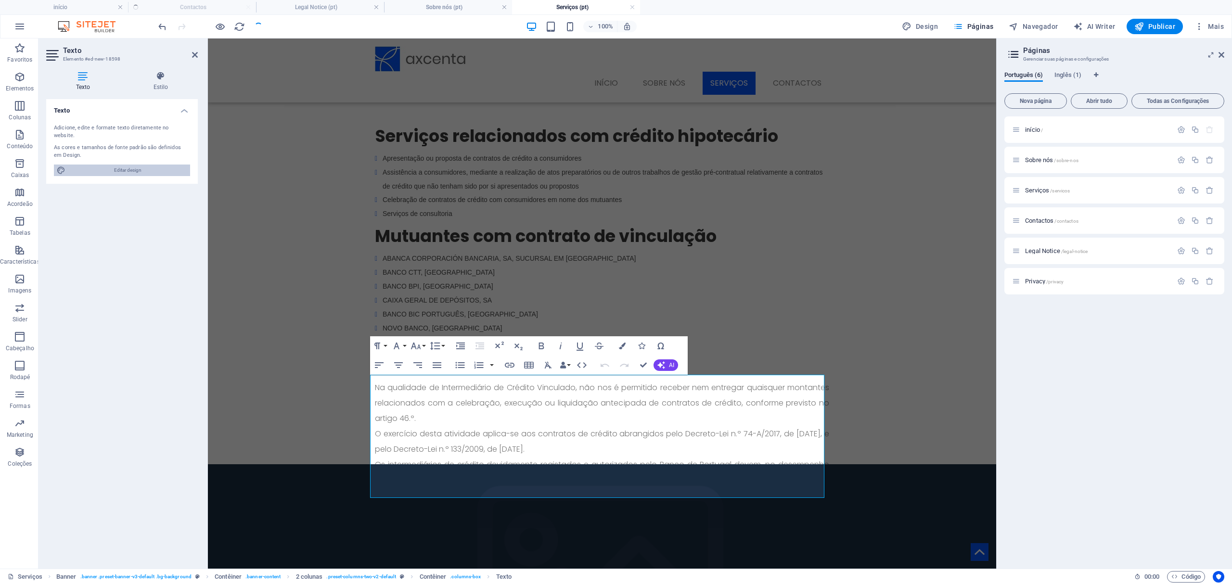
click at [94, 165] on span "Editar design" at bounding box center [127, 171] width 119 height 12
select select "px"
select select "300"
select select "px"
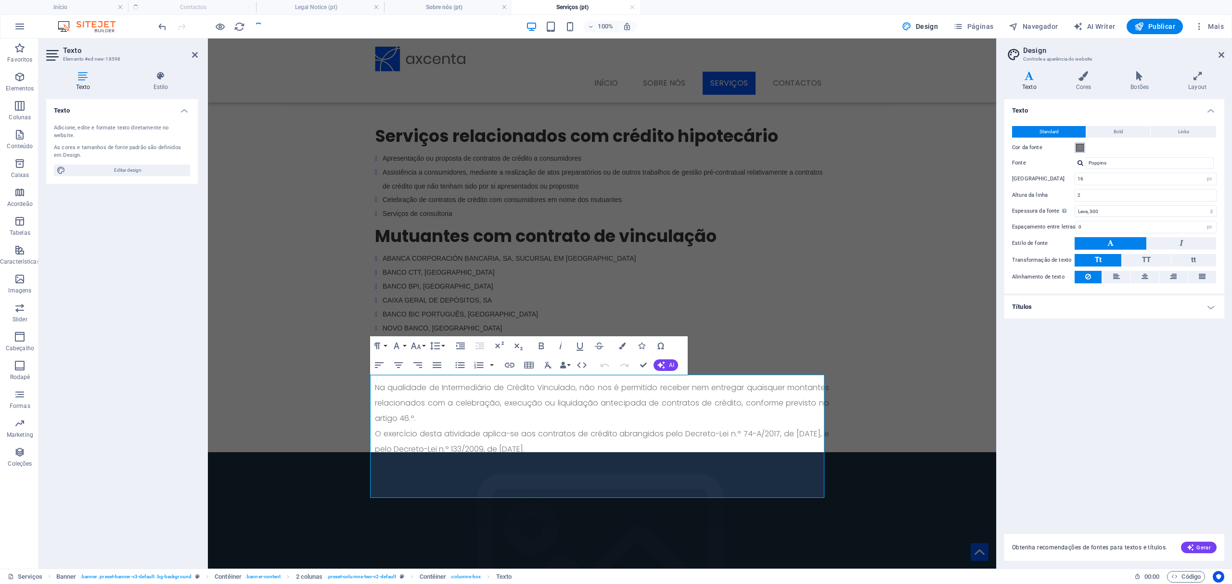
click at [1079, 151] on button "Cor da fonte" at bounding box center [1079, 147] width 11 height 11
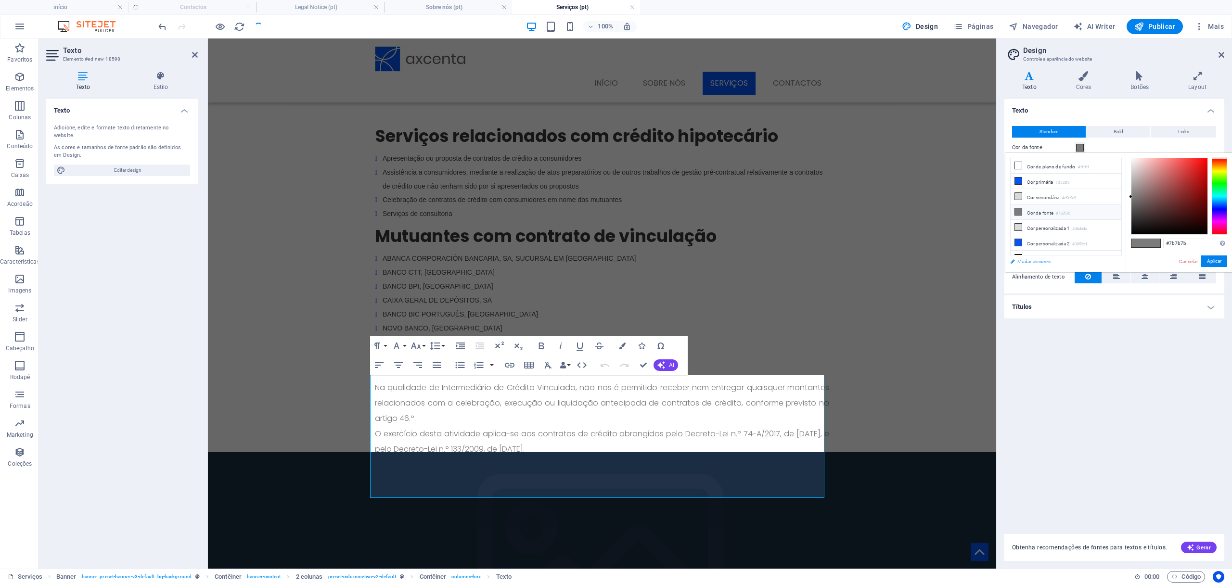
click at [1025, 261] on link "Mudar as cores" at bounding box center [1061, 261] width 112 height 12
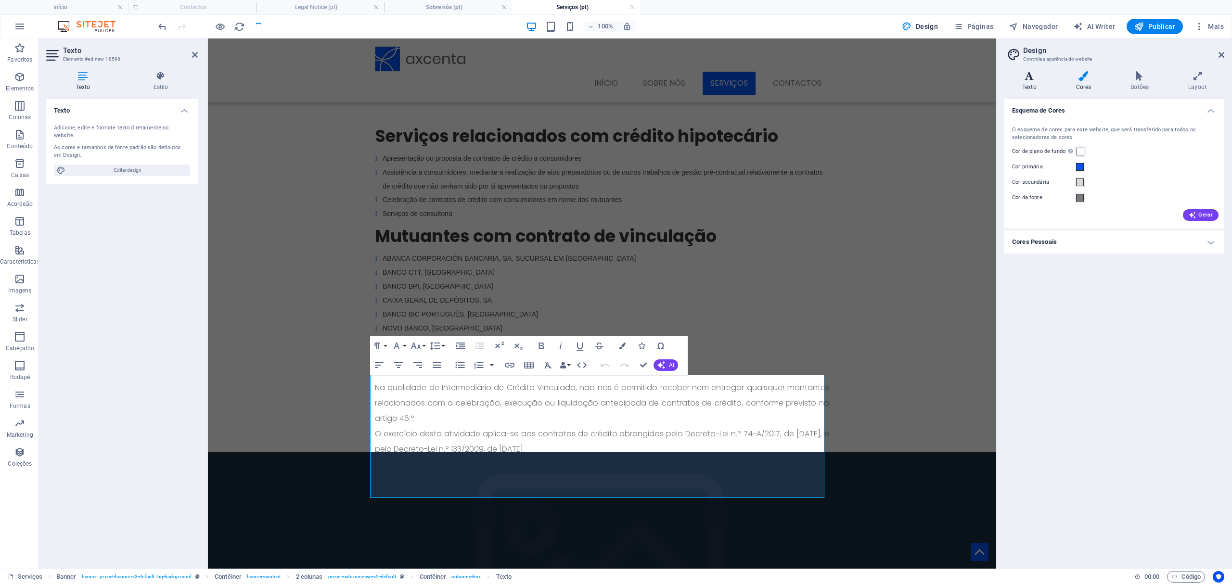
click at [1033, 87] on h4 "Texto" at bounding box center [1031, 81] width 54 height 20
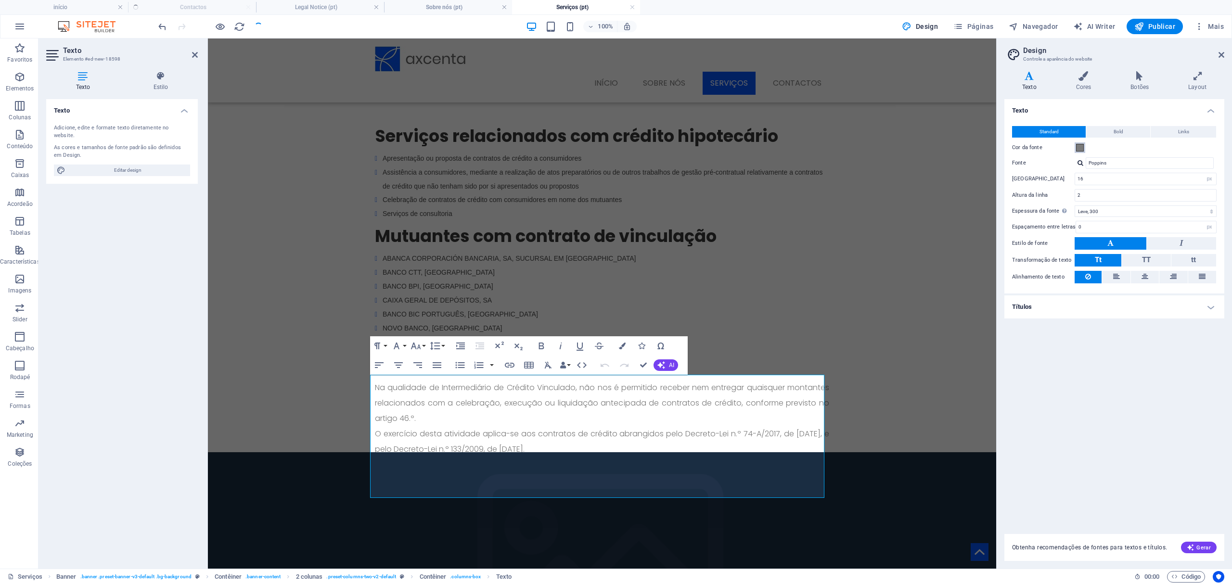
click at [1079, 149] on span at bounding box center [1080, 148] width 8 height 8
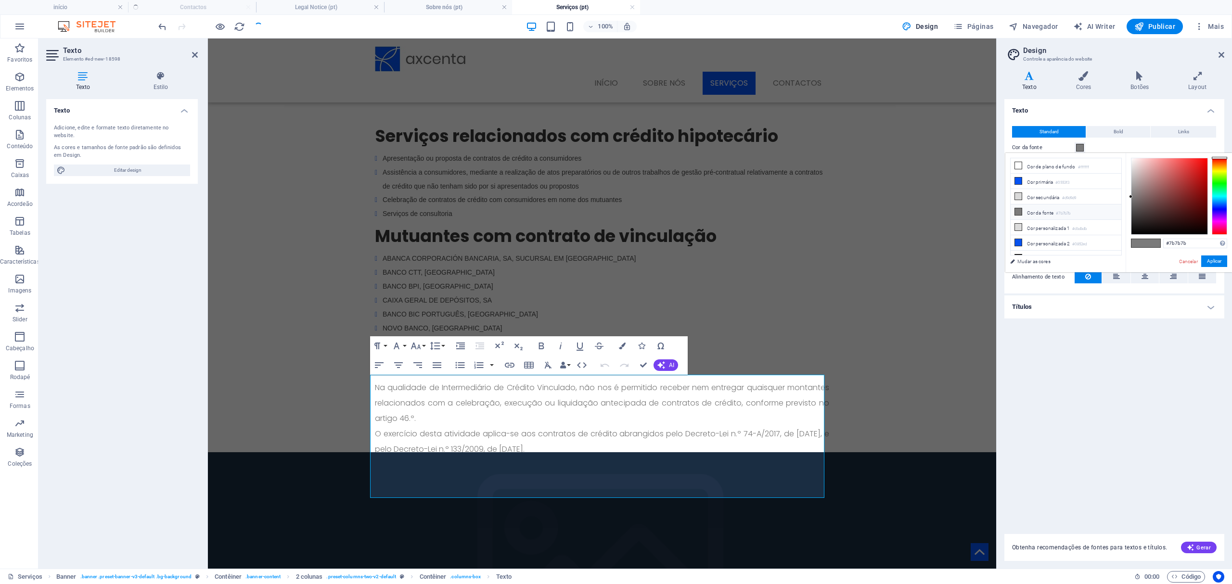
type input "#181717"
click at [1134, 226] on div at bounding box center [1169, 196] width 76 height 76
drag, startPoint x: 1076, startPoint y: 146, endPoint x: 754, endPoint y: 235, distance: 333.8
click at [1076, 146] on span at bounding box center [1080, 148] width 8 height 8
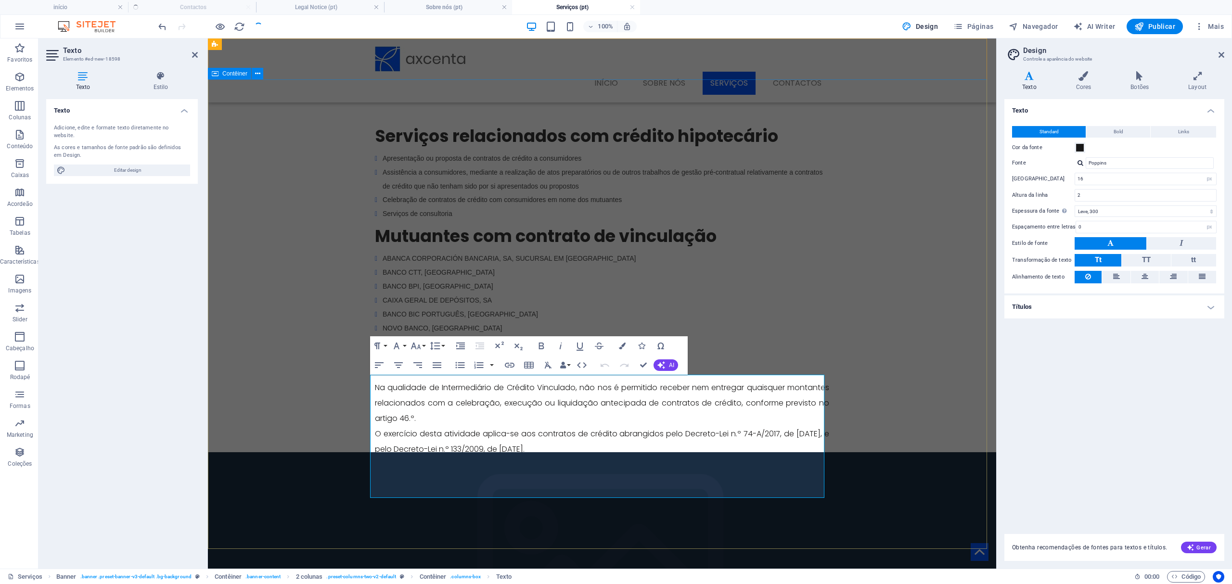
click at [938, 293] on div "Serviços relacionados com crédito hipotecário Apresentação ou proposta de contr…" at bounding box center [602, 316] width 788 height 475
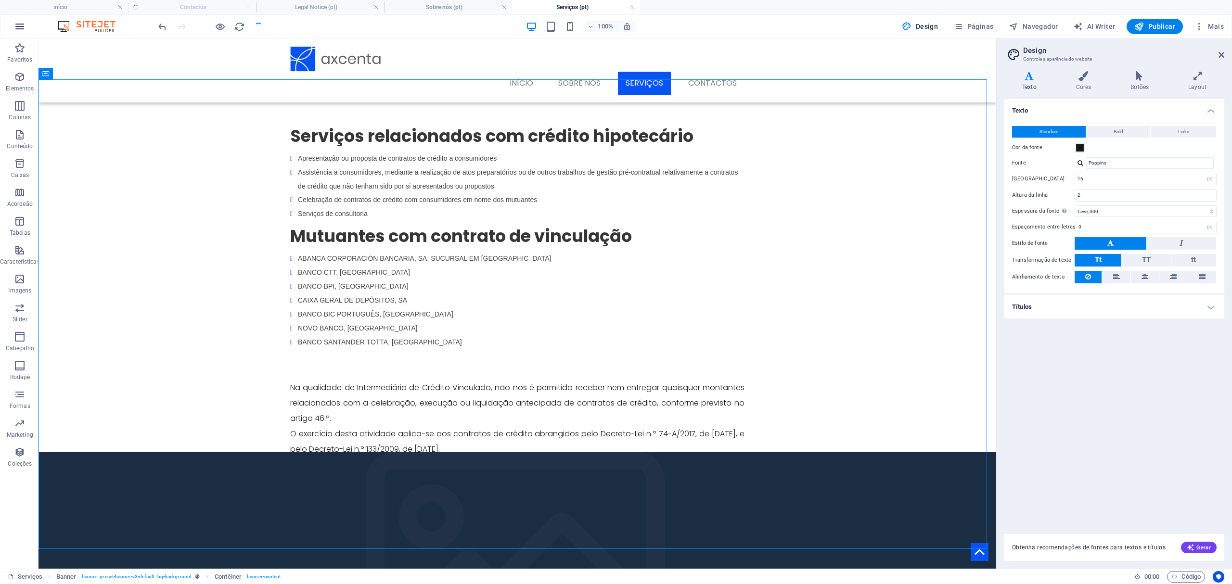
click at [18, 32] on icon "button" at bounding box center [20, 27] width 12 height 12
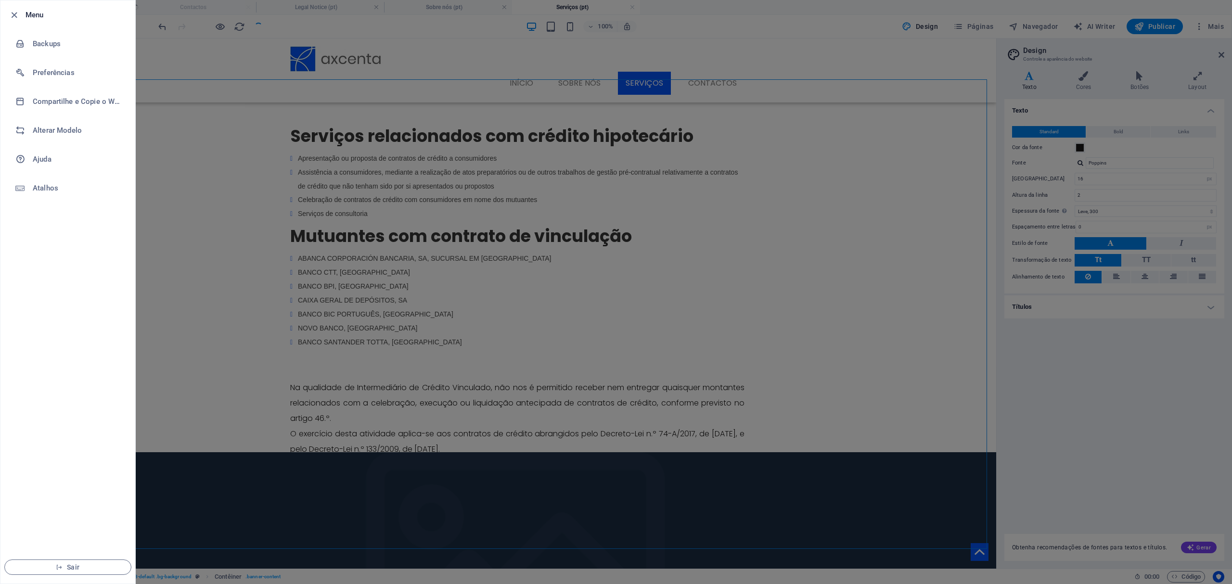
click at [212, 168] on div at bounding box center [616, 292] width 1232 height 584
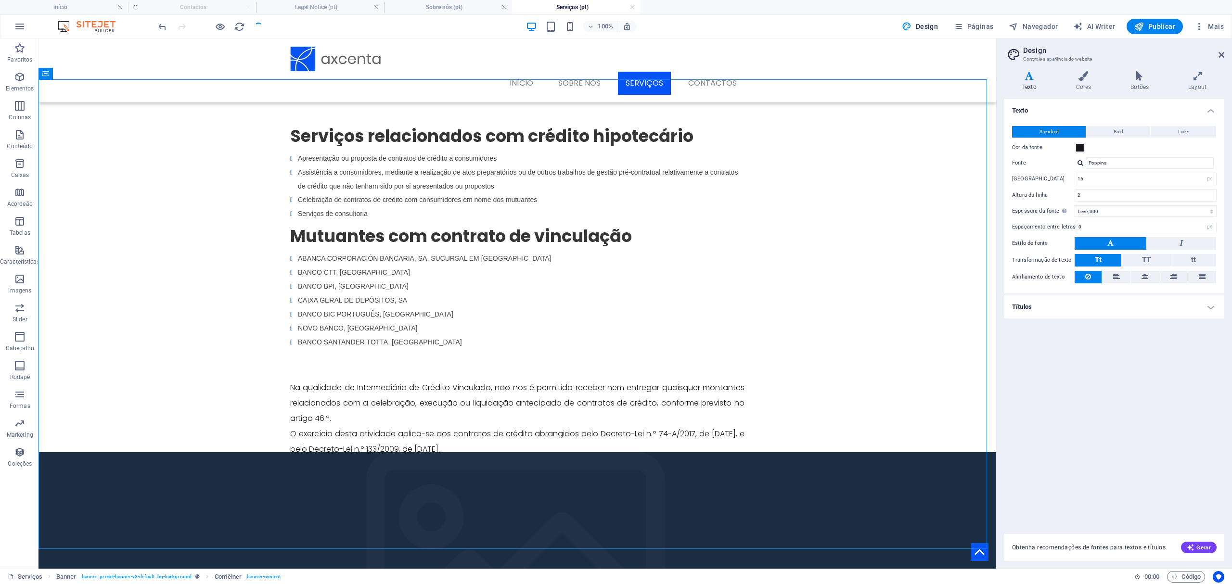
click at [256, 22] on div at bounding box center [210, 26] width 108 height 15
click at [201, 4] on ul "início Contactos Legal Notice (pt) Sobre nós (pt) Serviços (pt)" at bounding box center [616, 7] width 1232 height 14
click at [713, 72] on nav "início Sobre nós Serviços Contactos" at bounding box center [517, 83] width 454 height 23
click at [1218, 51] on icon at bounding box center [1221, 55] width 6 height 8
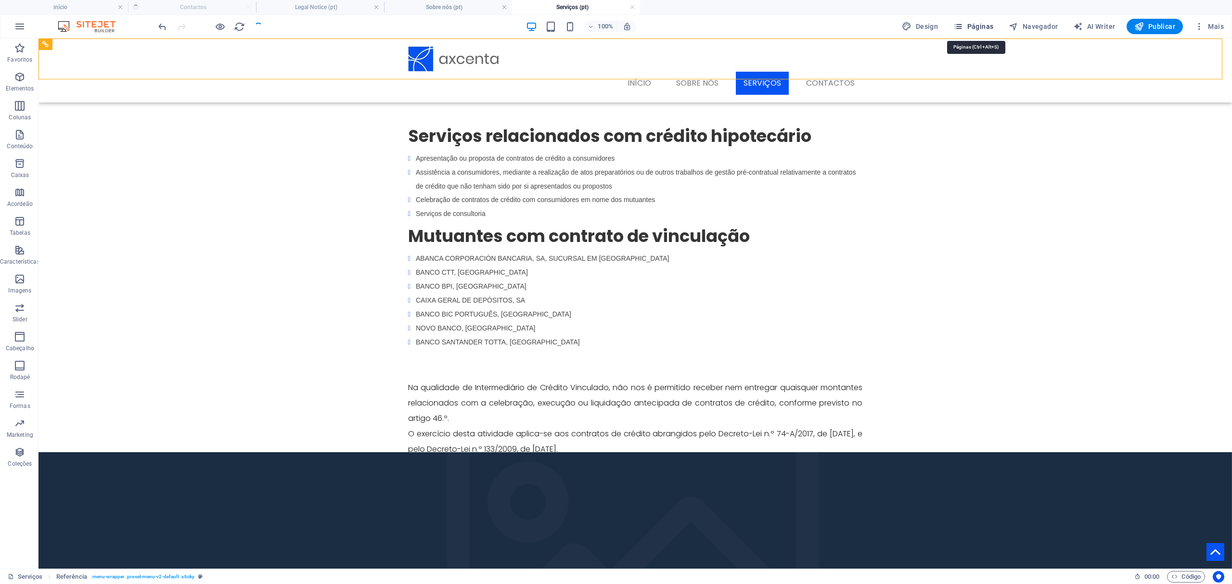
click at [992, 21] on button "Páginas" at bounding box center [973, 26] width 48 height 15
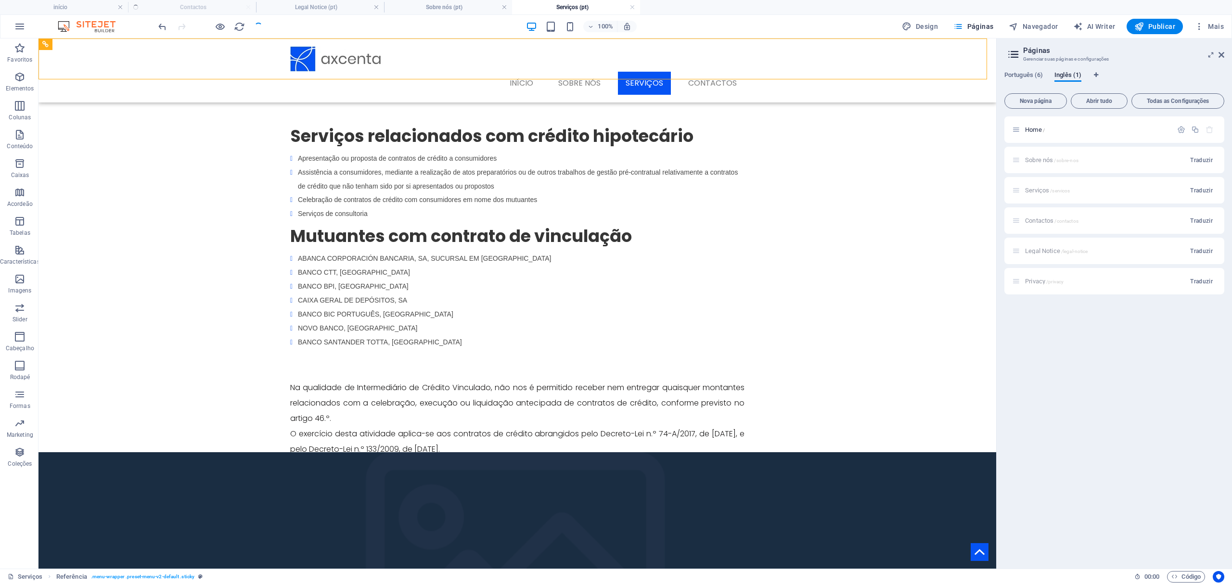
click at [1031, 70] on div "Português (6) Inglês (1) Nova página Abrir tudo Todas as Configurações Home / S…" at bounding box center [1113, 316] width 235 height 505
click at [1028, 76] on span "Português (6)" at bounding box center [1023, 75] width 38 height 13
click at [1045, 220] on span "Contactos /contactos" at bounding box center [1051, 220] width 53 height 7
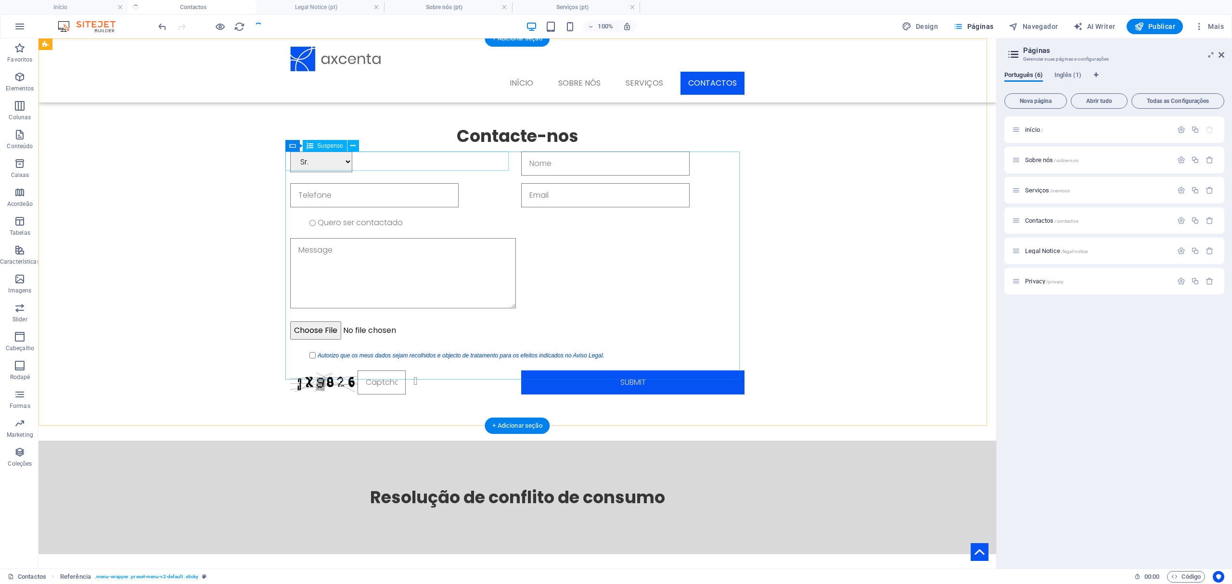
click at [502, 158] on div "selecione Sr. Sra. Dr. Dra. Eng. Eng.ª" at bounding box center [401, 164] width 223 height 24
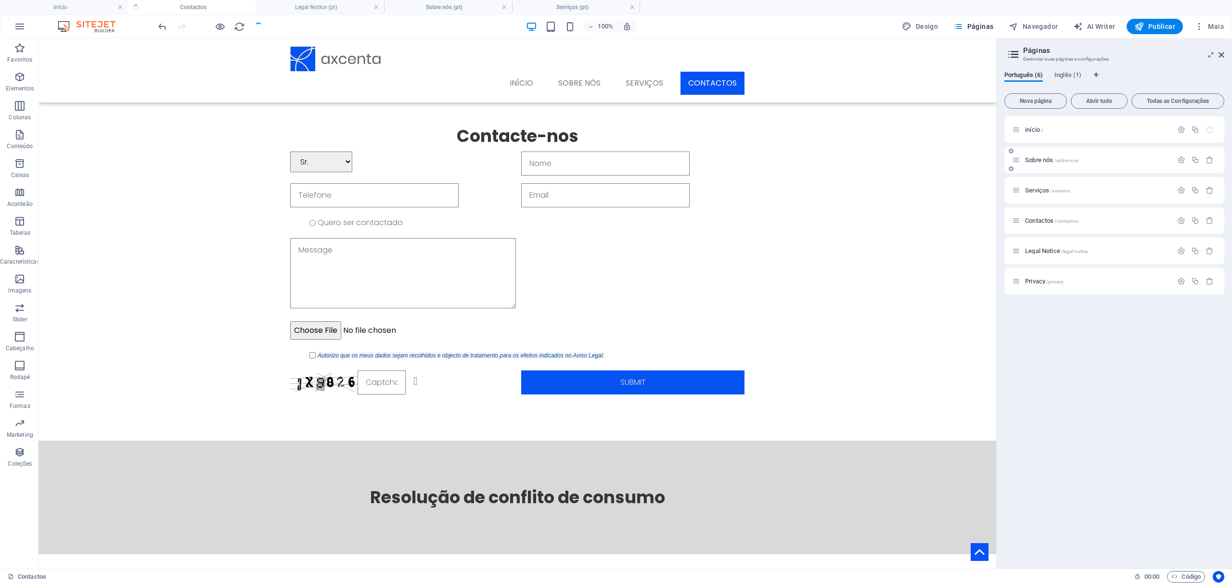
click at [1043, 163] on span "Sobre nós /sobre-nos" at bounding box center [1051, 159] width 53 height 7
